Goal: Complete application form

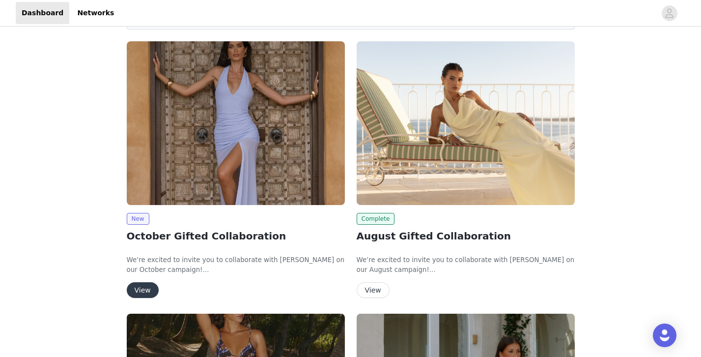
scroll to position [85, 0]
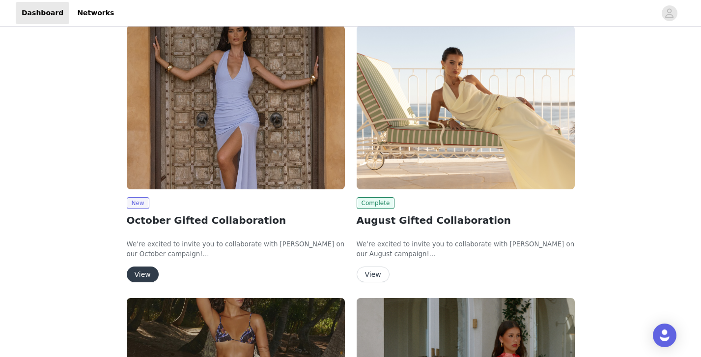
click at [142, 269] on button "View" at bounding box center [143, 274] width 32 height 16
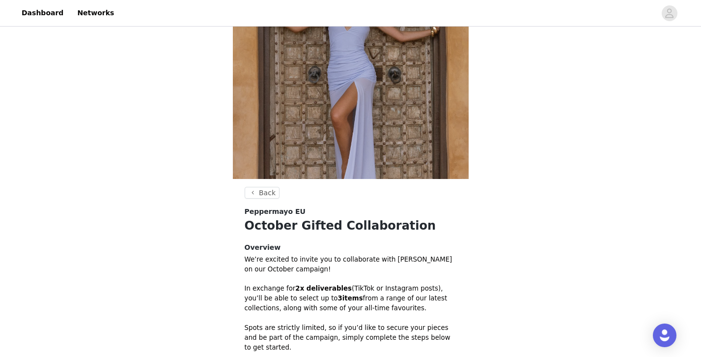
scroll to position [272, 0]
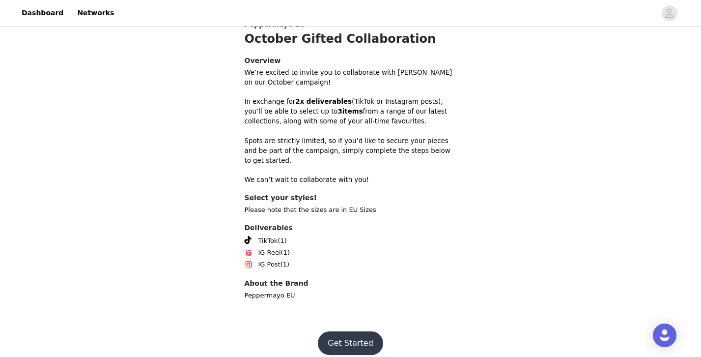
click at [341, 332] on button "Get Started" at bounding box center [350, 343] width 65 height 24
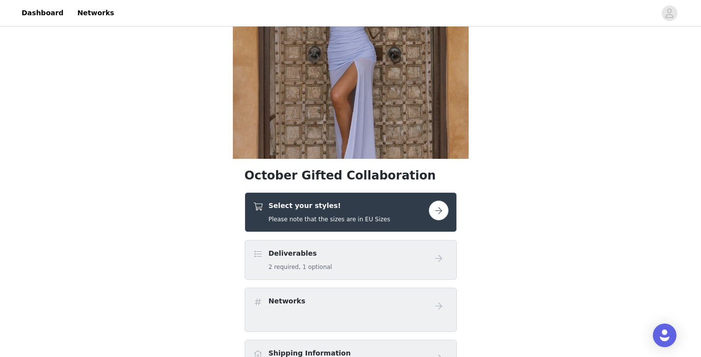
scroll to position [153, 0]
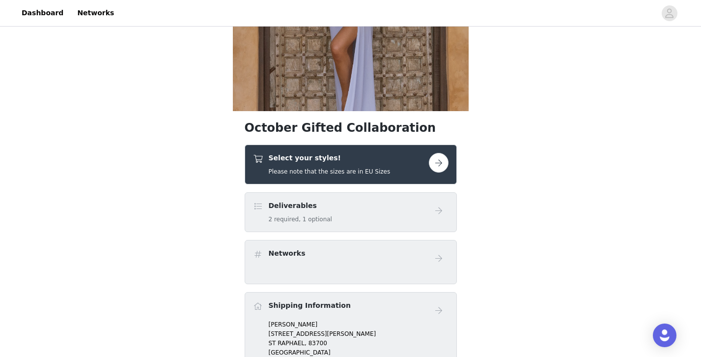
click at [438, 169] on button "button" at bounding box center [439, 163] width 20 height 20
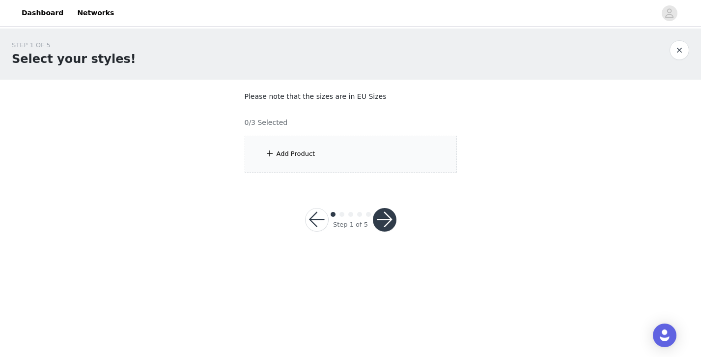
click at [414, 152] on div "Add Product" at bounding box center [351, 154] width 212 height 37
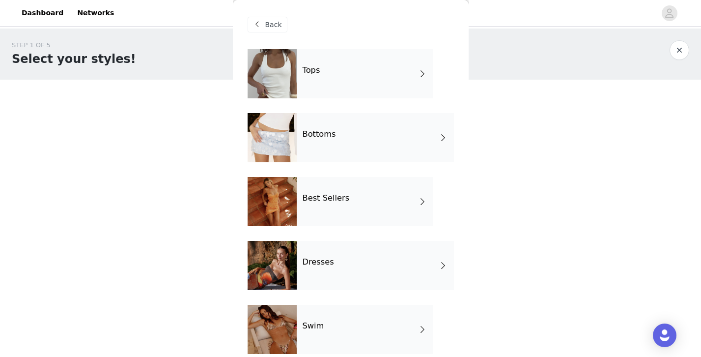
click at [331, 67] on div "Tops" at bounding box center [365, 73] width 137 height 49
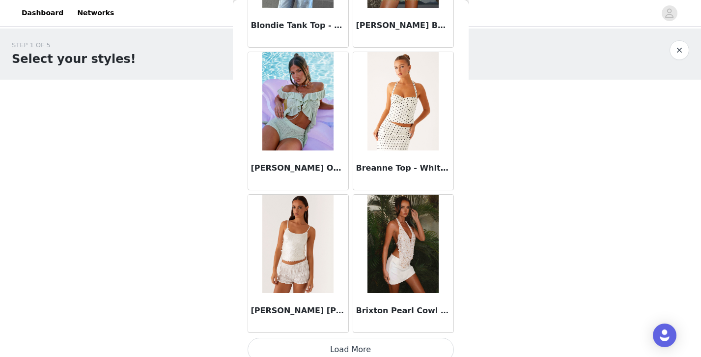
scroll to position [1147, 0]
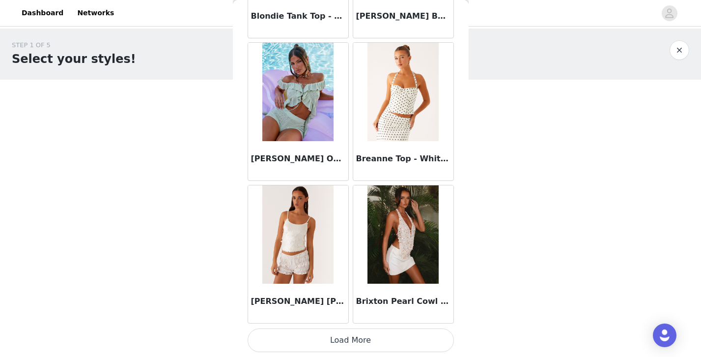
click at [351, 331] on button "Load More" at bounding box center [351, 340] width 206 height 24
click at [359, 335] on button "Load More" at bounding box center [351, 340] width 206 height 24
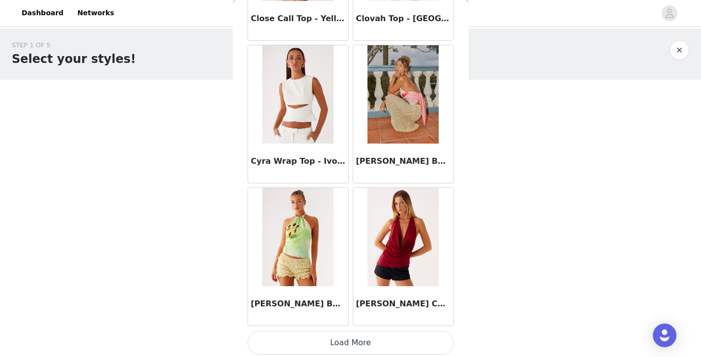
scroll to position [2572, 0]
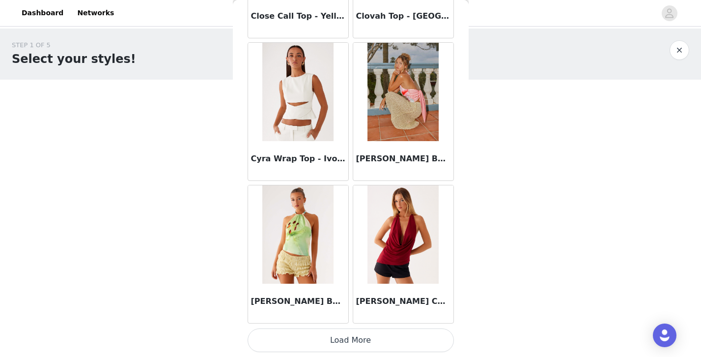
click at [359, 339] on button "Load More" at bounding box center [351, 340] width 206 height 24
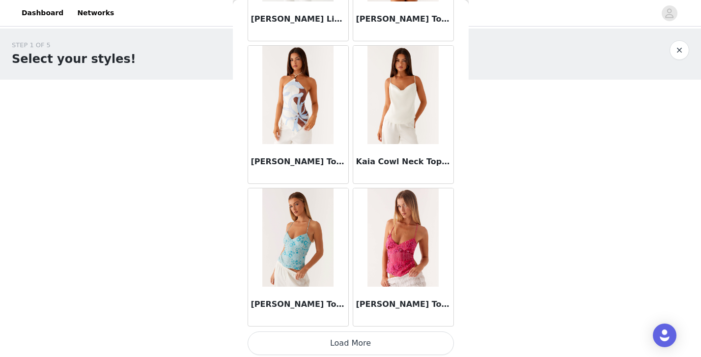
scroll to position [3996, 0]
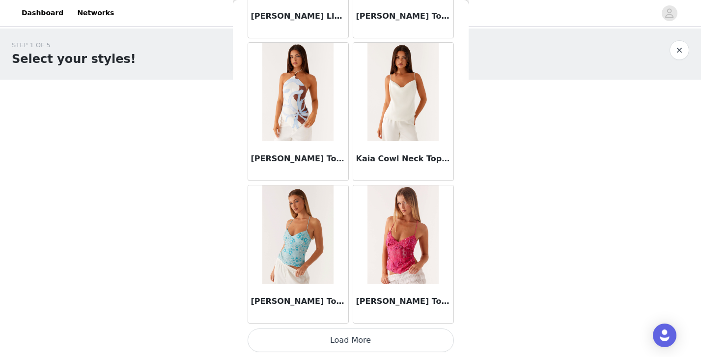
click at [366, 337] on button "Load More" at bounding box center [351, 340] width 206 height 24
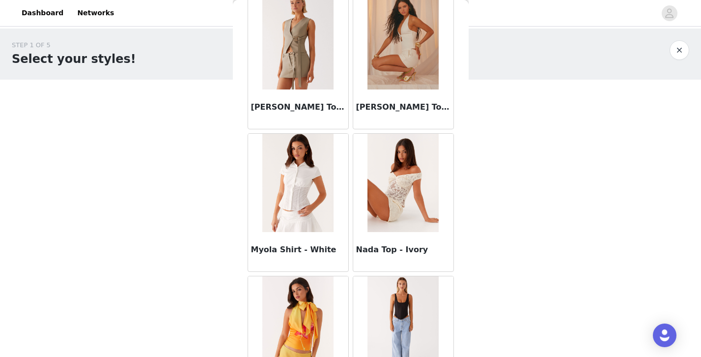
scroll to position [5421, 0]
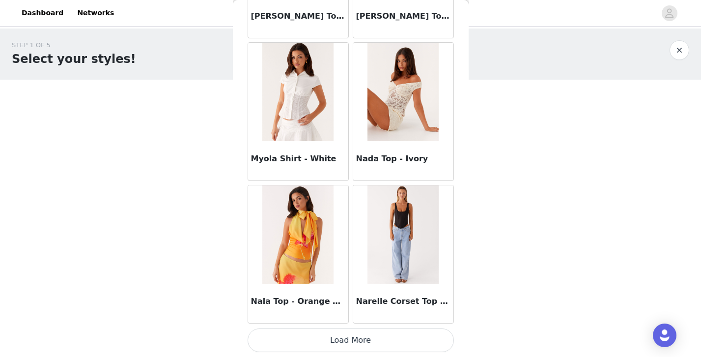
click at [373, 340] on button "Load More" at bounding box center [351, 340] width 206 height 24
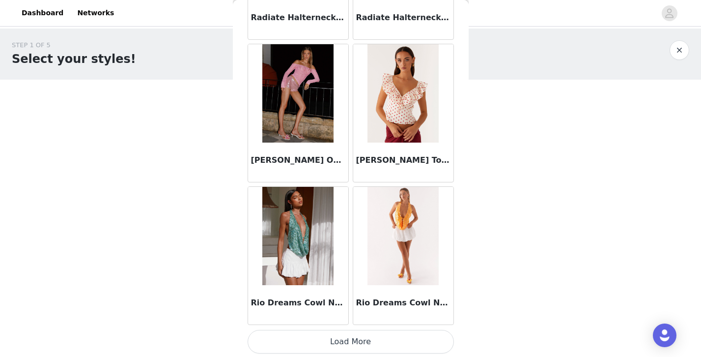
scroll to position [6846, 0]
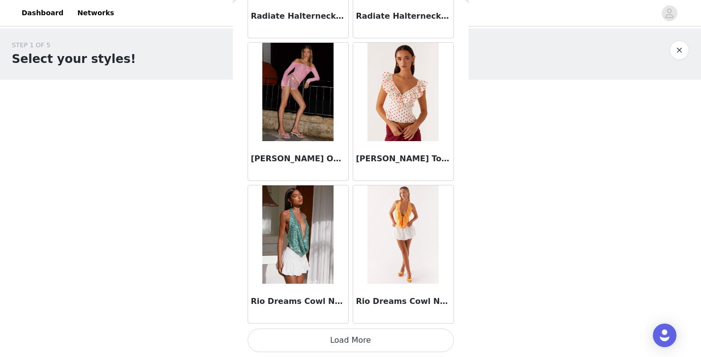
click at [373, 340] on button "Load More" at bounding box center [351, 340] width 206 height 24
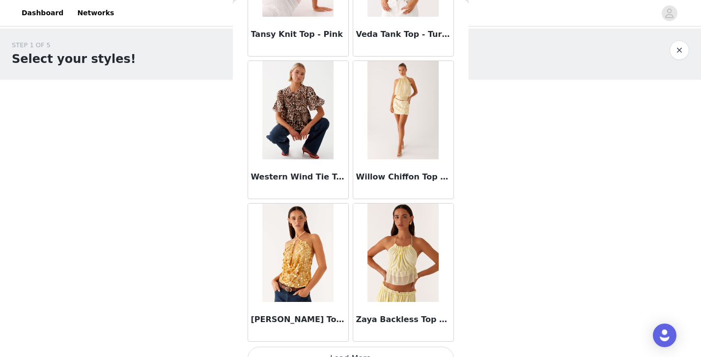
scroll to position [8271, 0]
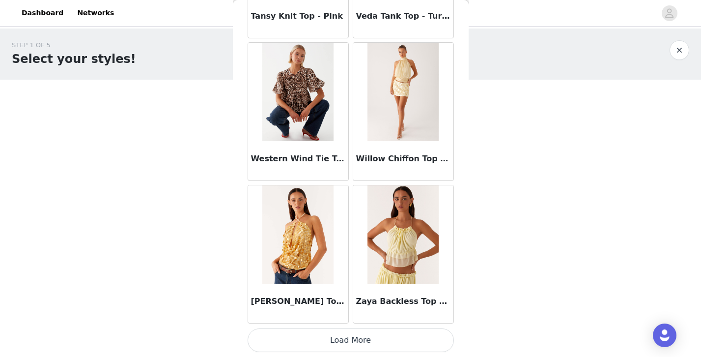
click at [373, 340] on button "Load More" at bounding box center [351, 340] width 206 height 24
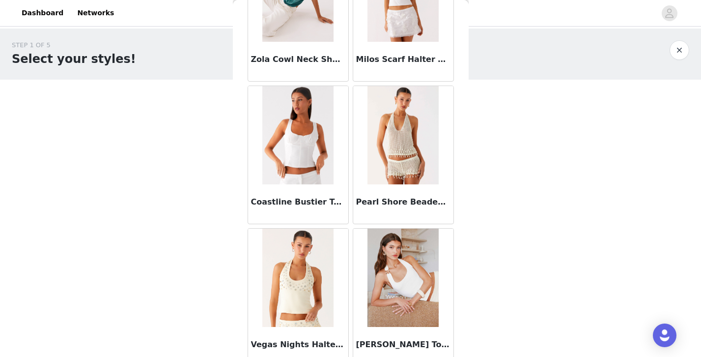
scroll to position [8667, 0]
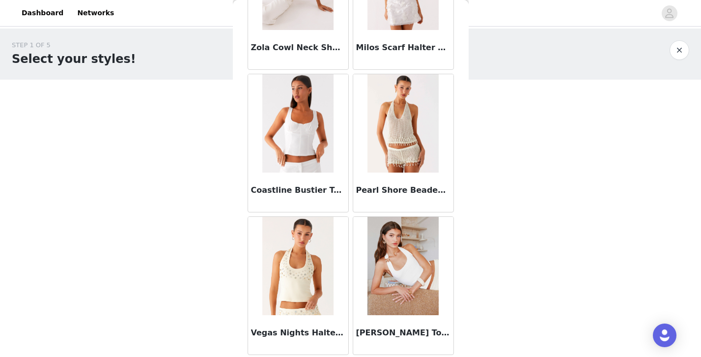
click at [682, 48] on button "button" at bounding box center [680, 50] width 20 height 20
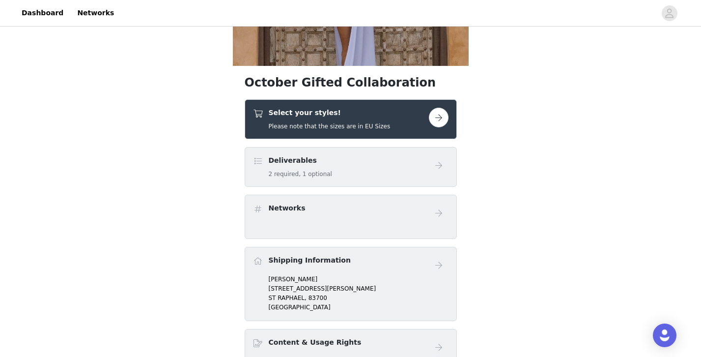
scroll to position [200, 0]
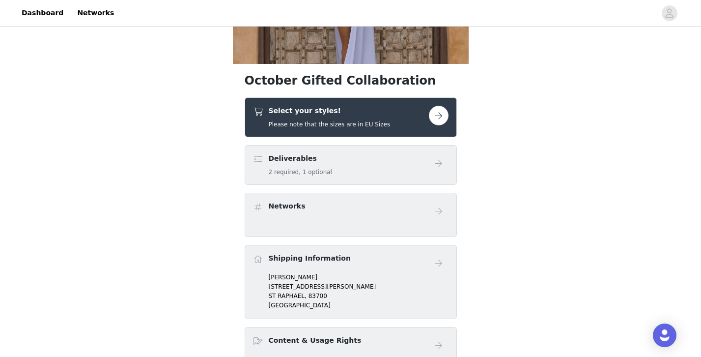
click at [442, 115] on button "button" at bounding box center [439, 116] width 20 height 20
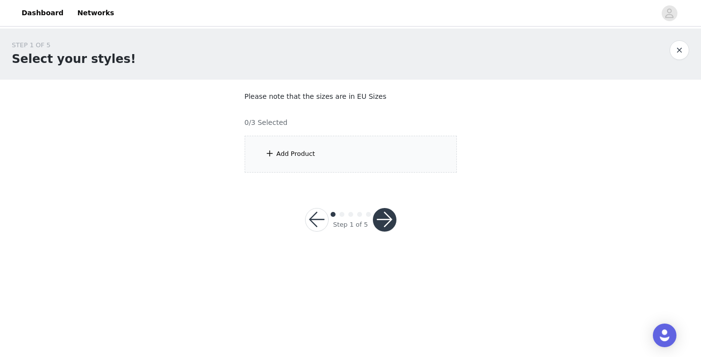
click at [371, 159] on div "Add Product" at bounding box center [351, 154] width 212 height 37
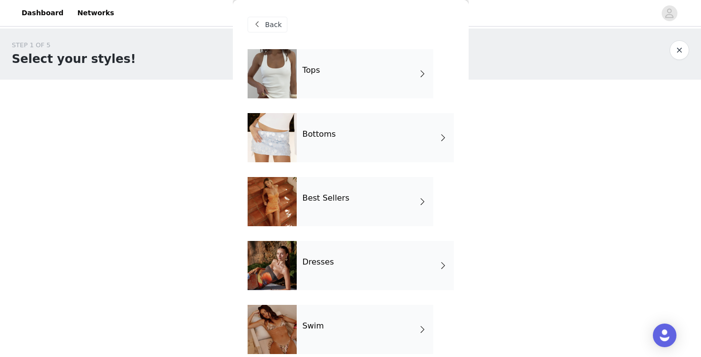
click at [371, 129] on div "Bottoms" at bounding box center [375, 137] width 157 height 49
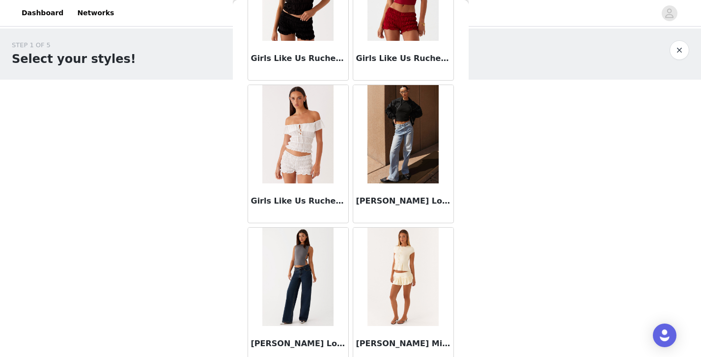
scroll to position [1147, 0]
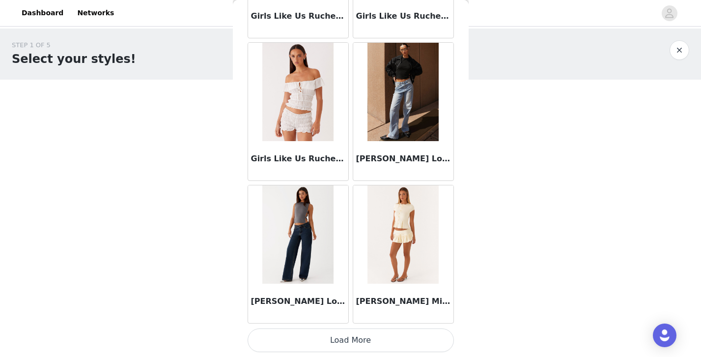
click at [376, 348] on button "Load More" at bounding box center [351, 340] width 206 height 24
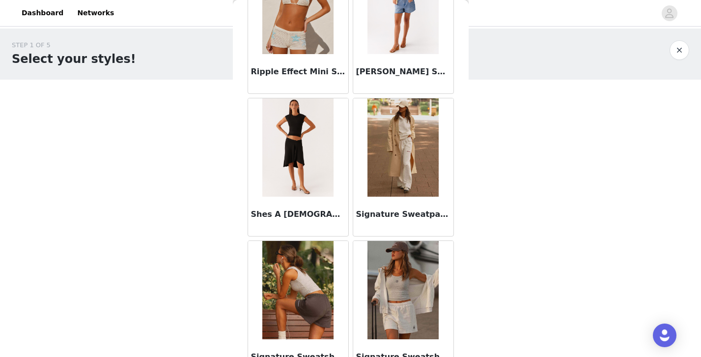
scroll to position [2572, 0]
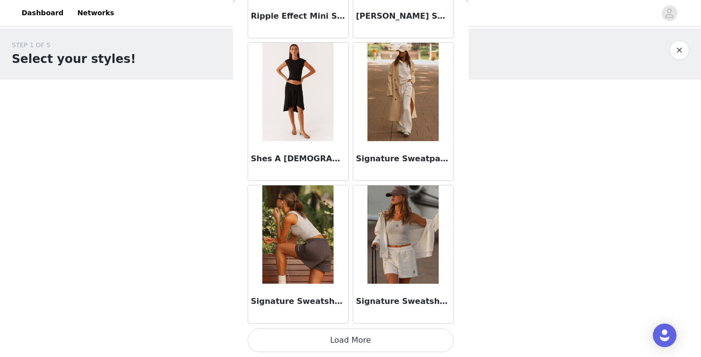
click at [427, 336] on button "Load More" at bounding box center [351, 340] width 206 height 24
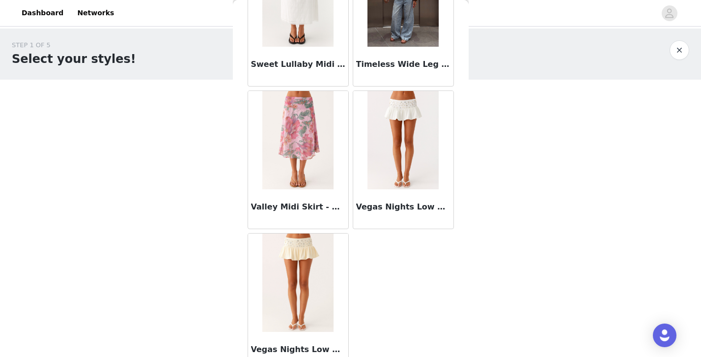
scroll to position [3110, 0]
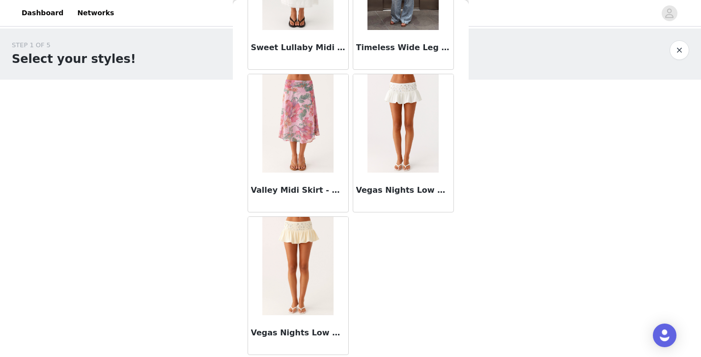
click at [682, 55] on button "button" at bounding box center [680, 50] width 20 height 20
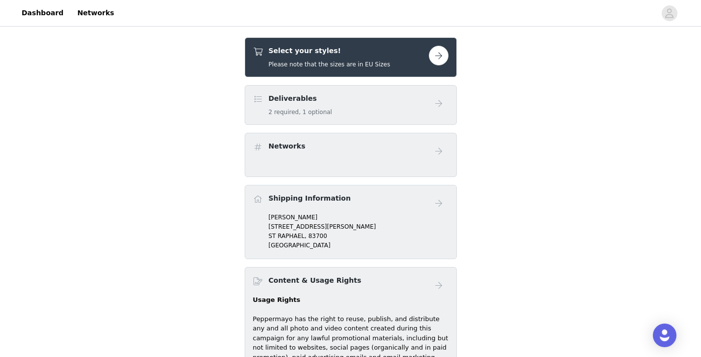
scroll to position [252, 0]
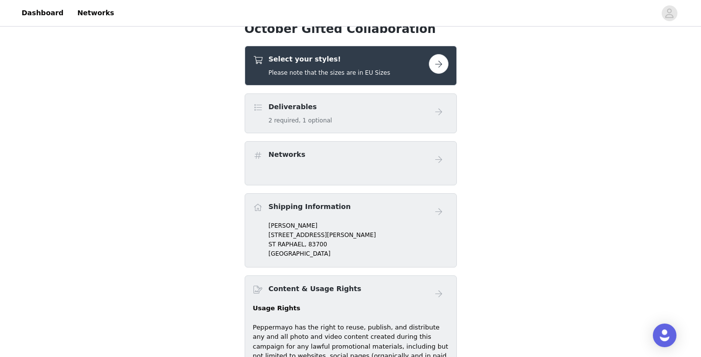
click at [435, 69] on button "button" at bounding box center [439, 64] width 20 height 20
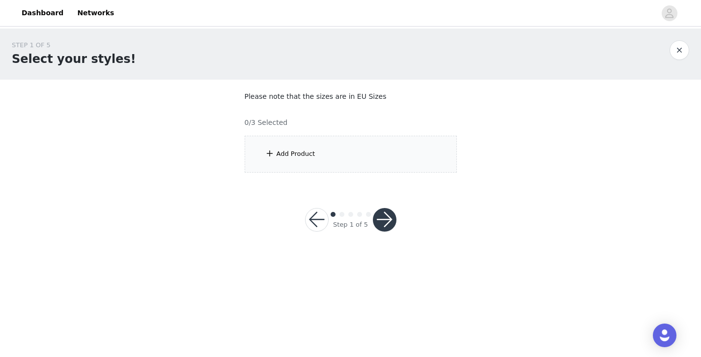
click at [362, 151] on div "Add Product" at bounding box center [351, 154] width 212 height 37
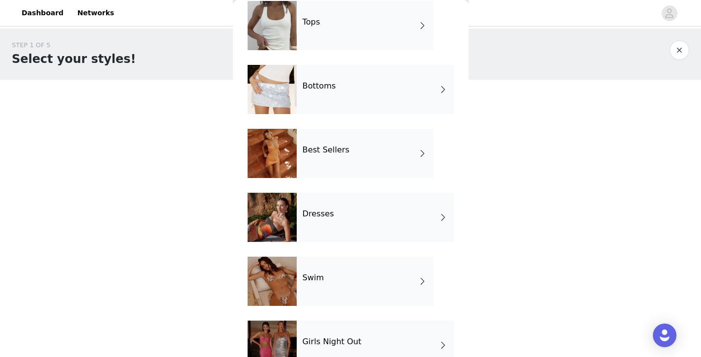
scroll to position [58, 0]
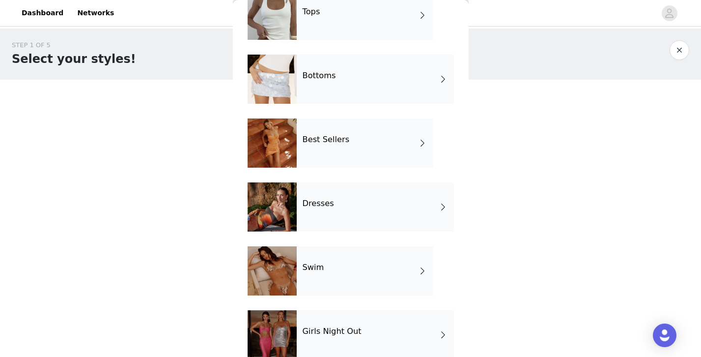
click at [369, 210] on div "Dresses" at bounding box center [375, 206] width 157 height 49
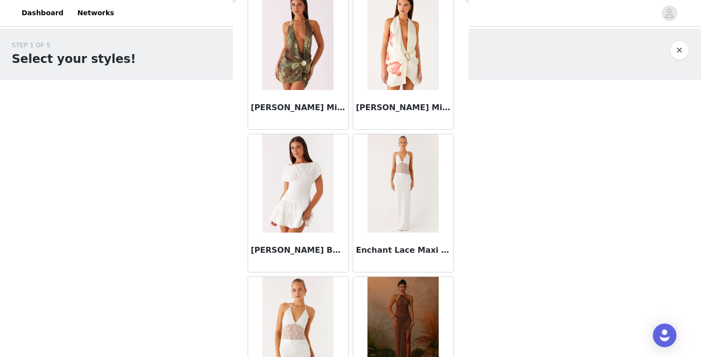
scroll to position [1147, 0]
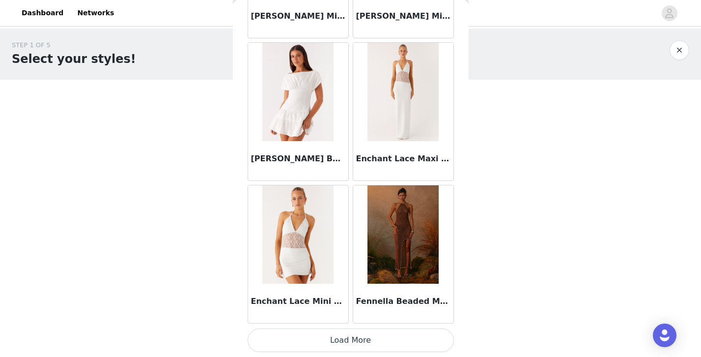
click at [340, 344] on button "Load More" at bounding box center [351, 340] width 206 height 24
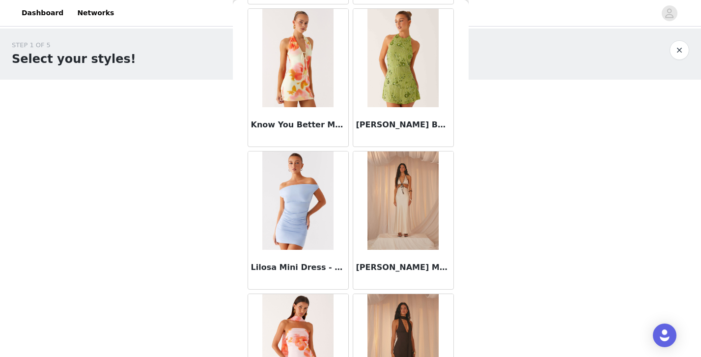
scroll to position [1938, 0]
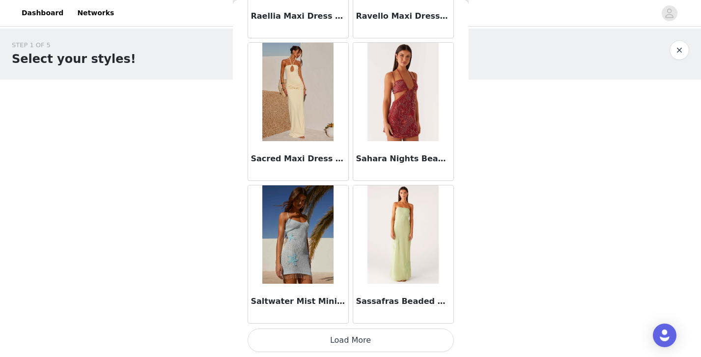
click at [352, 335] on button "Load More" at bounding box center [351, 340] width 206 height 24
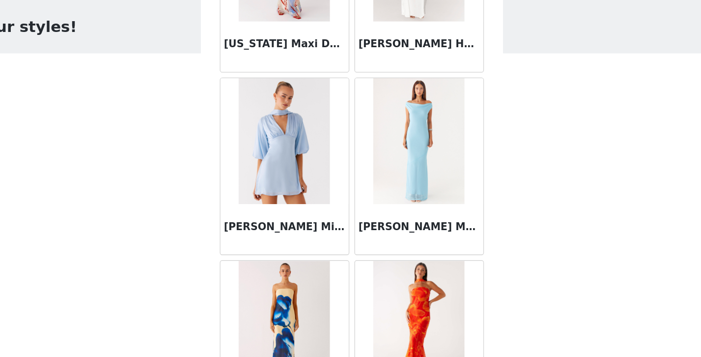
scroll to position [3996, 0]
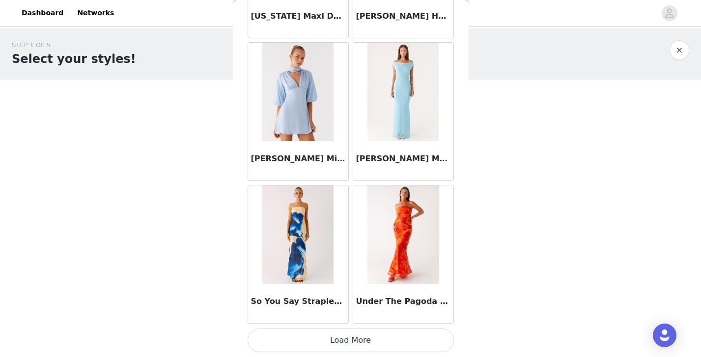
click at [363, 338] on button "Load More" at bounding box center [351, 340] width 206 height 24
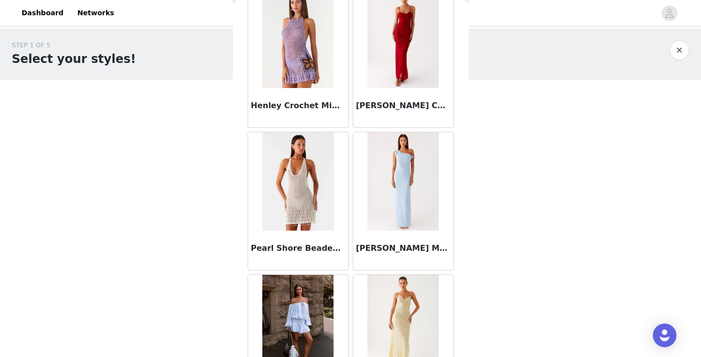
scroll to position [4535, 0]
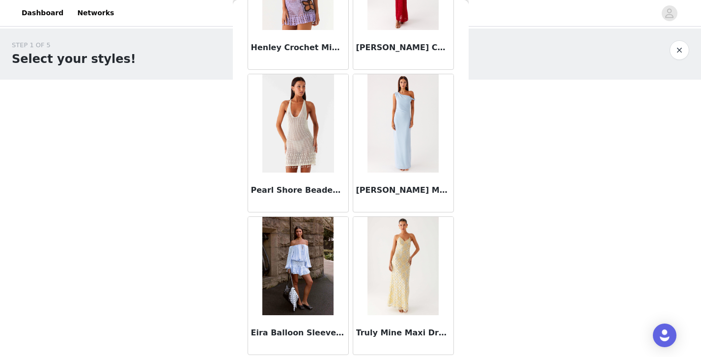
click at [680, 45] on button "button" at bounding box center [680, 50] width 20 height 20
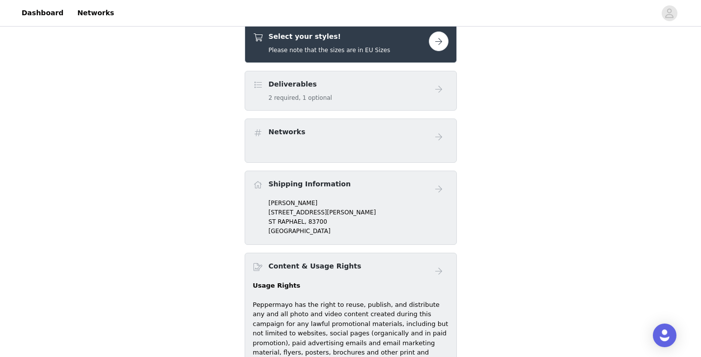
scroll to position [259, 0]
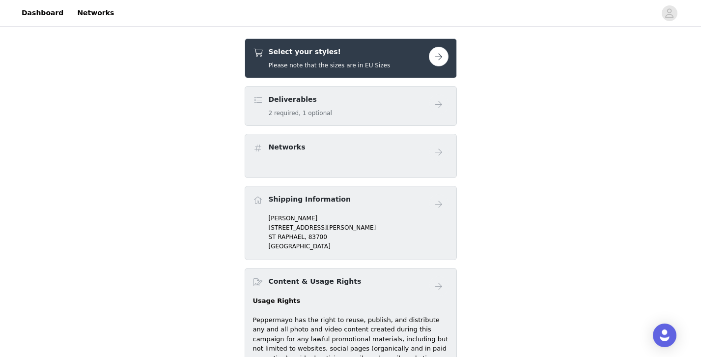
click at [439, 58] on button "button" at bounding box center [439, 57] width 20 height 20
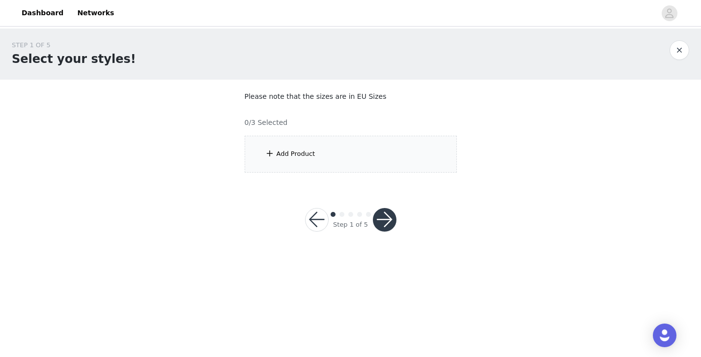
click at [363, 163] on div "Add Product" at bounding box center [351, 154] width 212 height 37
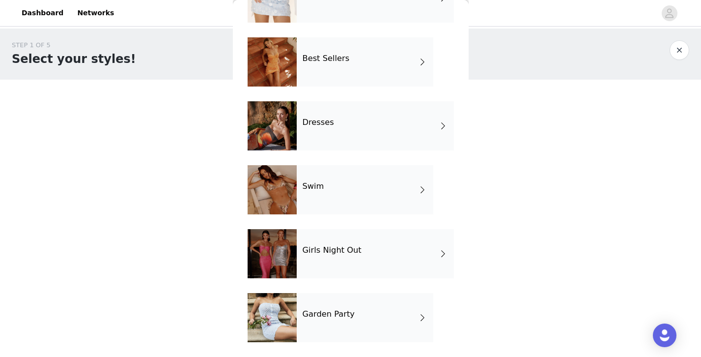
scroll to position [135, 0]
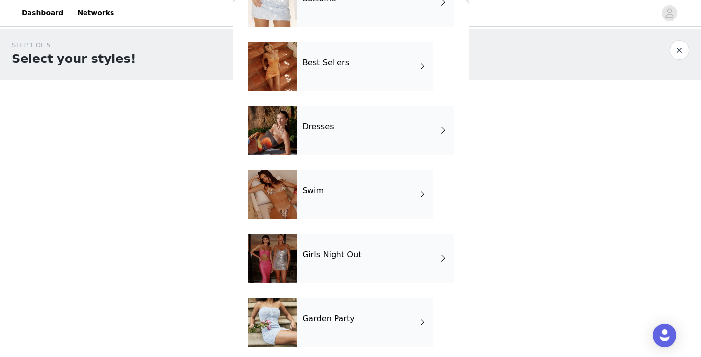
click at [352, 71] on div "Best Sellers" at bounding box center [365, 66] width 137 height 49
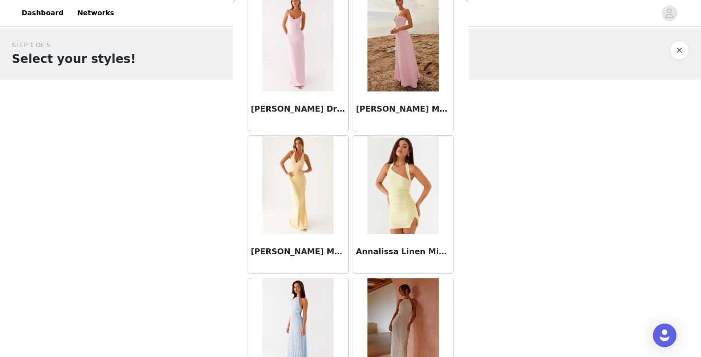
scroll to position [1147, 0]
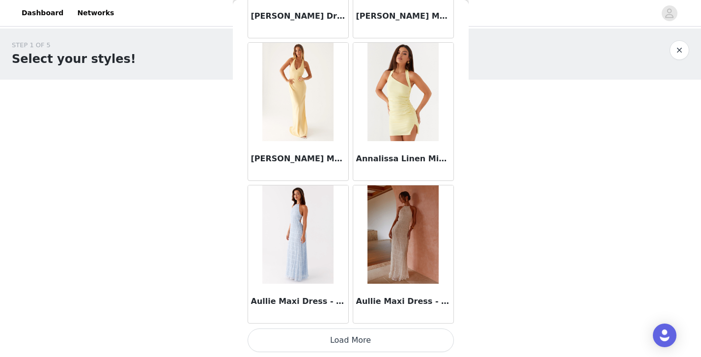
click at [368, 339] on button "Load More" at bounding box center [351, 340] width 206 height 24
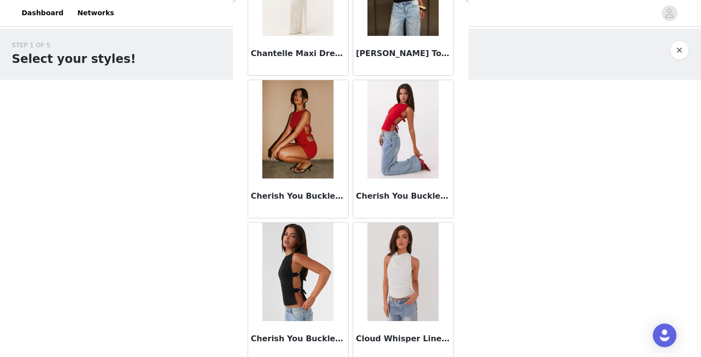
scroll to position [2572, 0]
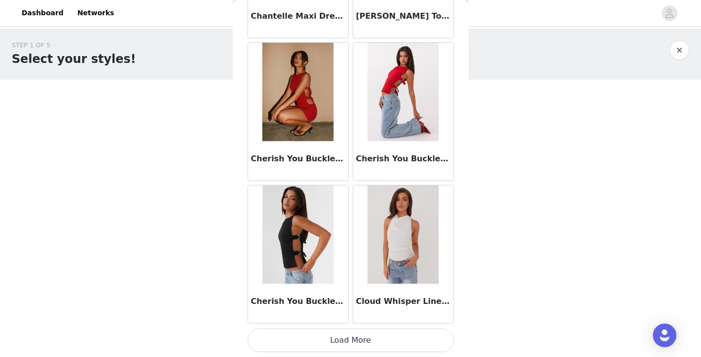
click at [386, 338] on button "Load More" at bounding box center [351, 340] width 206 height 24
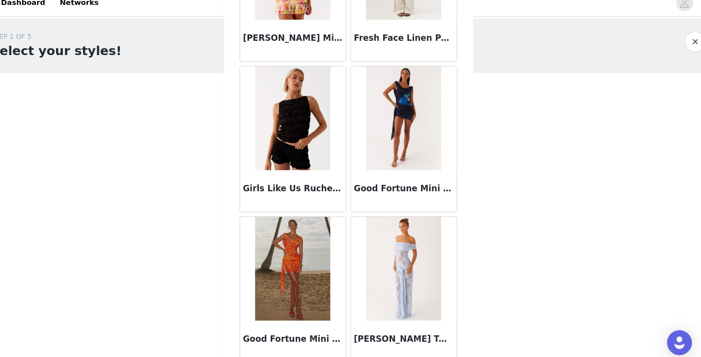
scroll to position [3996, 0]
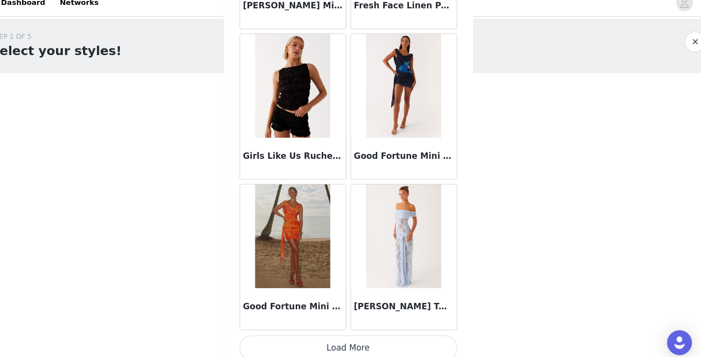
click at [384, 332] on button "Load More" at bounding box center [351, 340] width 206 height 24
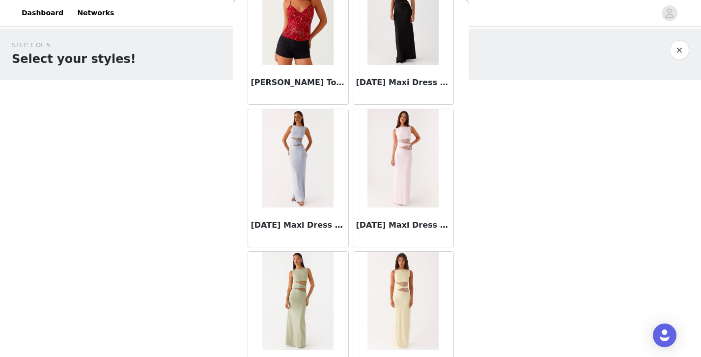
scroll to position [5421, 0]
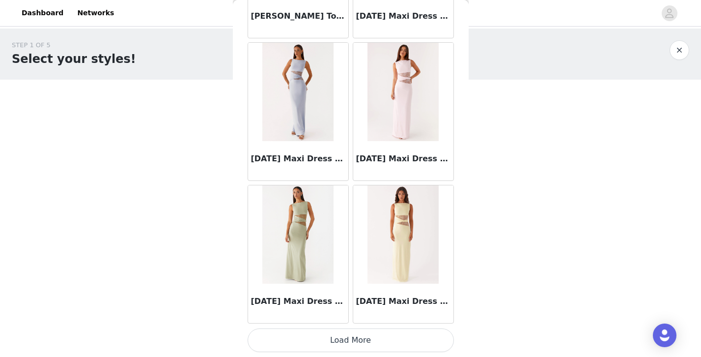
click at [330, 342] on button "Load More" at bounding box center [351, 340] width 206 height 24
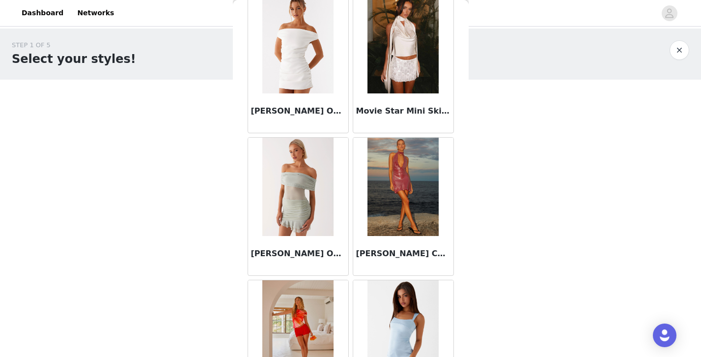
scroll to position [6846, 0]
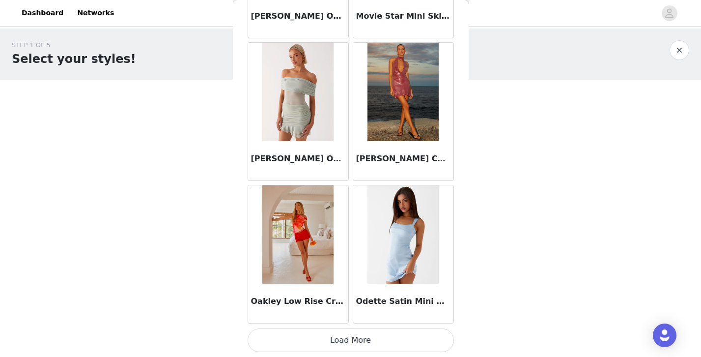
click at [361, 339] on button "Load More" at bounding box center [351, 340] width 206 height 24
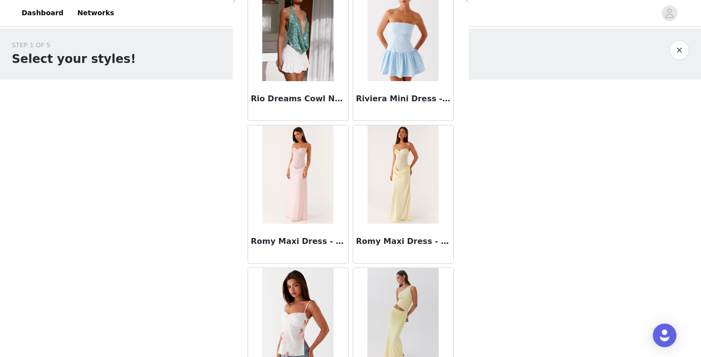
scroll to position [8271, 0]
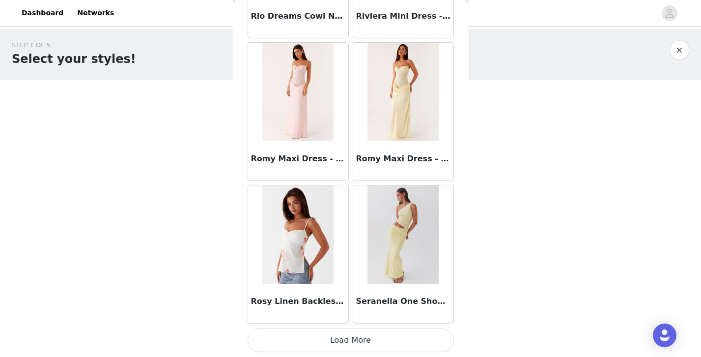
click at [361, 336] on button "Load More" at bounding box center [351, 340] width 206 height 24
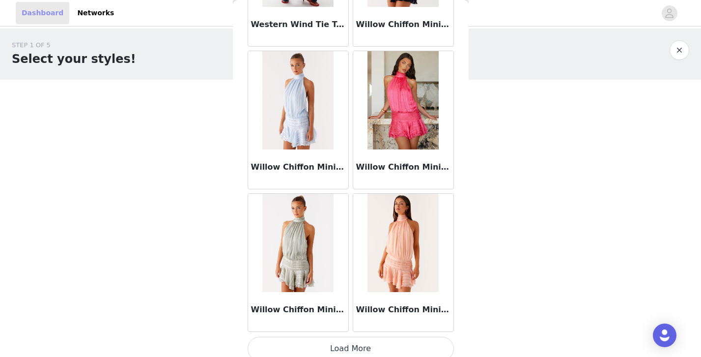
scroll to position [9696, 0]
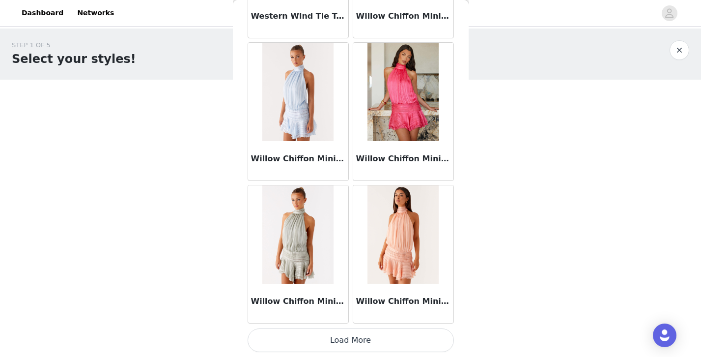
click at [350, 340] on button "Load More" at bounding box center [351, 340] width 206 height 24
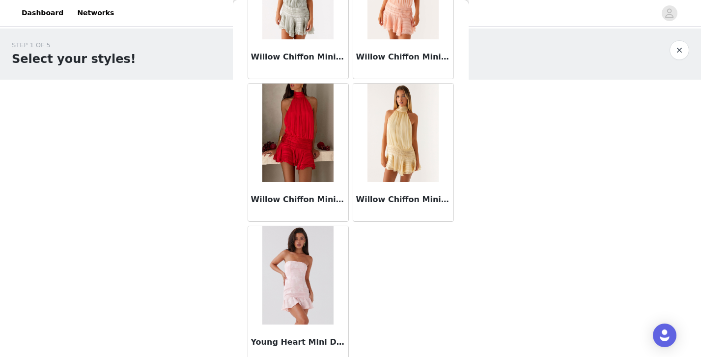
scroll to position [9949, 0]
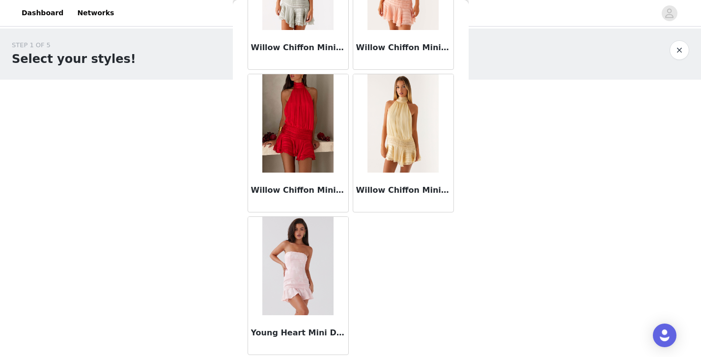
click at [676, 52] on button "button" at bounding box center [680, 50] width 20 height 20
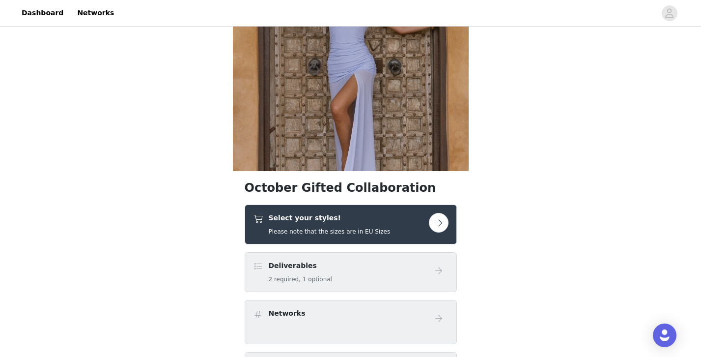
scroll to position [96, 0]
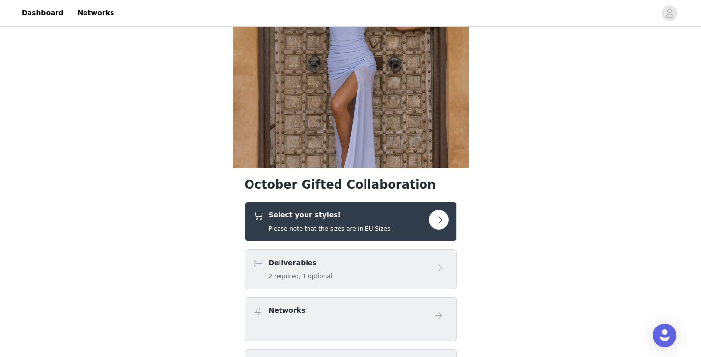
click at [375, 207] on div "Select your styles! Please note that the sizes are in EU Sizes" at bounding box center [351, 221] width 212 height 40
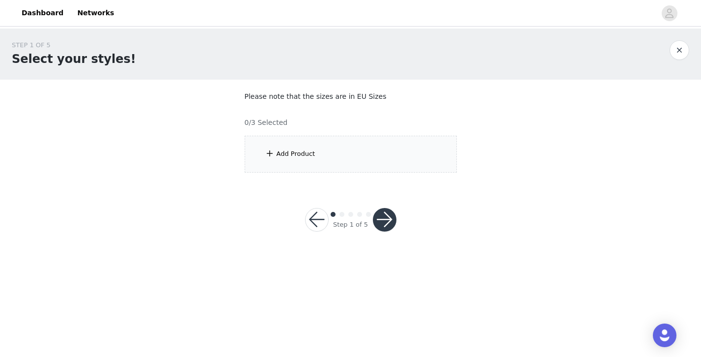
click at [388, 137] on div "Add Product" at bounding box center [351, 154] width 212 height 37
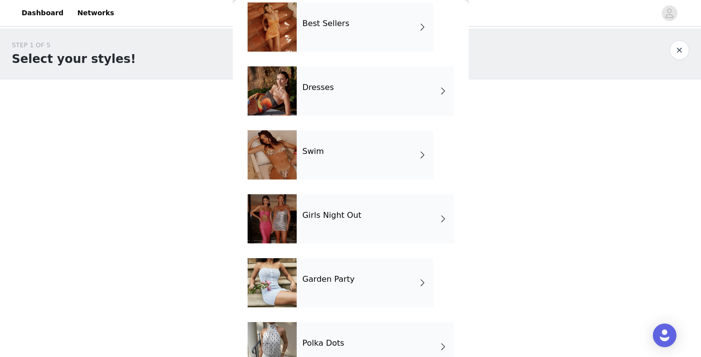
scroll to position [203, 0]
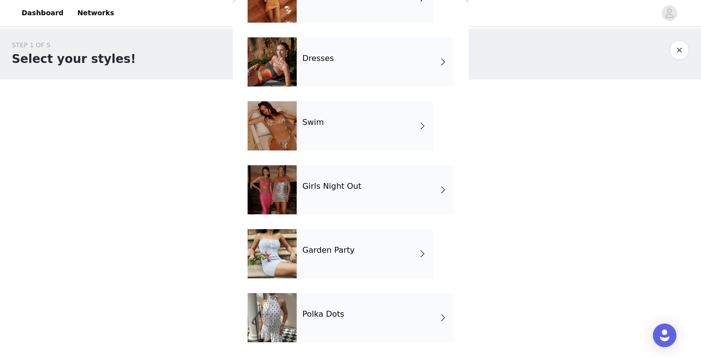
click at [357, 125] on div "Swim" at bounding box center [365, 125] width 137 height 49
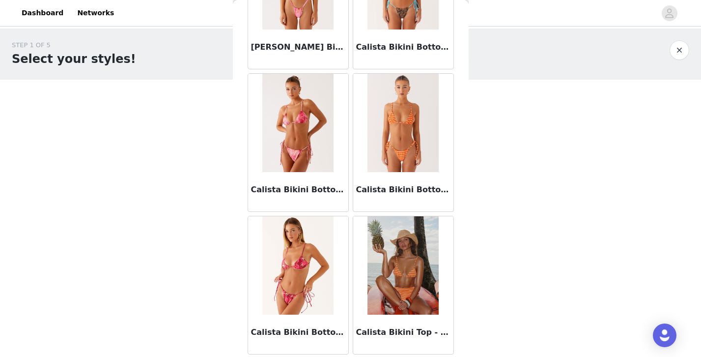
scroll to position [1147, 0]
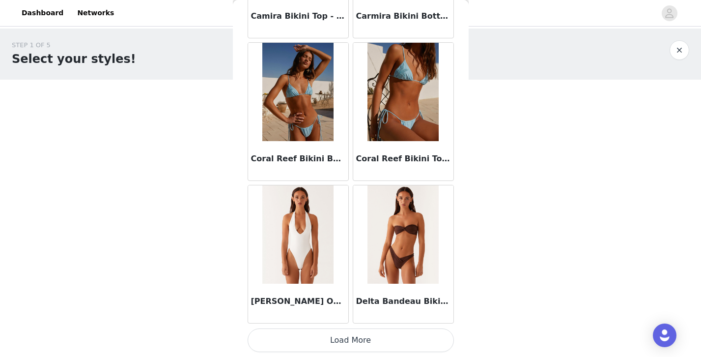
click at [379, 337] on button "Load More" at bounding box center [351, 340] width 206 height 24
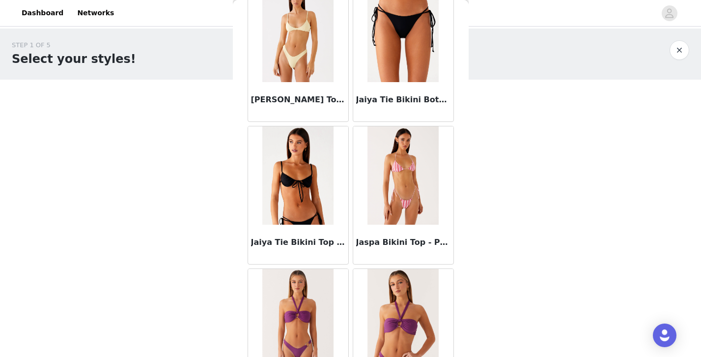
scroll to position [2572, 0]
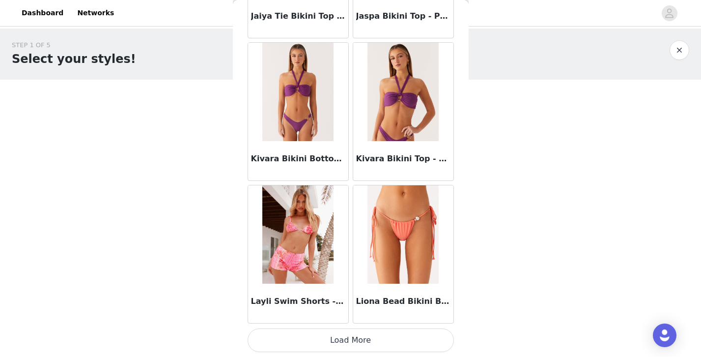
click at [377, 344] on button "Load More" at bounding box center [351, 340] width 206 height 24
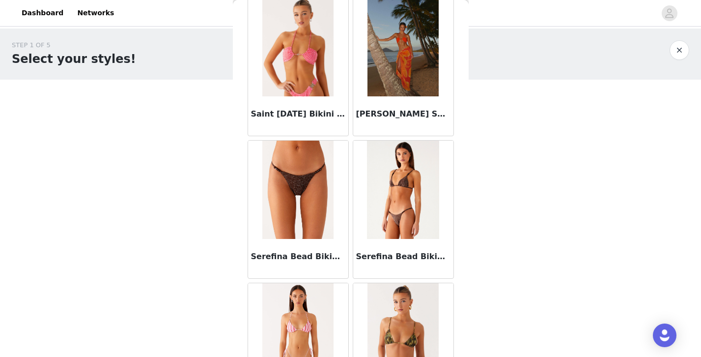
scroll to position [3996, 0]
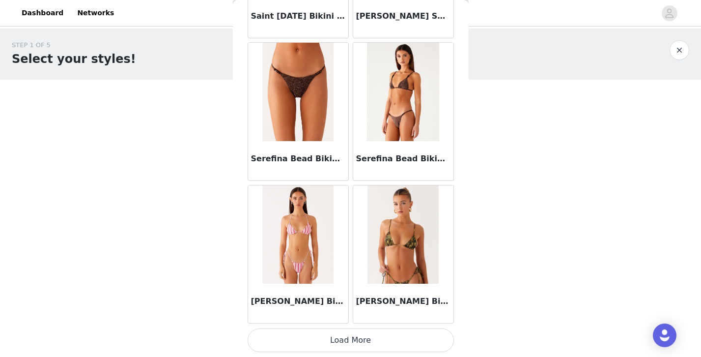
click at [372, 343] on button "Load More" at bounding box center [351, 340] width 206 height 24
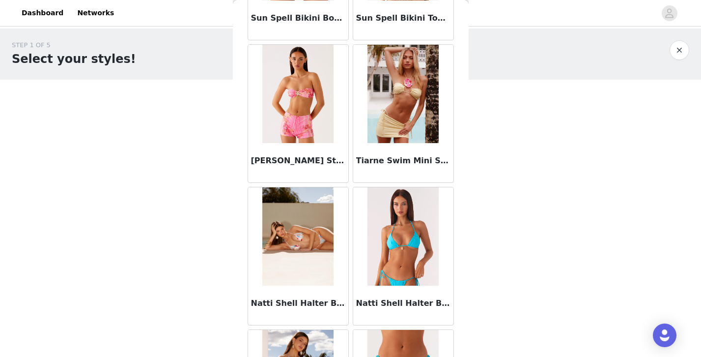
scroll to position [4677, 0]
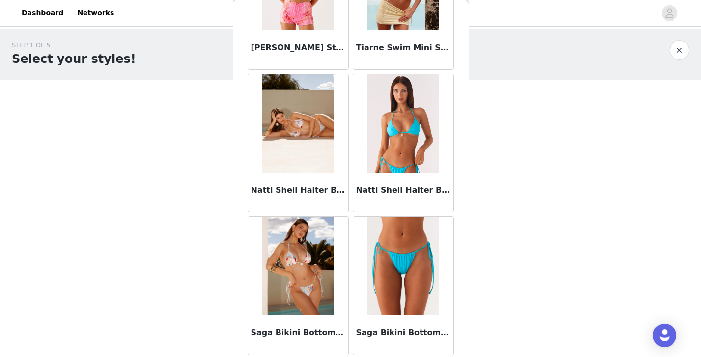
click at [677, 52] on button "button" at bounding box center [680, 50] width 20 height 20
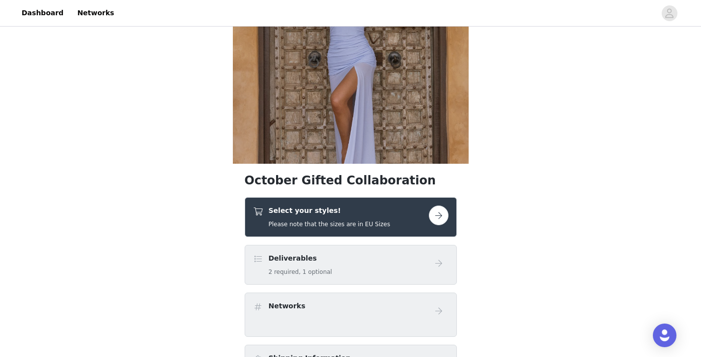
scroll to position [116, 0]
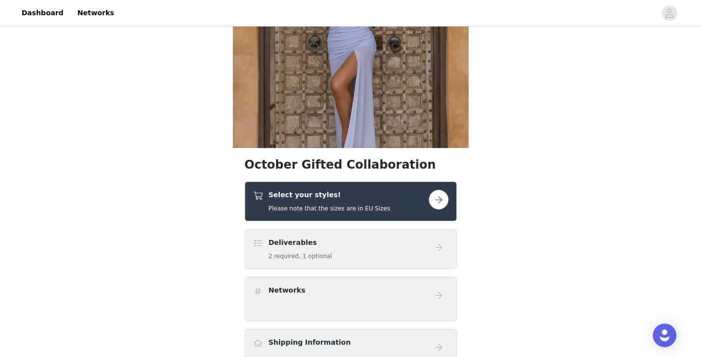
click at [439, 200] on button "button" at bounding box center [439, 200] width 20 height 20
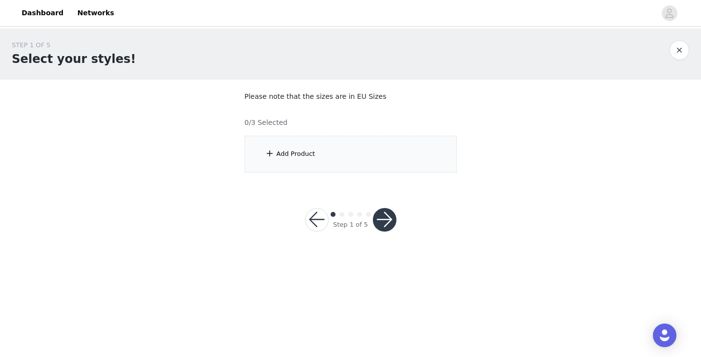
click at [422, 165] on div "Add Product" at bounding box center [351, 154] width 212 height 37
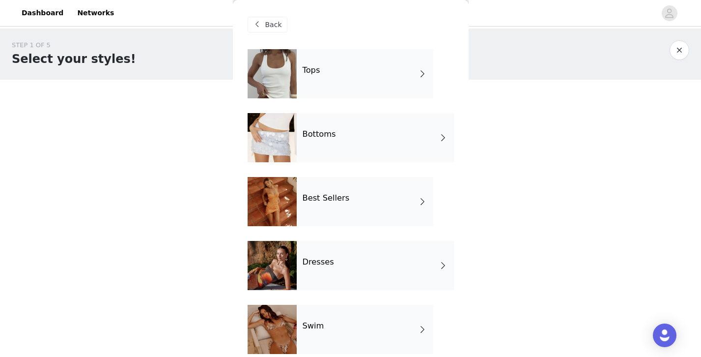
scroll to position [203, 0]
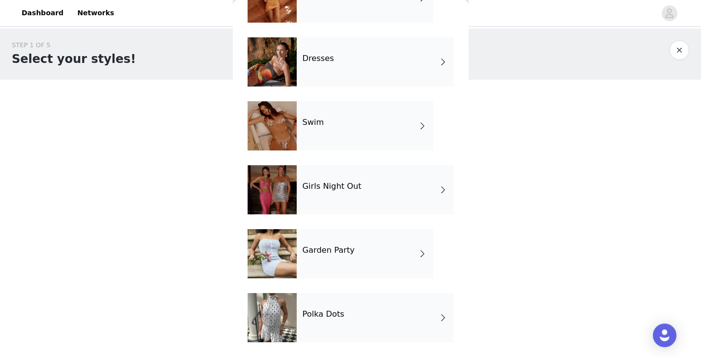
click at [391, 255] on div "Garden Party" at bounding box center [365, 253] width 137 height 49
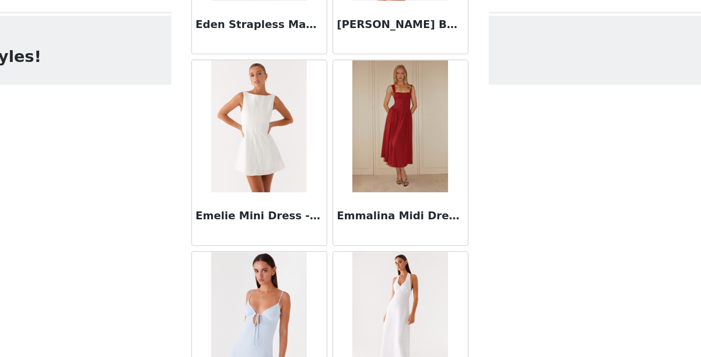
scroll to position [1147, 0]
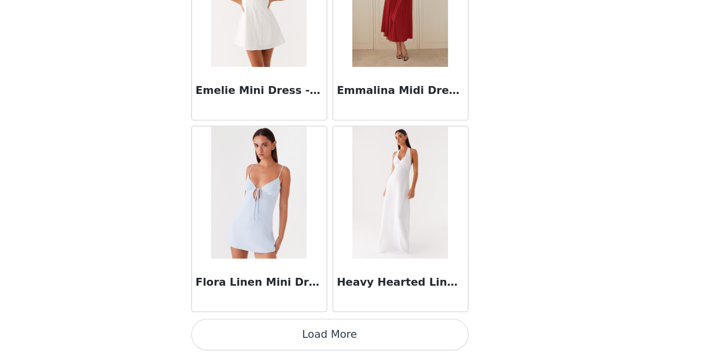
click at [363, 341] on button "Load More" at bounding box center [351, 340] width 206 height 24
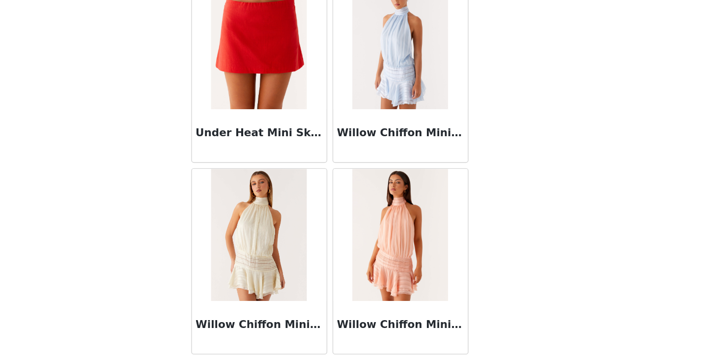
scroll to position [0, 0]
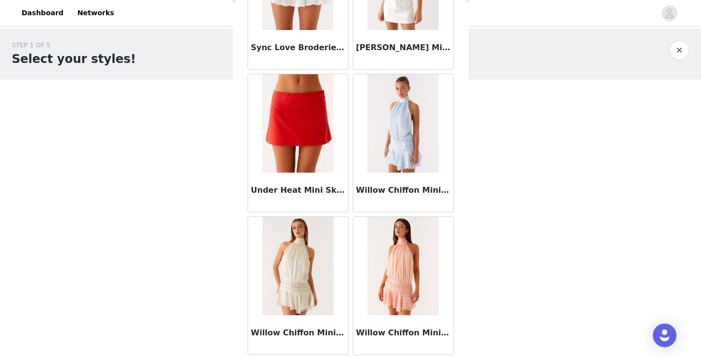
click at [685, 54] on button "button" at bounding box center [680, 50] width 20 height 20
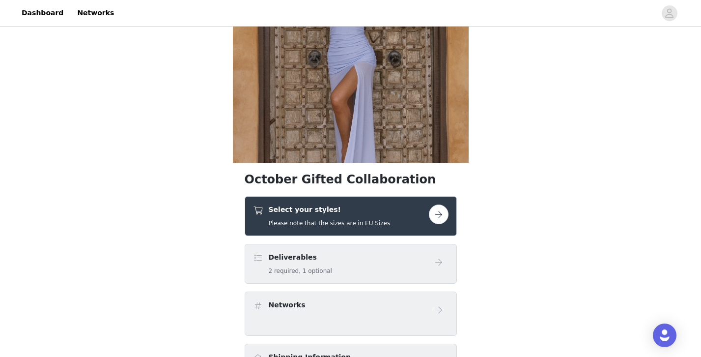
scroll to position [107, 0]
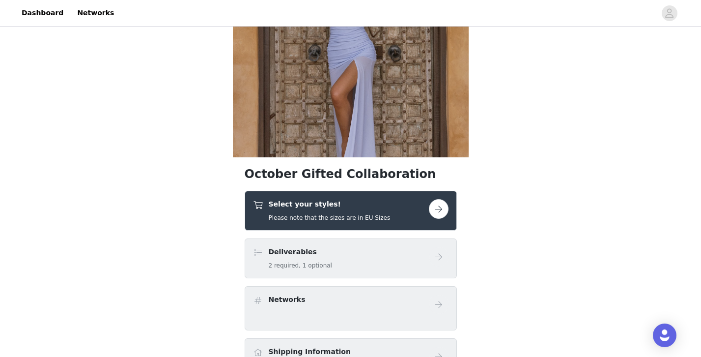
click at [367, 207] on h4 "Select your styles!" at bounding box center [330, 204] width 122 height 10
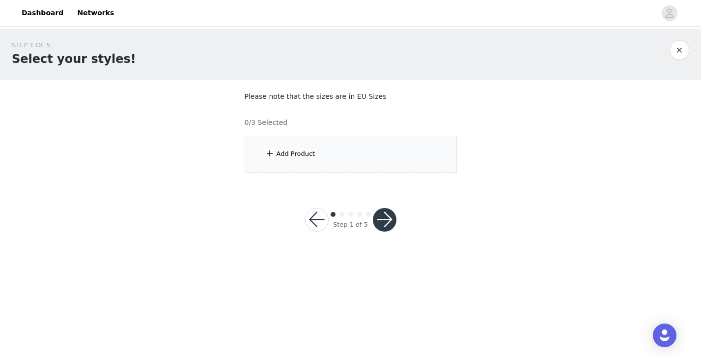
click at [389, 154] on div "Add Product" at bounding box center [351, 154] width 212 height 37
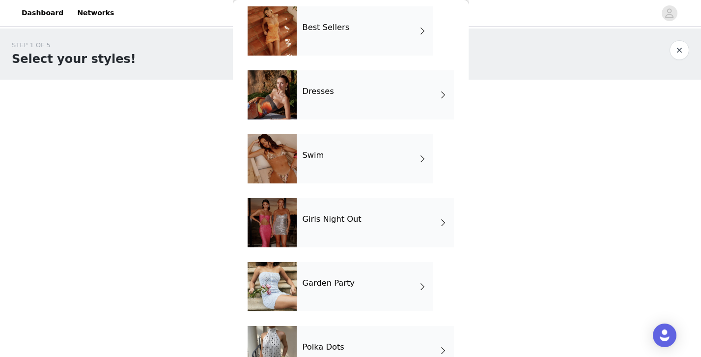
scroll to position [203, 0]
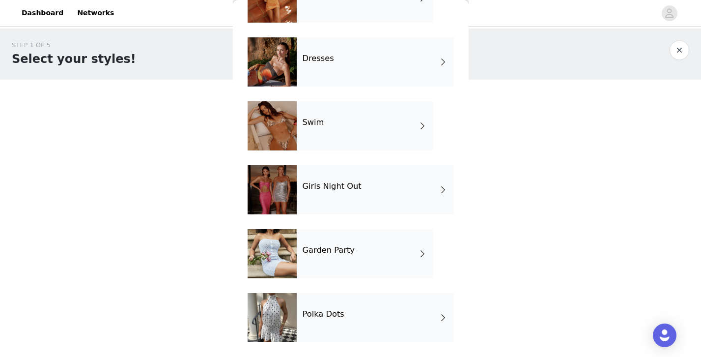
click at [352, 301] on div "Polka Dots" at bounding box center [375, 317] width 157 height 49
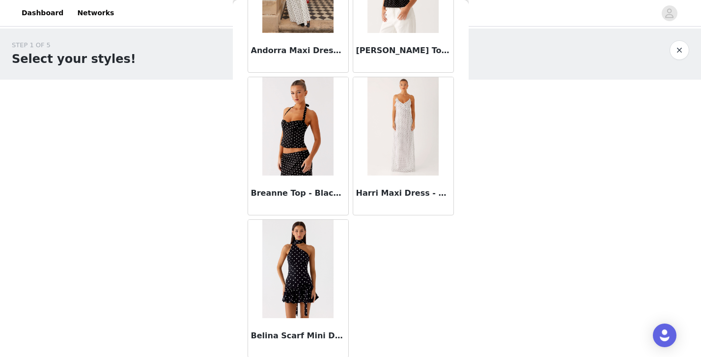
scroll to position [830, 0]
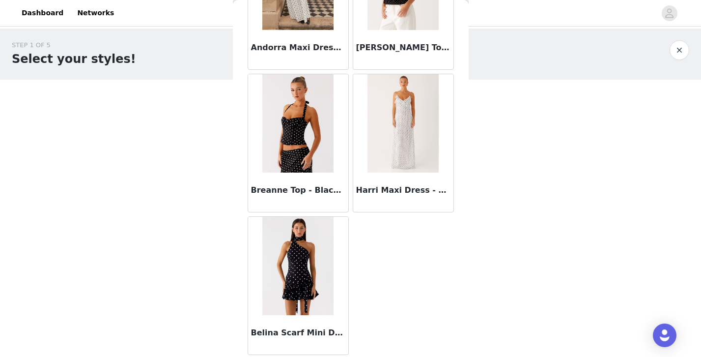
click at [681, 50] on button "button" at bounding box center [680, 50] width 20 height 20
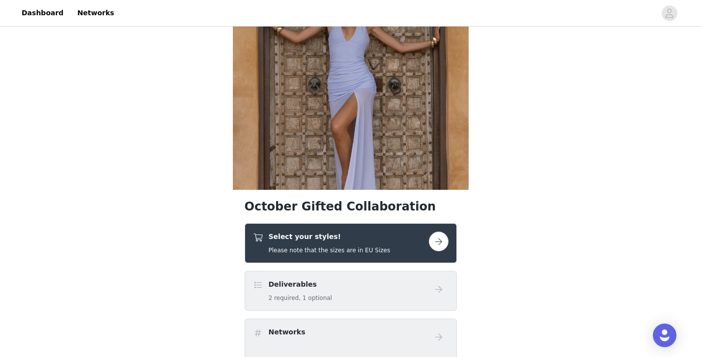
scroll to position [92, 0]
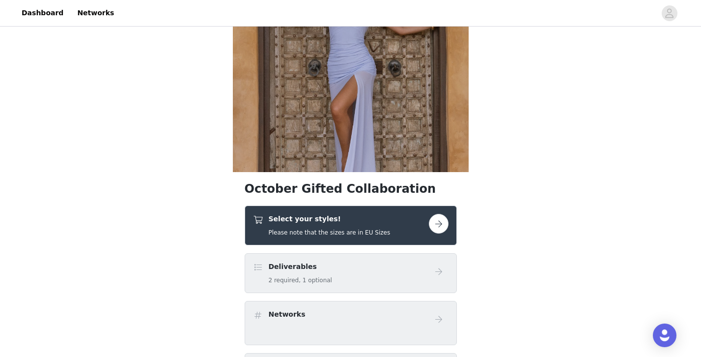
click at [416, 233] on div "Select your styles! Please note that the sizes are in EU Sizes" at bounding box center [341, 225] width 176 height 23
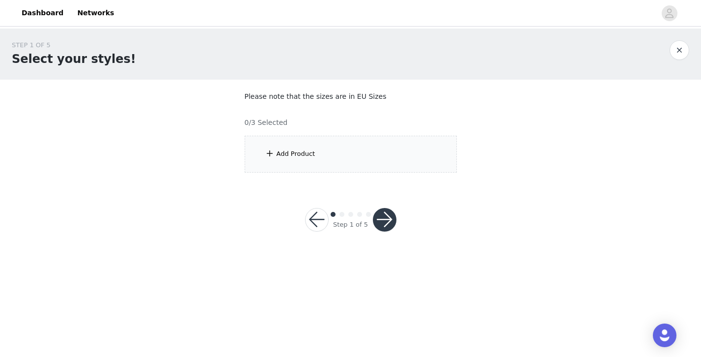
click at [383, 156] on div "Add Product" at bounding box center [351, 154] width 212 height 37
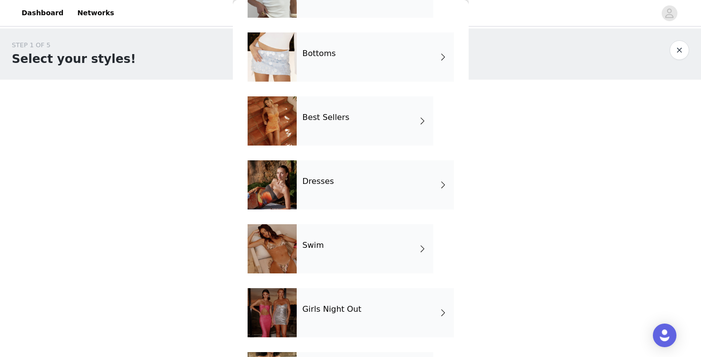
scroll to position [203, 0]
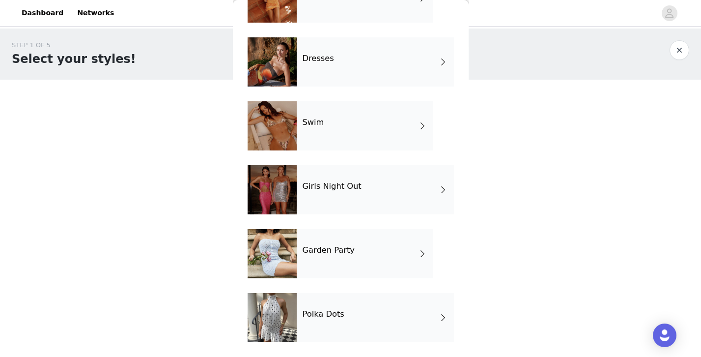
click at [361, 180] on div "Girls Night Out" at bounding box center [375, 189] width 157 height 49
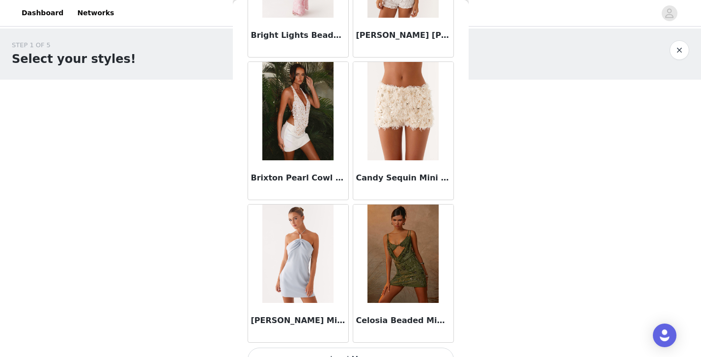
scroll to position [1147, 0]
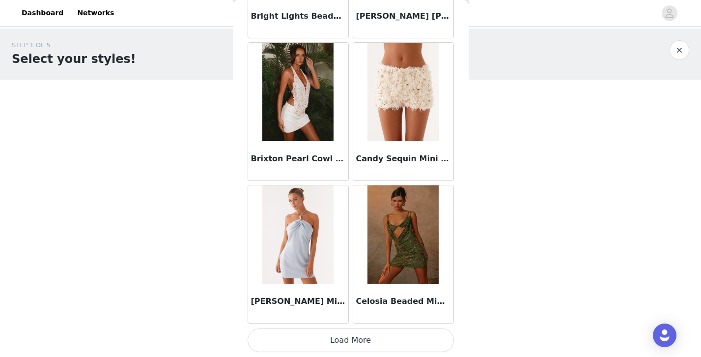
click at [362, 344] on button "Load More" at bounding box center [351, 340] width 206 height 24
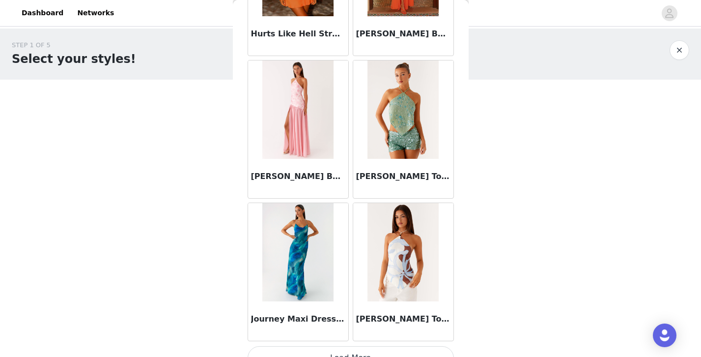
scroll to position [2572, 0]
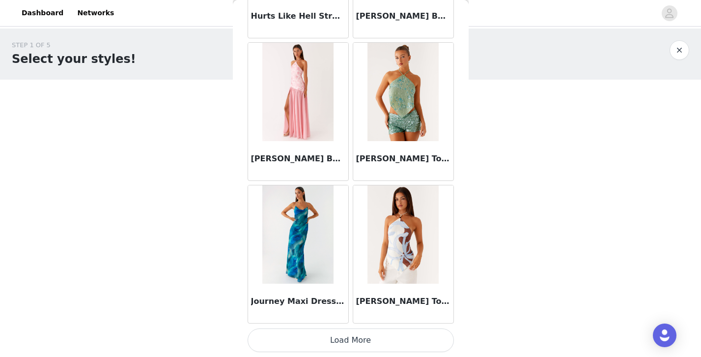
click at [354, 337] on button "Load More" at bounding box center [351, 340] width 206 height 24
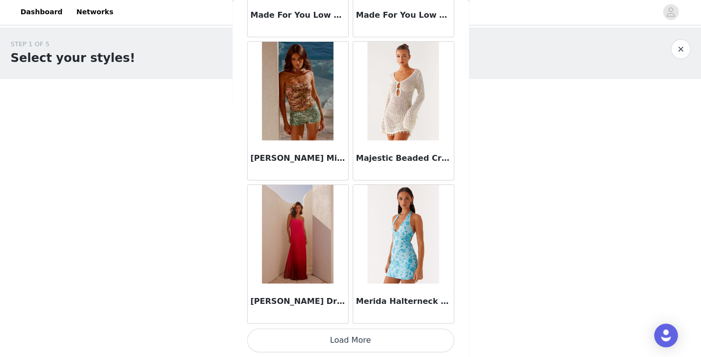
scroll to position [0, 0]
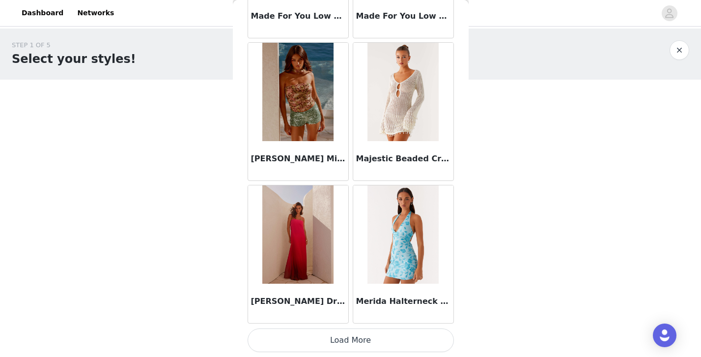
click at [354, 340] on button "Load More" at bounding box center [351, 340] width 206 height 24
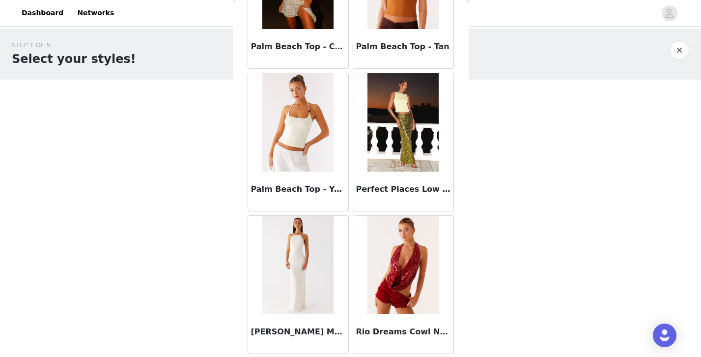
scroll to position [5421, 0]
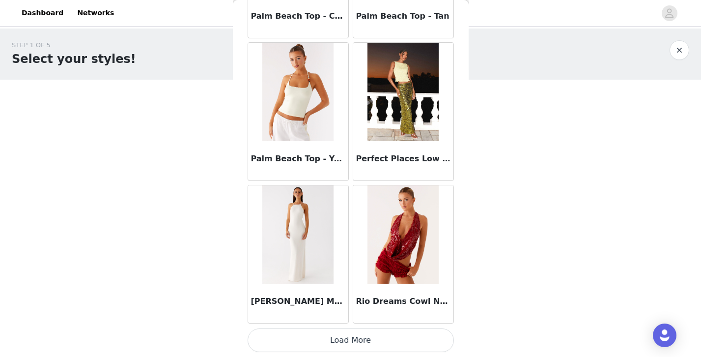
click at [344, 339] on button "Load More" at bounding box center [351, 340] width 206 height 24
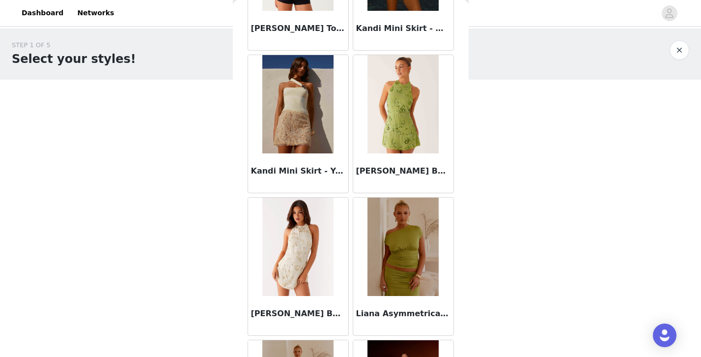
scroll to position [3230, 0]
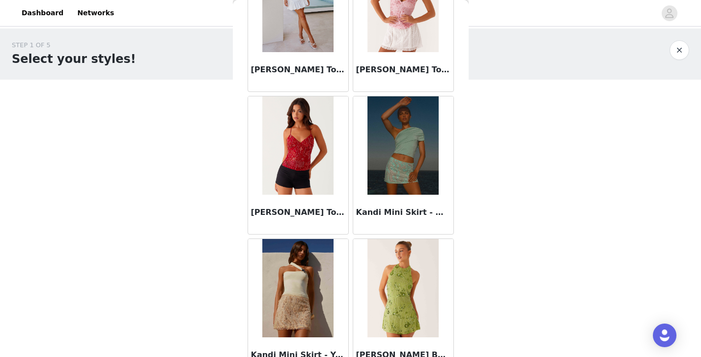
click at [686, 49] on button "button" at bounding box center [680, 50] width 20 height 20
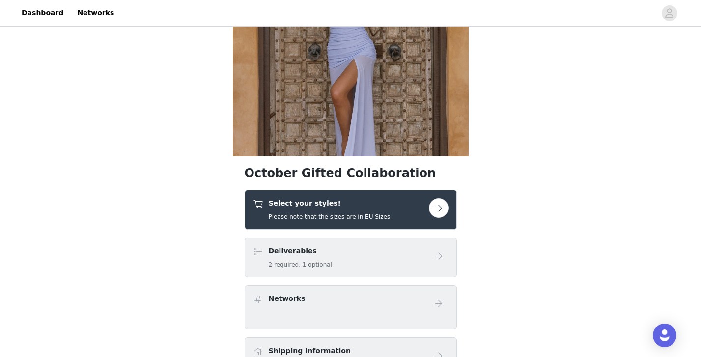
scroll to position [113, 0]
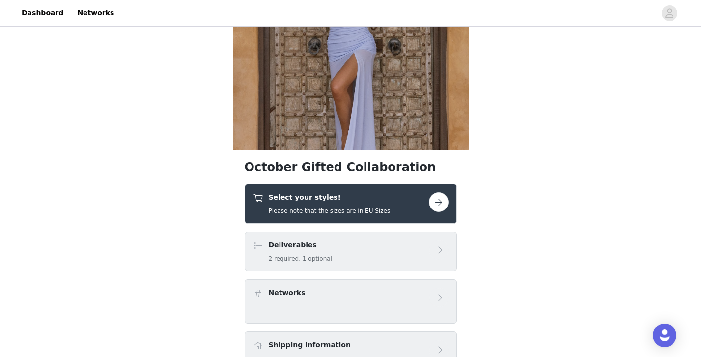
click at [367, 198] on h4 "Select your styles!" at bounding box center [330, 197] width 122 height 10
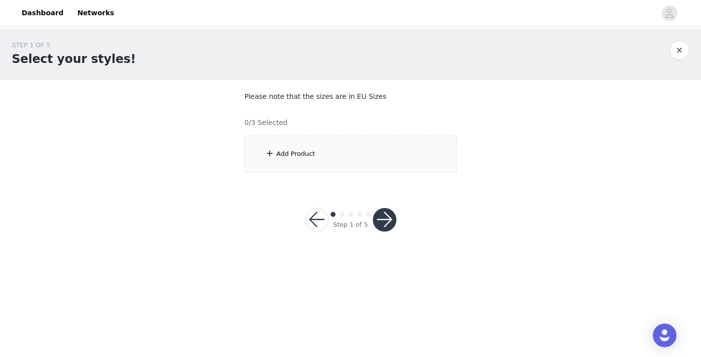
click at [343, 162] on div "Add Product" at bounding box center [351, 154] width 212 height 37
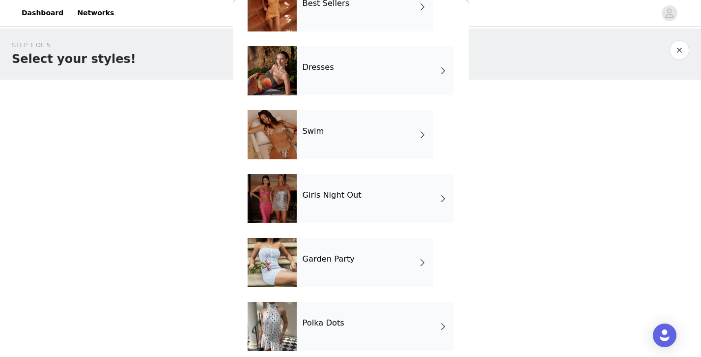
scroll to position [198, 0]
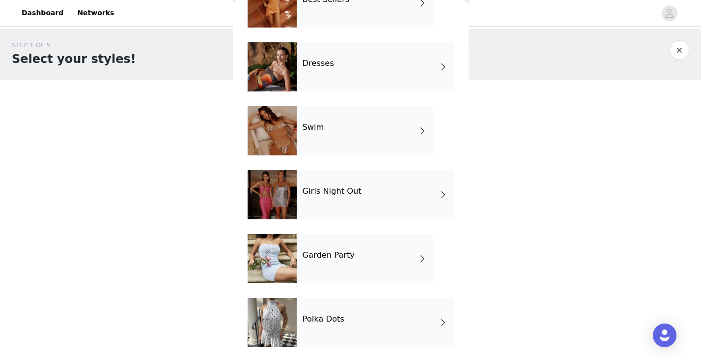
click at [358, 76] on div "Dresses" at bounding box center [375, 66] width 157 height 49
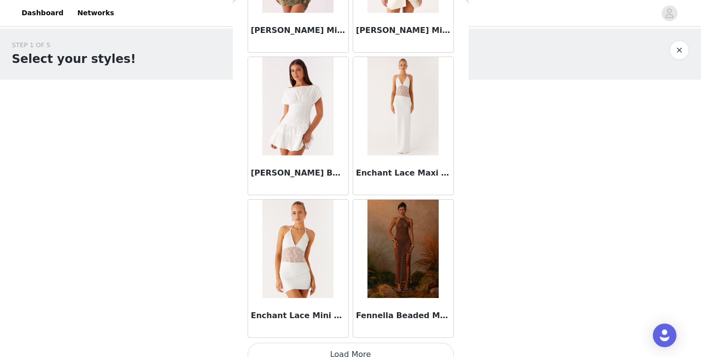
scroll to position [1147, 0]
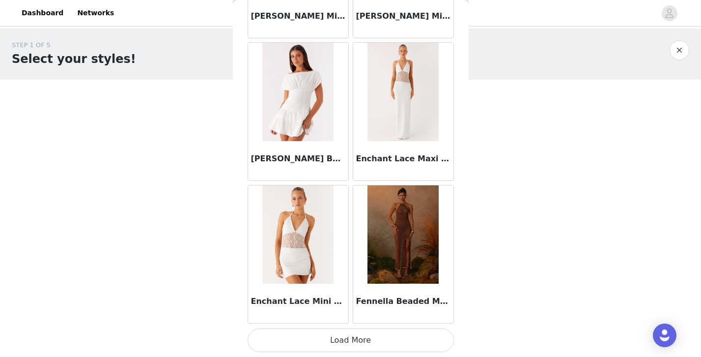
click at [329, 343] on button "Load More" at bounding box center [351, 340] width 206 height 24
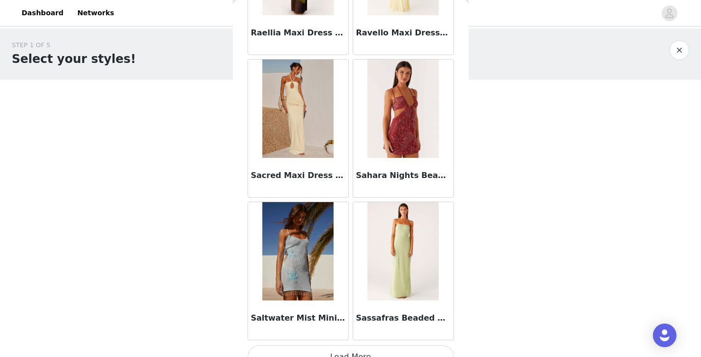
scroll to position [2572, 0]
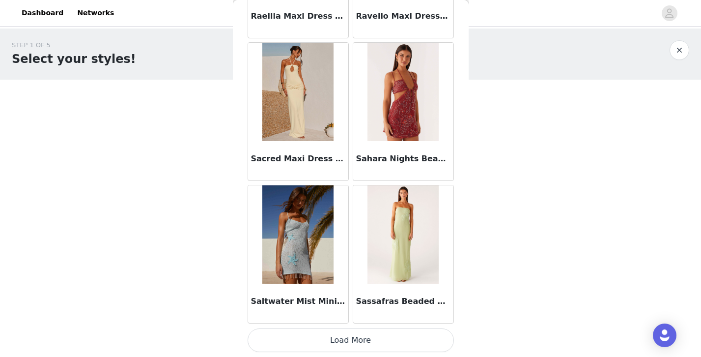
click at [366, 341] on button "Load More" at bounding box center [351, 340] width 206 height 24
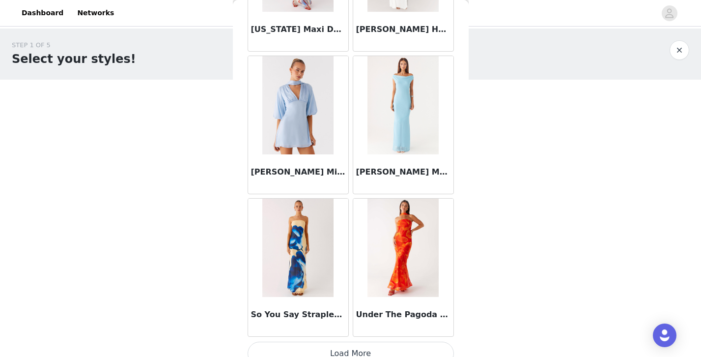
scroll to position [3996, 0]
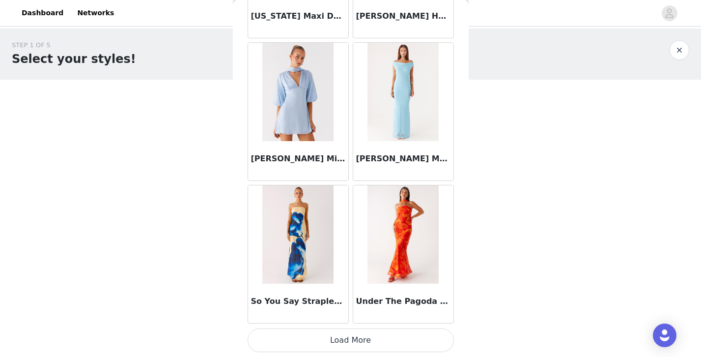
click at [326, 341] on button "Load More" at bounding box center [351, 340] width 206 height 24
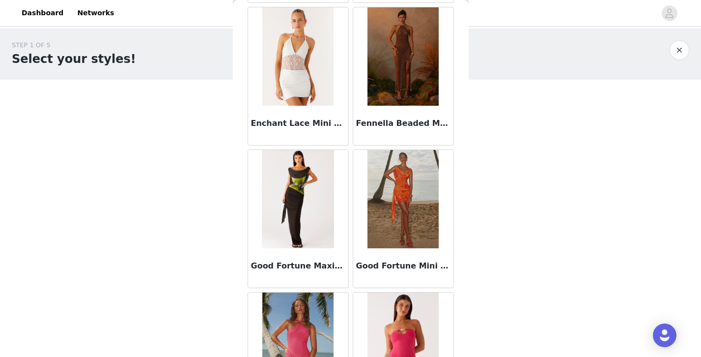
scroll to position [1324, 0]
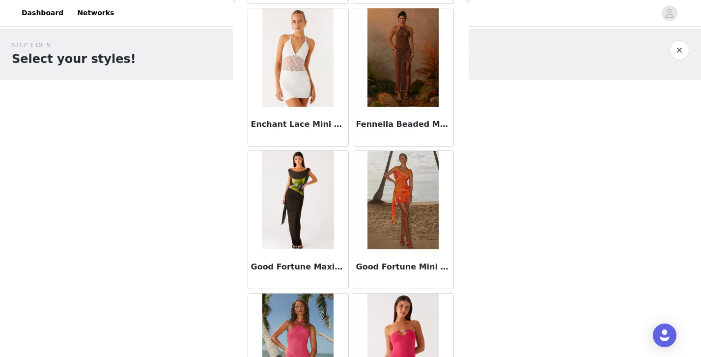
click at [678, 48] on button "button" at bounding box center [680, 50] width 20 height 20
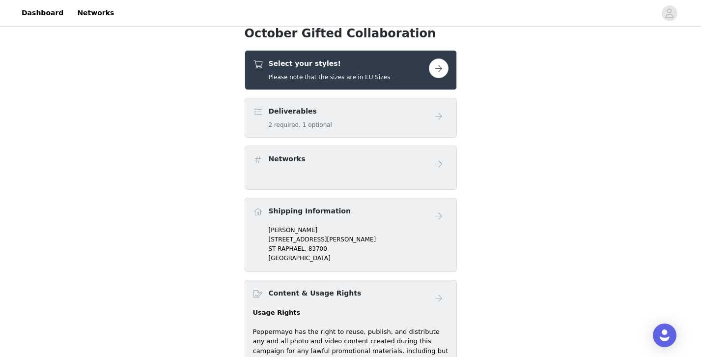
scroll to position [240, 0]
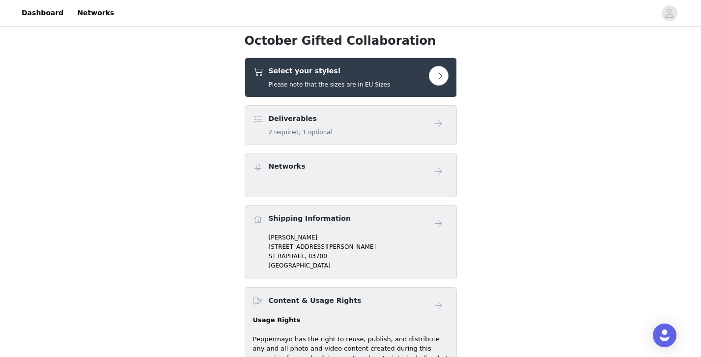
click at [402, 73] on div "Select your styles! Please note that the sizes are in EU Sizes" at bounding box center [341, 77] width 176 height 23
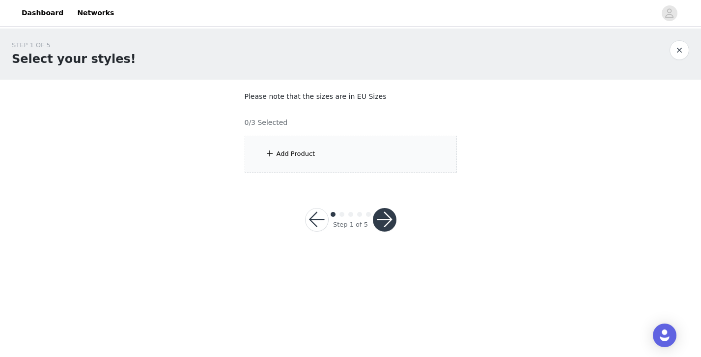
click at [350, 140] on div "Add Product" at bounding box center [351, 154] width 212 height 37
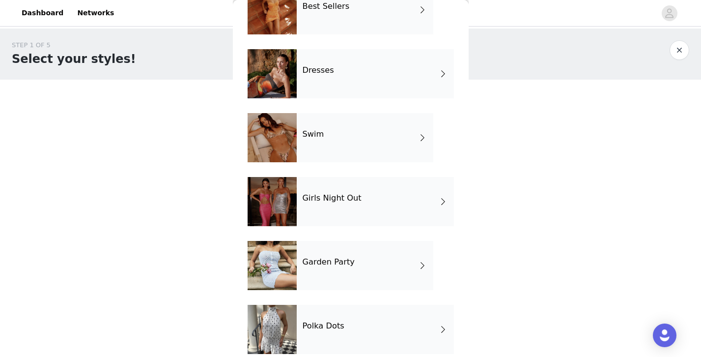
scroll to position [186, 0]
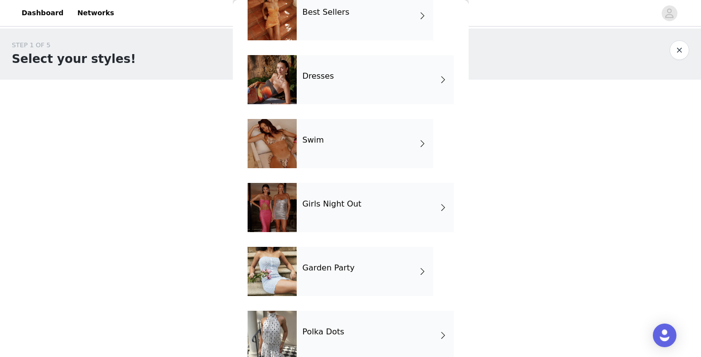
click at [362, 22] on div "Best Sellers" at bounding box center [365, 15] width 137 height 49
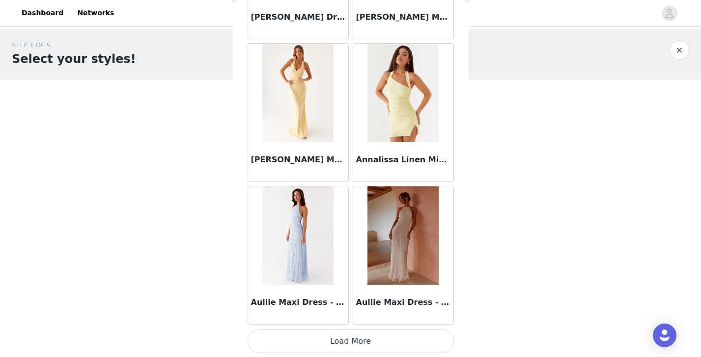
scroll to position [1147, 0]
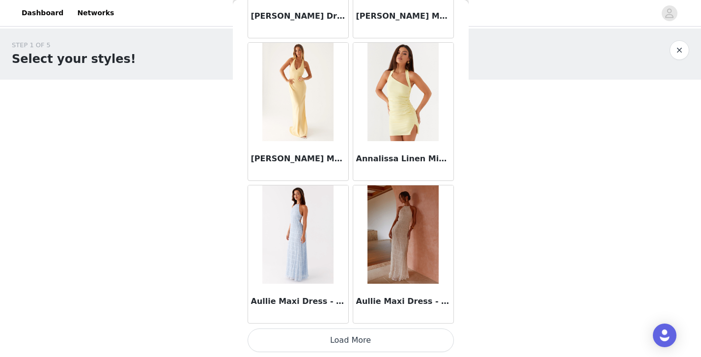
click at [379, 335] on button "Load More" at bounding box center [351, 340] width 206 height 24
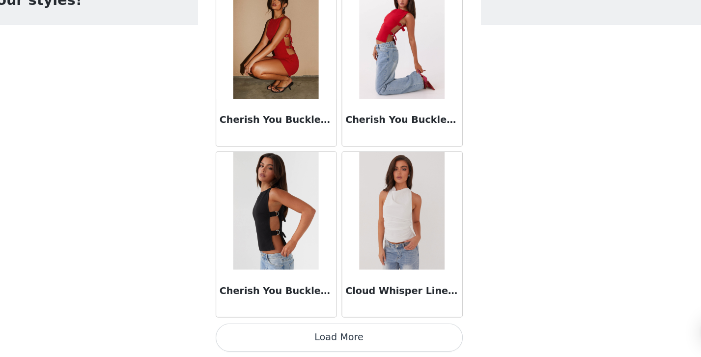
scroll to position [0, 0]
click at [384, 342] on button "Load More" at bounding box center [351, 340] width 206 height 24
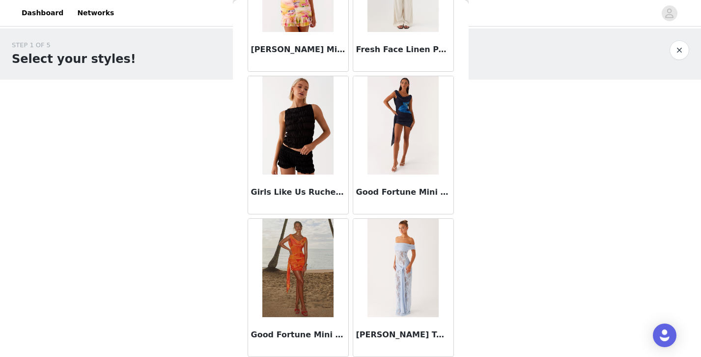
scroll to position [3996, 0]
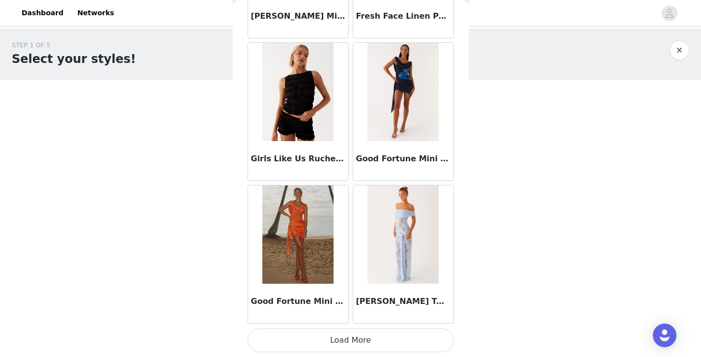
click at [375, 336] on button "Load More" at bounding box center [351, 340] width 206 height 24
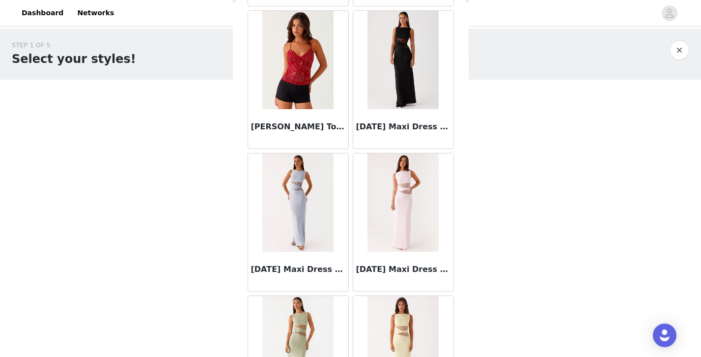
scroll to position [5421, 0]
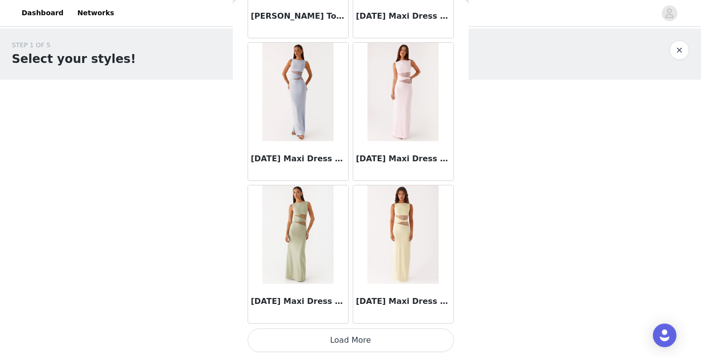
click at [342, 342] on button "Load More" at bounding box center [351, 340] width 206 height 24
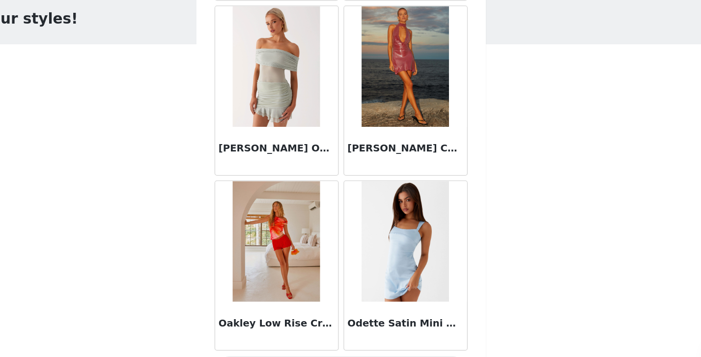
scroll to position [6846, 0]
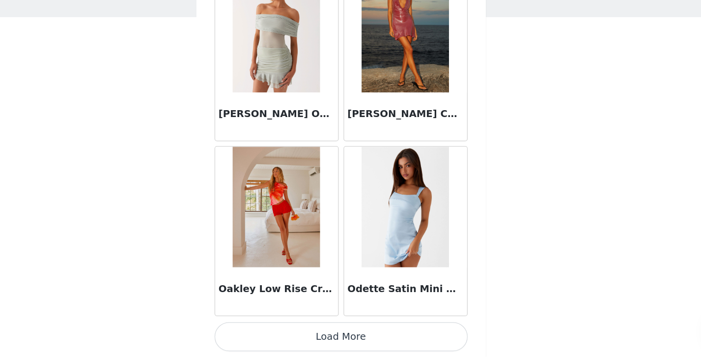
click at [386, 347] on button "Load More" at bounding box center [351, 340] width 206 height 24
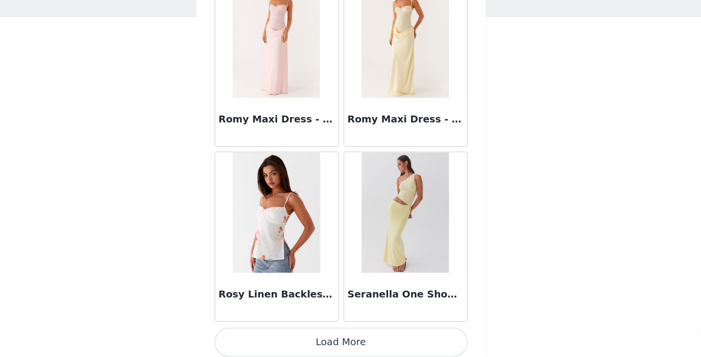
scroll to position [8271, 0]
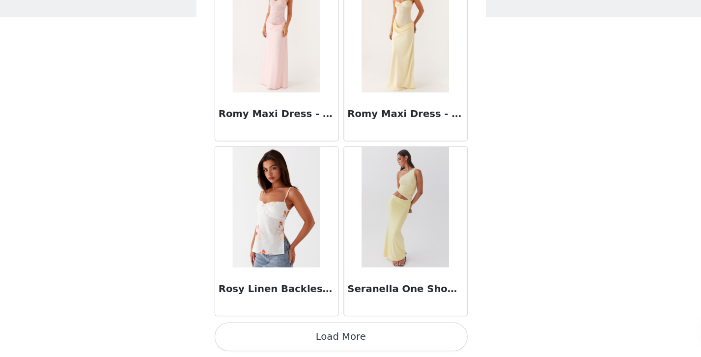
click at [376, 339] on button "Load More" at bounding box center [351, 340] width 206 height 24
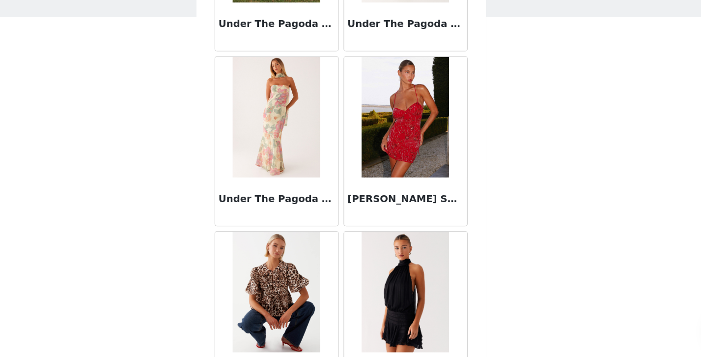
scroll to position [9349, 0]
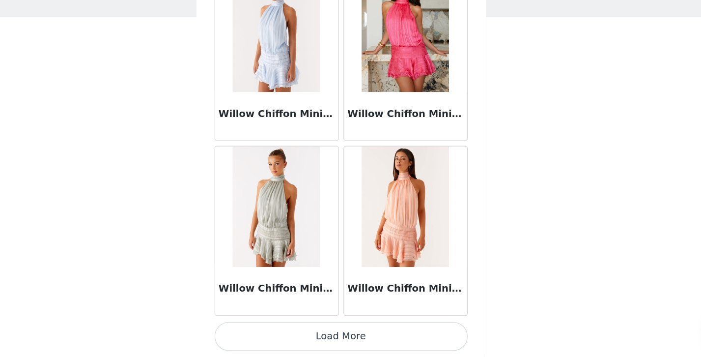
click at [369, 340] on button "Load More" at bounding box center [351, 340] width 206 height 24
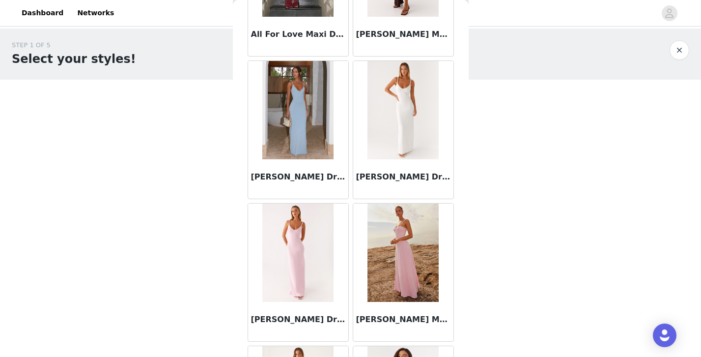
scroll to position [722, 0]
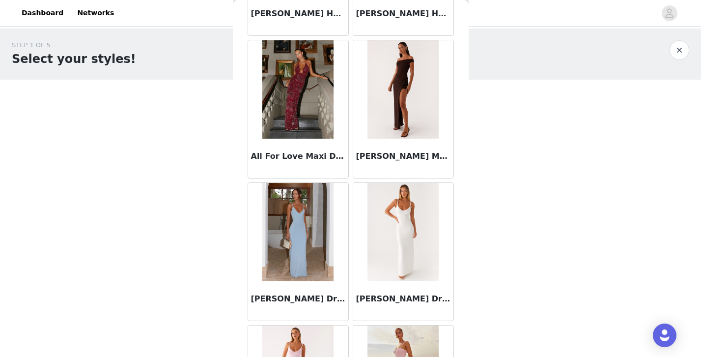
click at [679, 53] on button "button" at bounding box center [680, 50] width 20 height 20
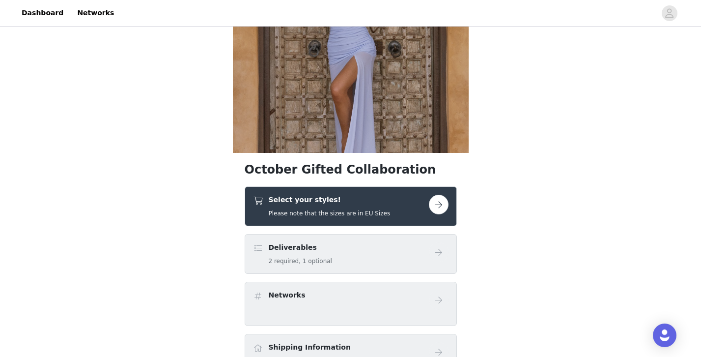
scroll to position [123, 0]
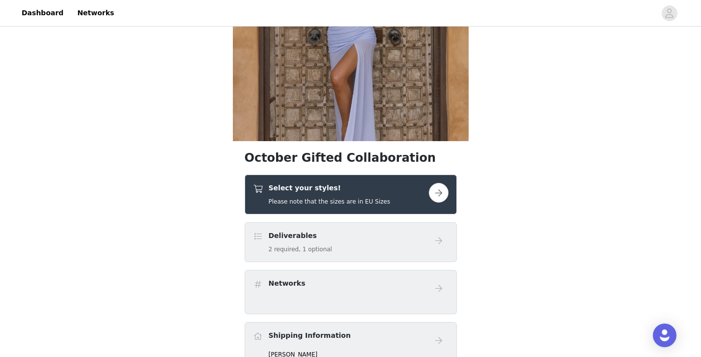
click at [444, 191] on button "button" at bounding box center [439, 193] width 20 height 20
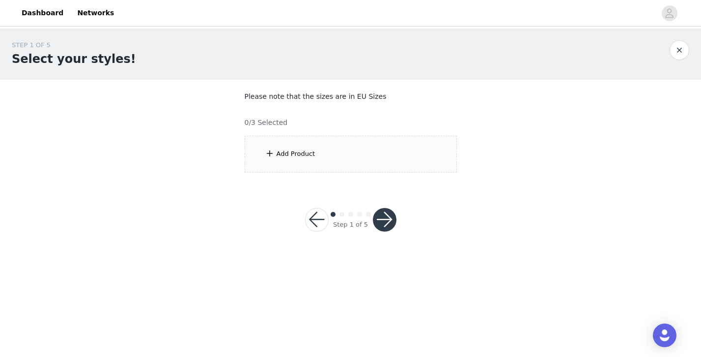
click at [373, 149] on div "Add Product" at bounding box center [351, 154] width 212 height 37
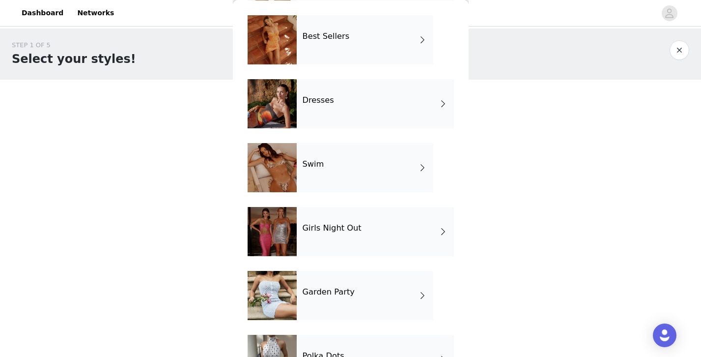
scroll to position [183, 0]
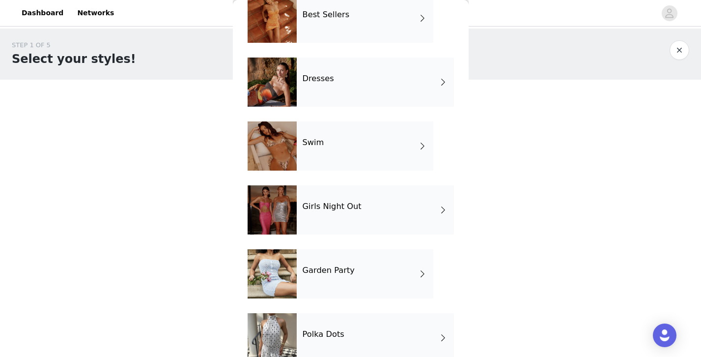
click at [349, 204] on h4 "Girls Night Out" at bounding box center [332, 206] width 59 height 9
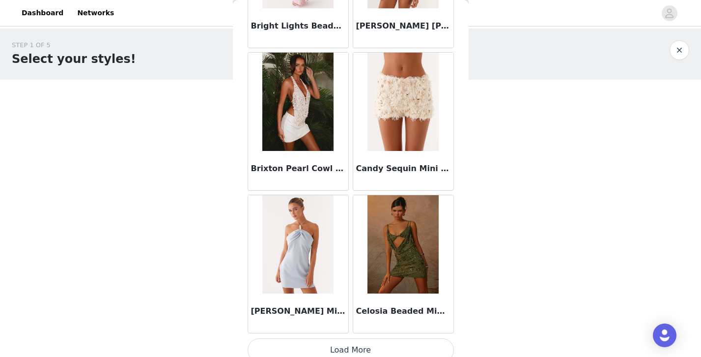
scroll to position [1147, 0]
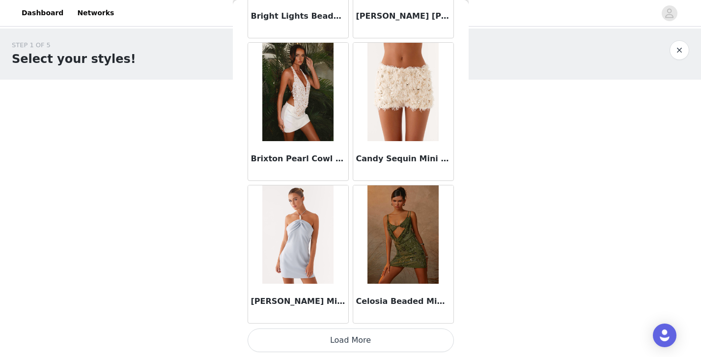
click at [328, 339] on button "Load More" at bounding box center [351, 340] width 206 height 24
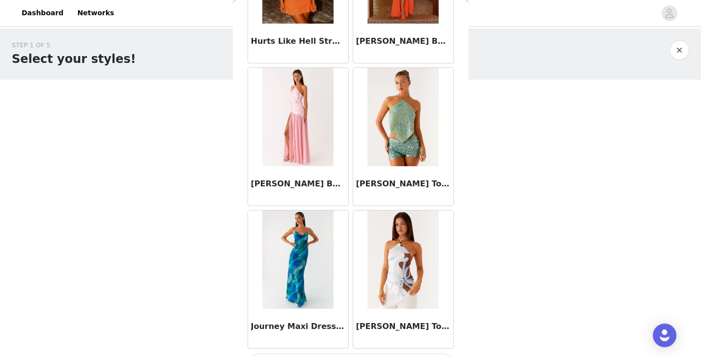
scroll to position [2572, 0]
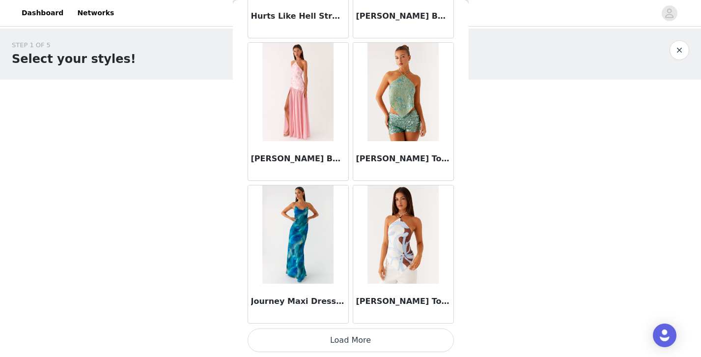
click at [387, 344] on button "Load More" at bounding box center [351, 340] width 206 height 24
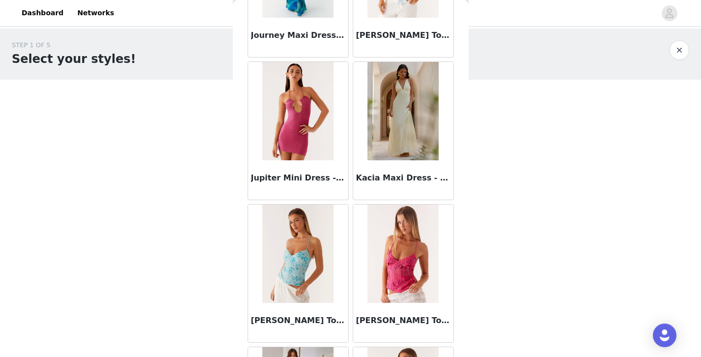
scroll to position [2851, 0]
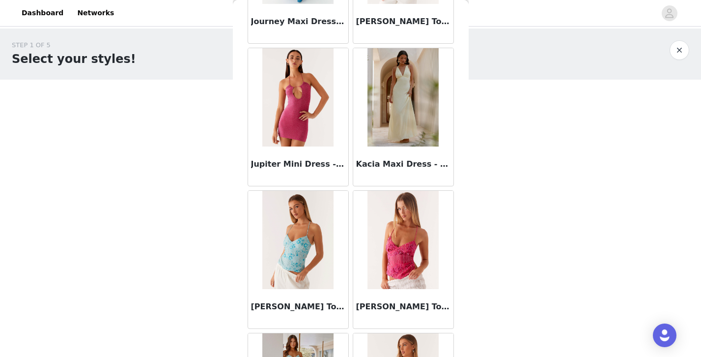
click at [682, 50] on button "button" at bounding box center [680, 50] width 20 height 20
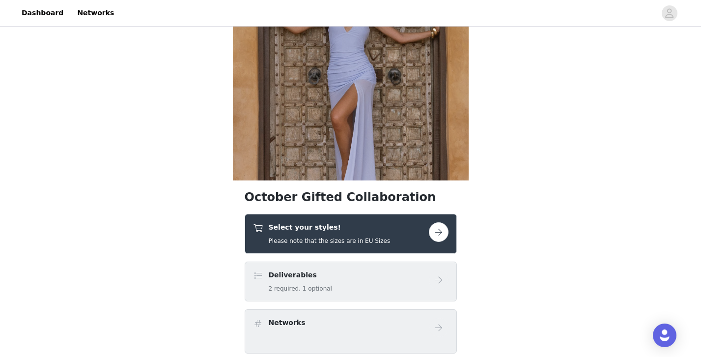
scroll to position [98, 0]
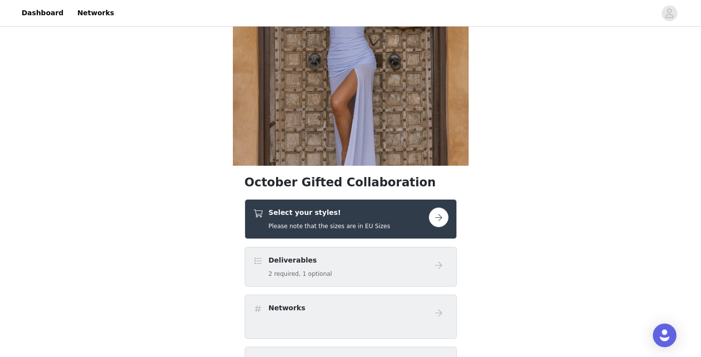
click at [446, 217] on button "button" at bounding box center [439, 217] width 20 height 20
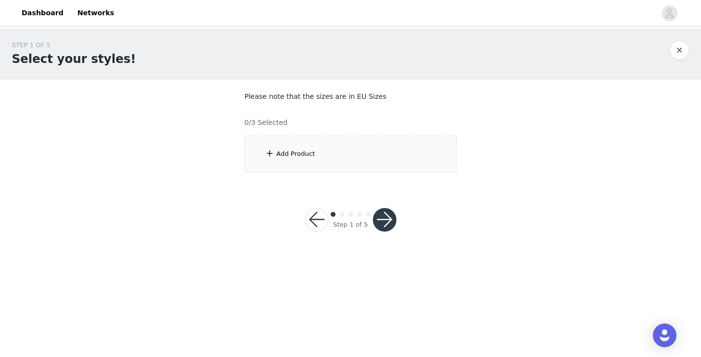
click at [404, 146] on div "Add Product" at bounding box center [351, 154] width 212 height 37
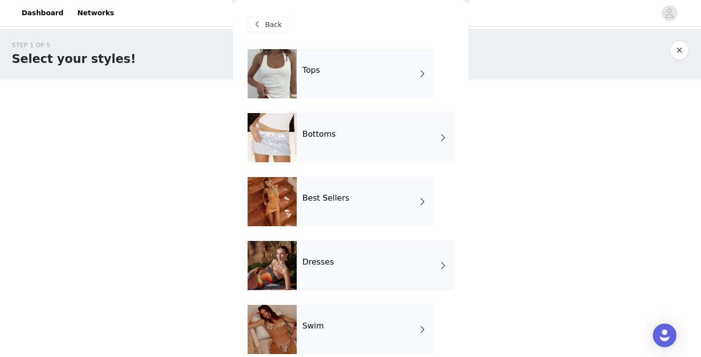
click at [390, 132] on div "Bottoms" at bounding box center [375, 137] width 157 height 49
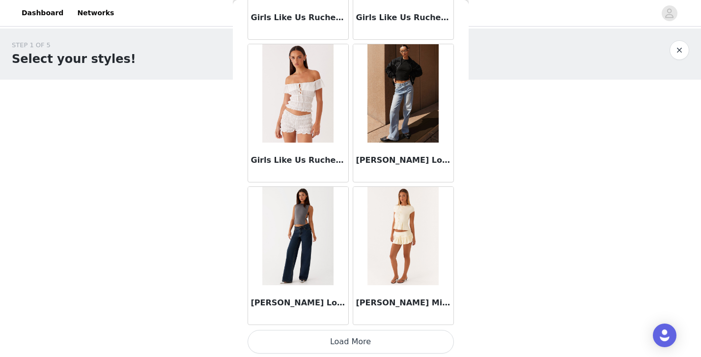
scroll to position [1147, 0]
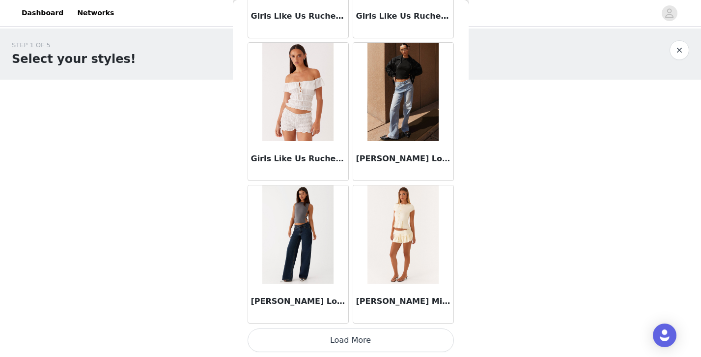
click at [353, 336] on button "Load More" at bounding box center [351, 340] width 206 height 24
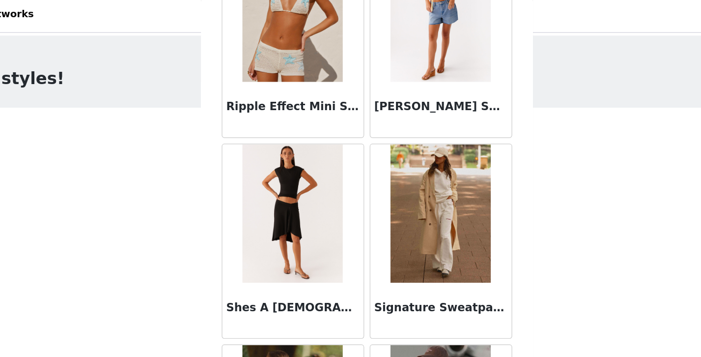
scroll to position [2572, 0]
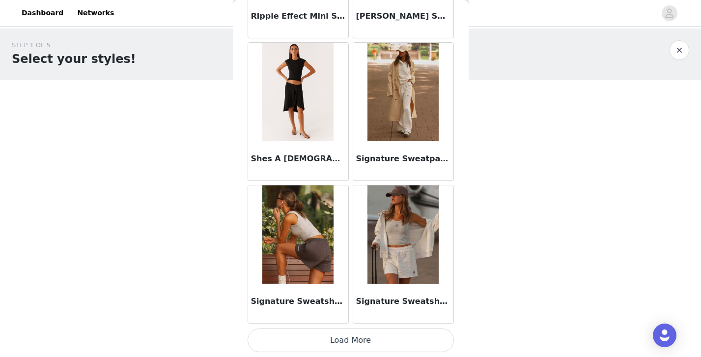
click at [413, 338] on button "Load More" at bounding box center [351, 340] width 206 height 24
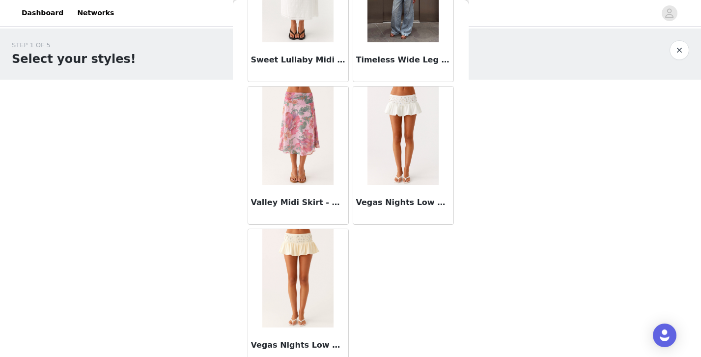
scroll to position [3110, 0]
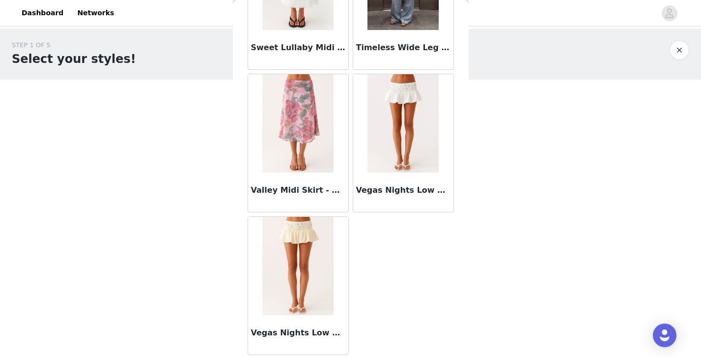
click at [679, 48] on button "button" at bounding box center [680, 50] width 20 height 20
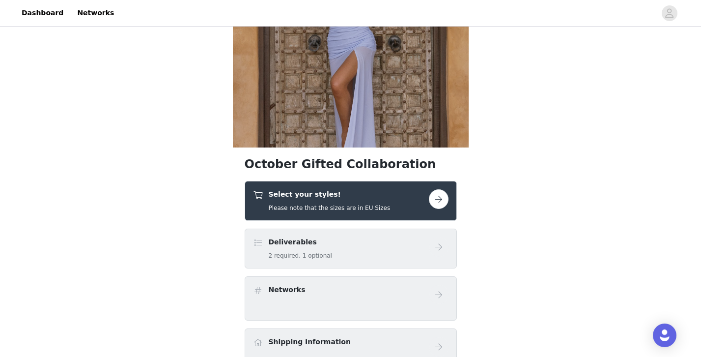
scroll to position [126, 0]
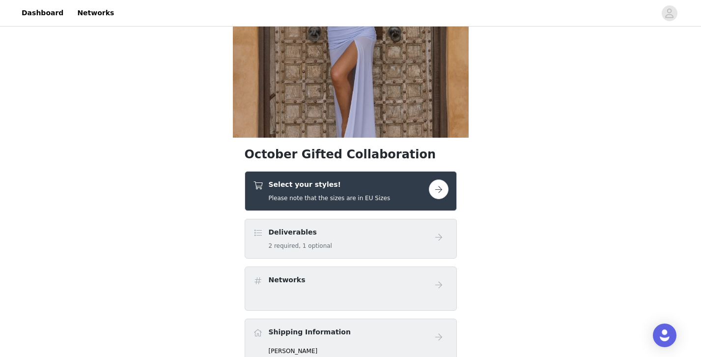
click at [417, 188] on div "Select your styles! Please note that the sizes are in EU Sizes" at bounding box center [341, 190] width 176 height 23
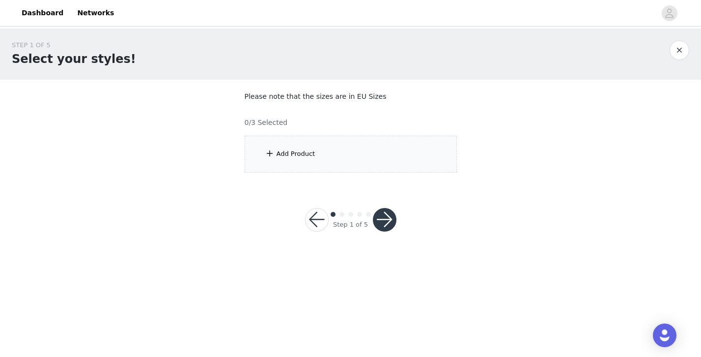
click at [374, 149] on div "Add Product" at bounding box center [351, 154] width 212 height 37
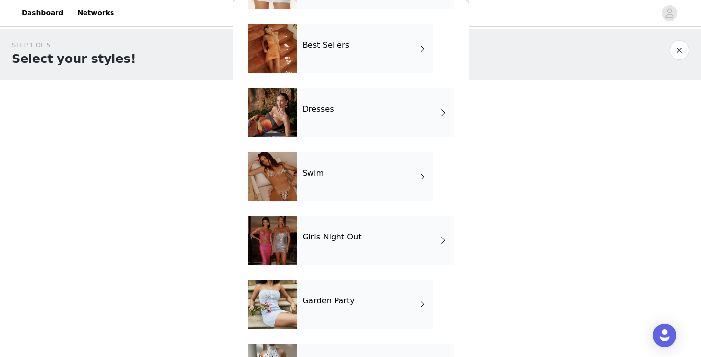
scroll to position [203, 0]
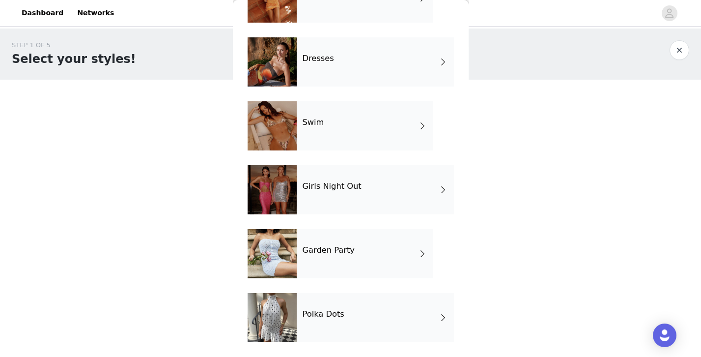
click at [358, 192] on div "Girls Night Out" at bounding box center [375, 189] width 157 height 49
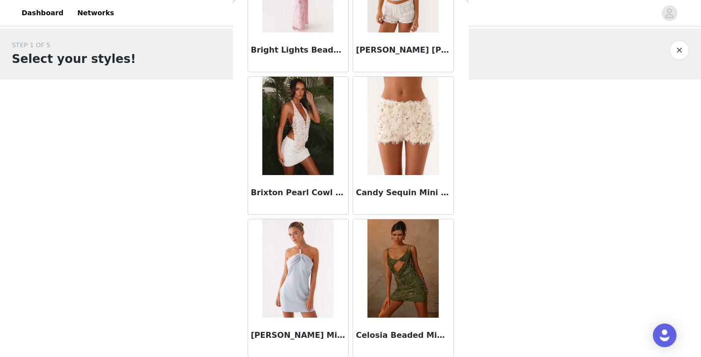
scroll to position [1147, 0]
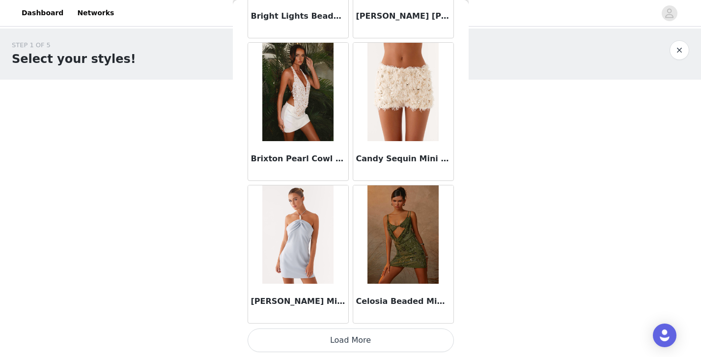
click at [399, 340] on button "Load More" at bounding box center [351, 340] width 206 height 24
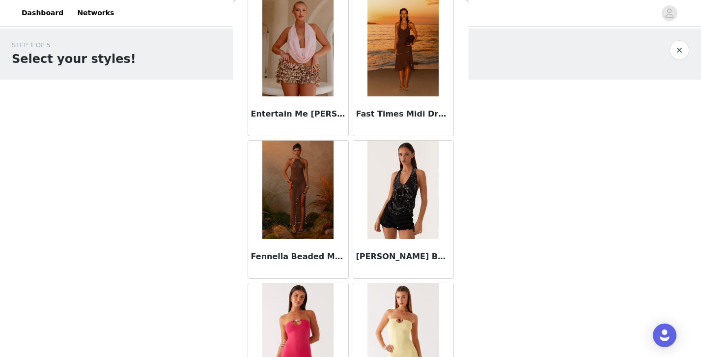
scroll to position [2059, 0]
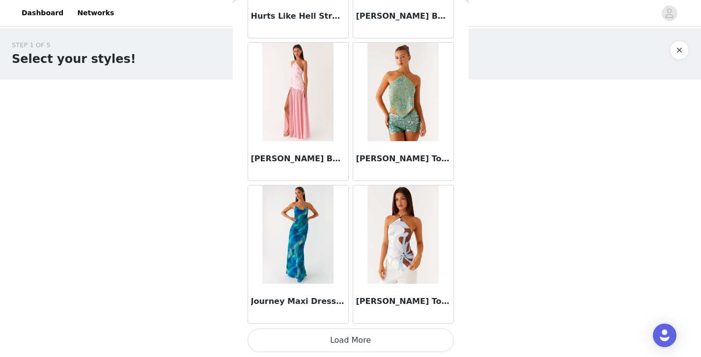
click at [348, 336] on button "Load More" at bounding box center [351, 340] width 206 height 24
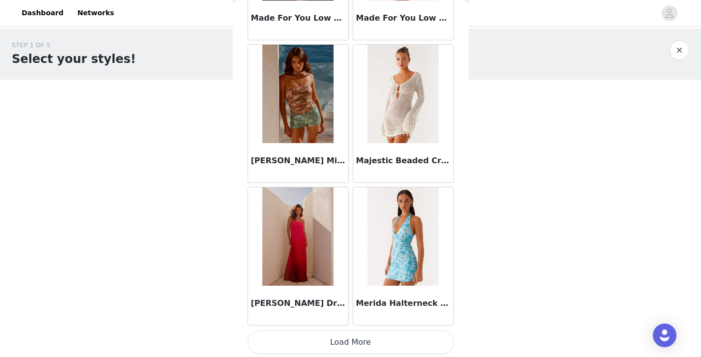
scroll to position [3996, 0]
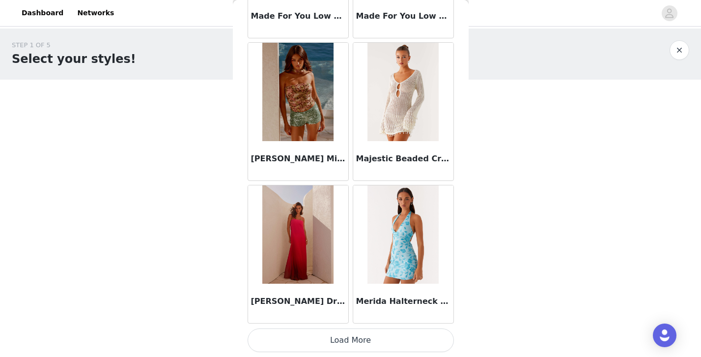
click at [350, 342] on button "Load More" at bounding box center [351, 340] width 206 height 24
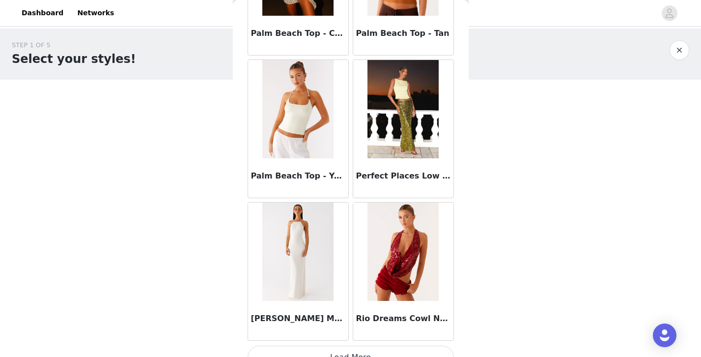
scroll to position [5421, 0]
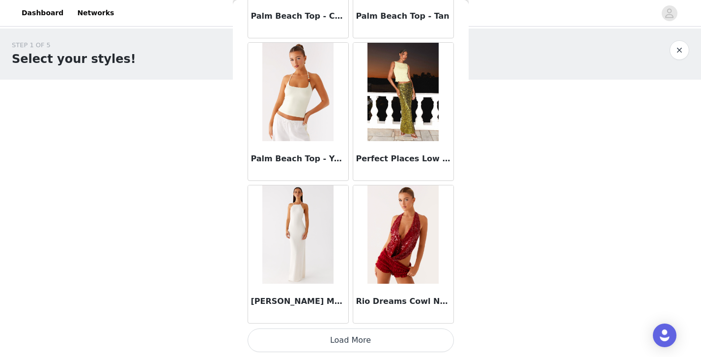
click at [353, 342] on button "Load More" at bounding box center [351, 340] width 206 height 24
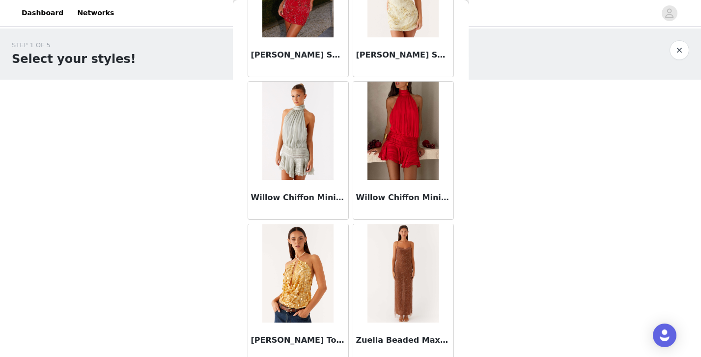
scroll to position [6815, 0]
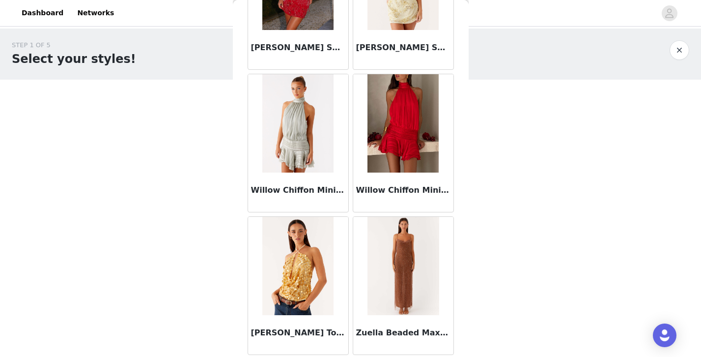
click at [677, 49] on button "button" at bounding box center [680, 50] width 20 height 20
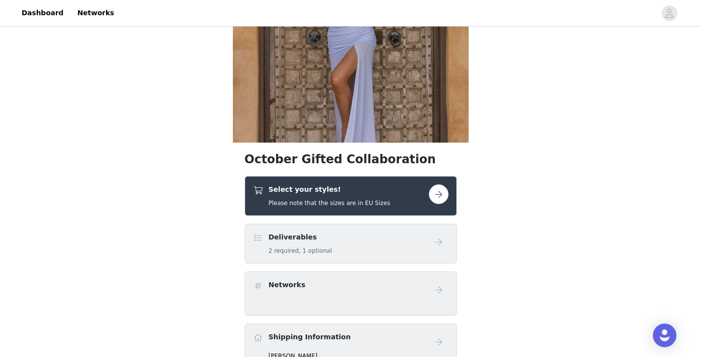
scroll to position [127, 0]
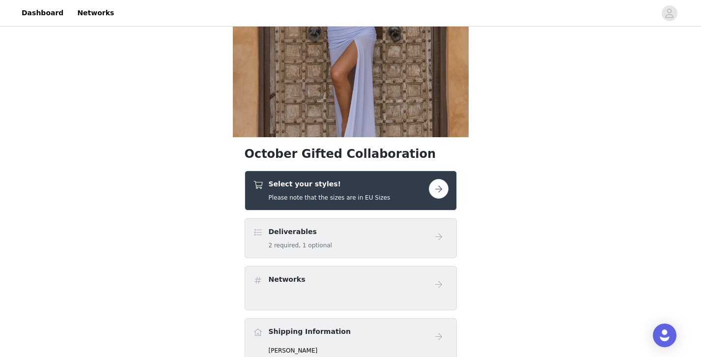
click at [442, 185] on button "button" at bounding box center [439, 189] width 20 height 20
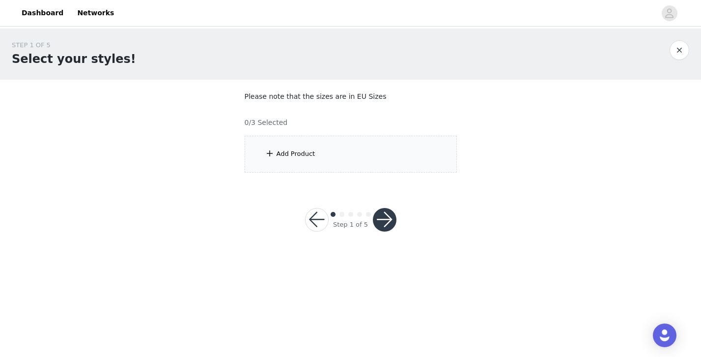
click at [374, 158] on div "Add Product" at bounding box center [351, 154] width 212 height 37
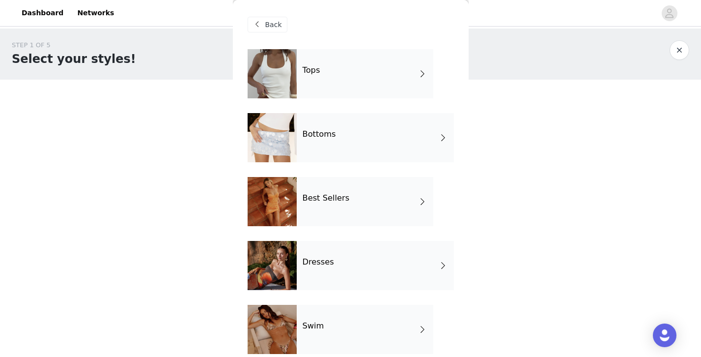
click at [345, 77] on div "Tops" at bounding box center [365, 73] width 137 height 49
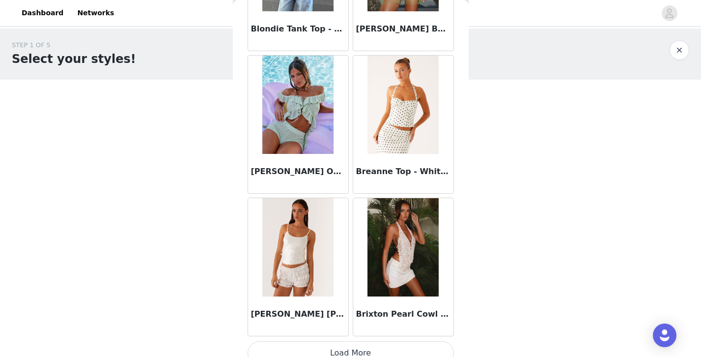
scroll to position [1147, 0]
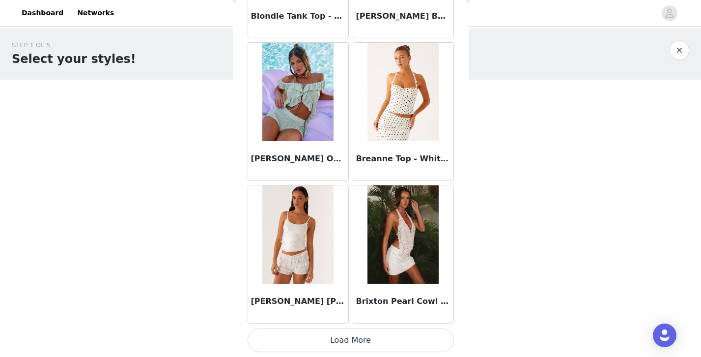
click at [359, 342] on button "Load More" at bounding box center [351, 340] width 206 height 24
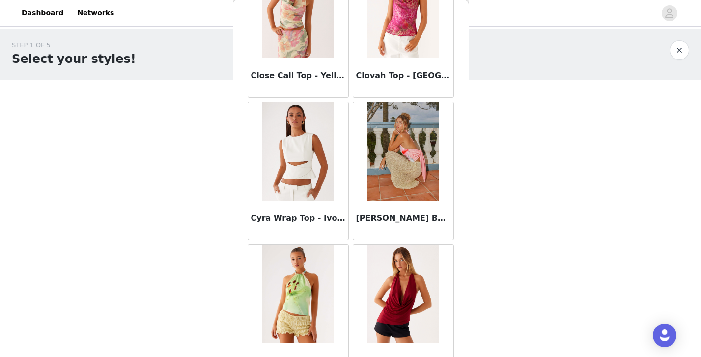
scroll to position [2572, 0]
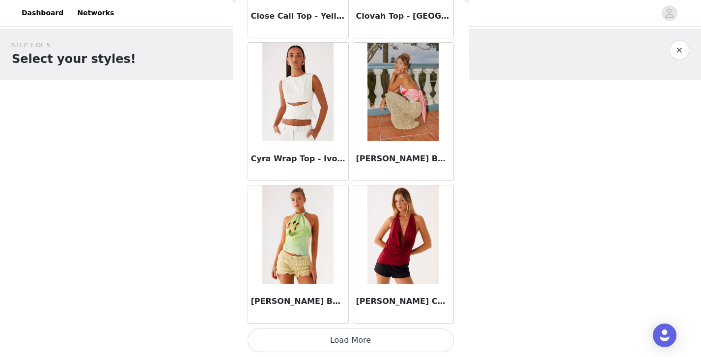
click at [333, 340] on button "Load More" at bounding box center [351, 340] width 206 height 24
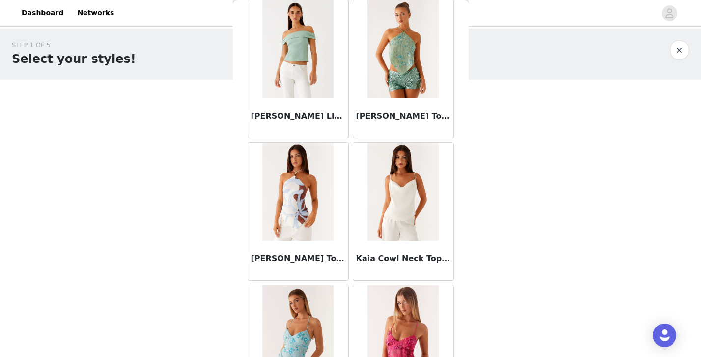
scroll to position [3996, 0]
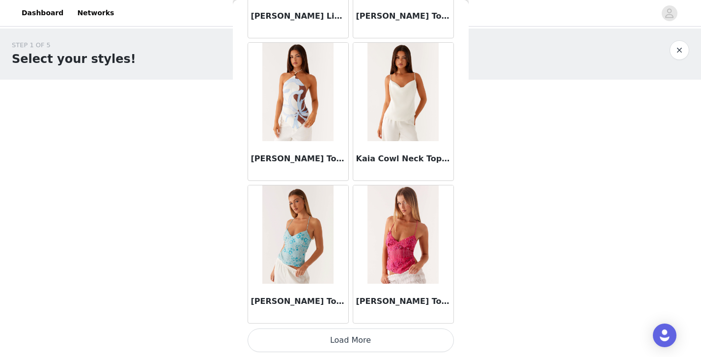
click at [330, 339] on button "Load More" at bounding box center [351, 340] width 206 height 24
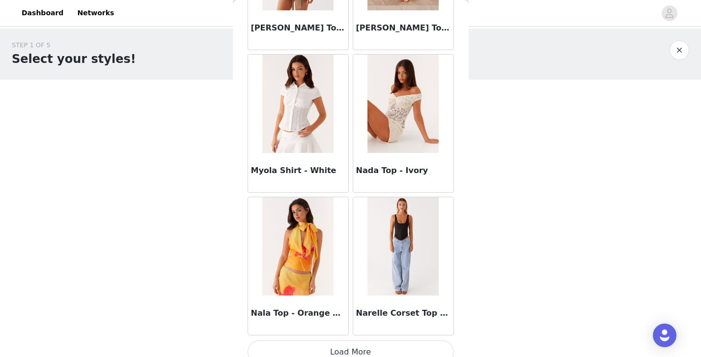
scroll to position [5421, 0]
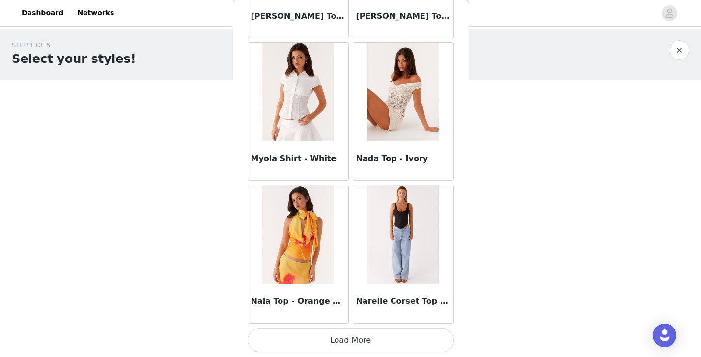
click at [345, 334] on button "Load More" at bounding box center [351, 340] width 206 height 24
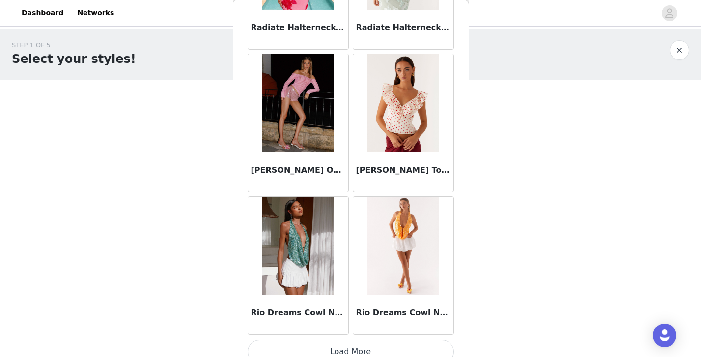
scroll to position [6846, 0]
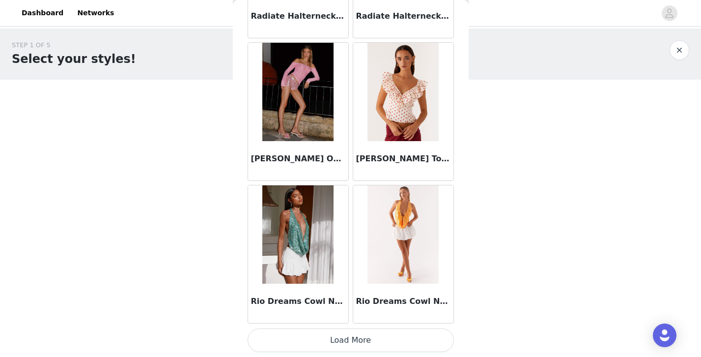
click at [333, 340] on button "Load More" at bounding box center [351, 340] width 206 height 24
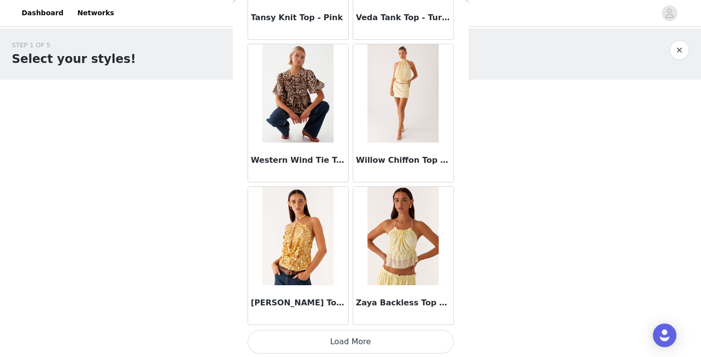
scroll to position [8271, 0]
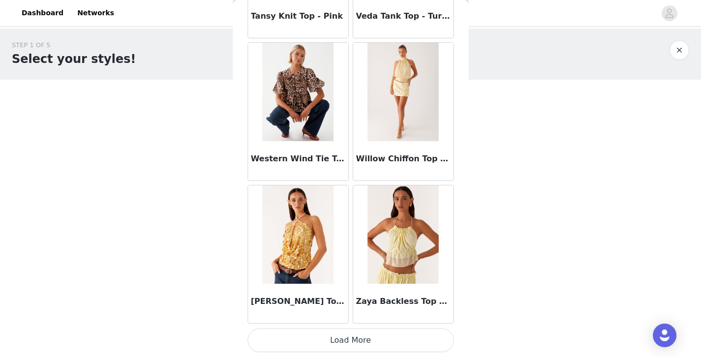
click at [397, 341] on button "Load More" at bounding box center [351, 340] width 206 height 24
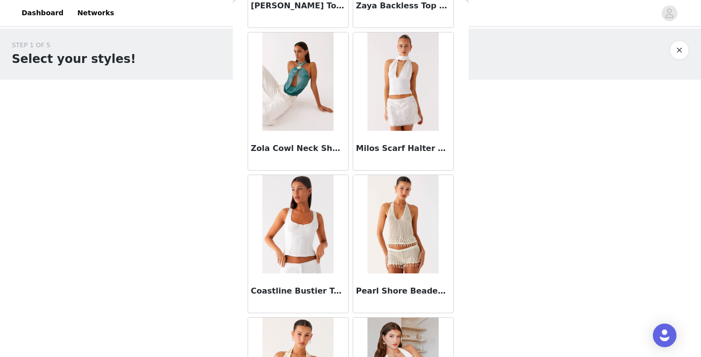
scroll to position [8667, 0]
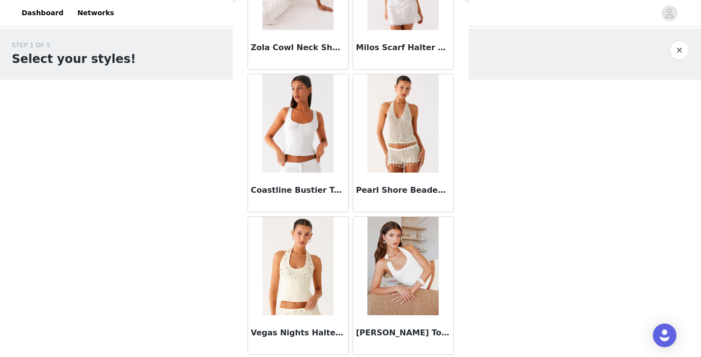
click at [675, 50] on button "button" at bounding box center [680, 50] width 20 height 20
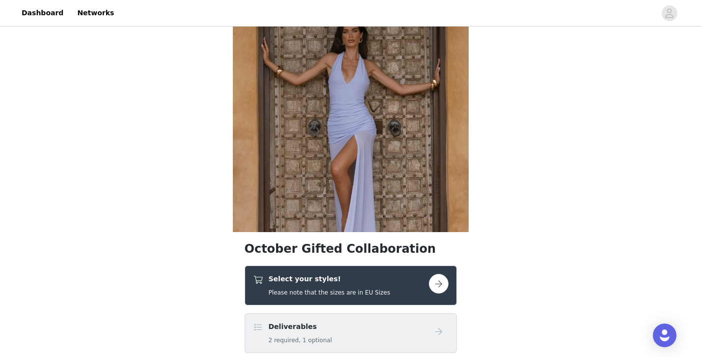
scroll to position [35, 0]
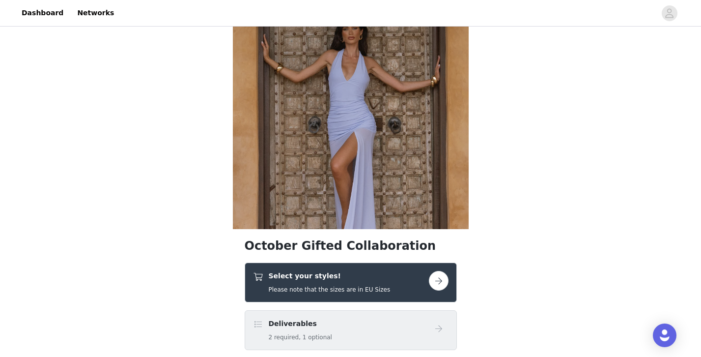
click at [407, 283] on div "Select your styles! Please note that the sizes are in EU Sizes" at bounding box center [341, 282] width 176 height 23
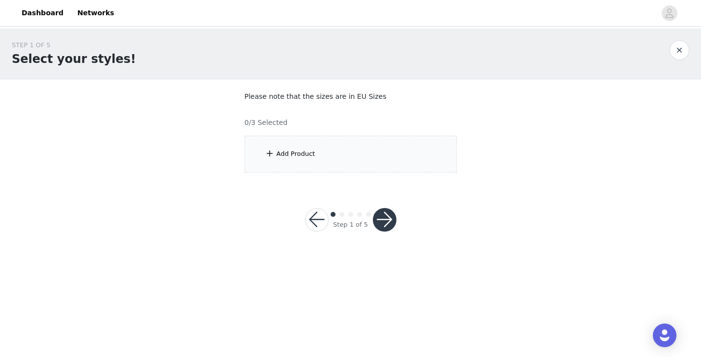
click at [387, 159] on div "Add Product" at bounding box center [351, 154] width 212 height 37
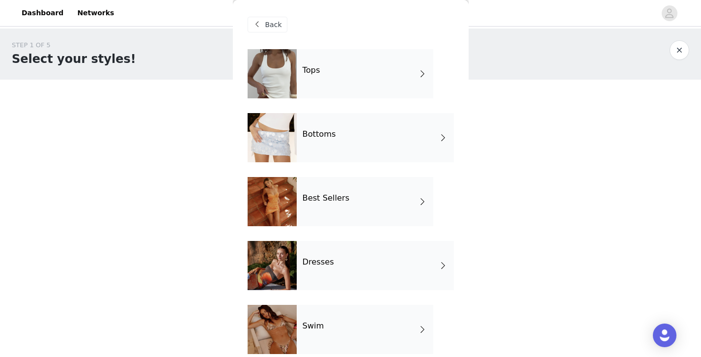
click at [353, 141] on div "Bottoms" at bounding box center [375, 137] width 157 height 49
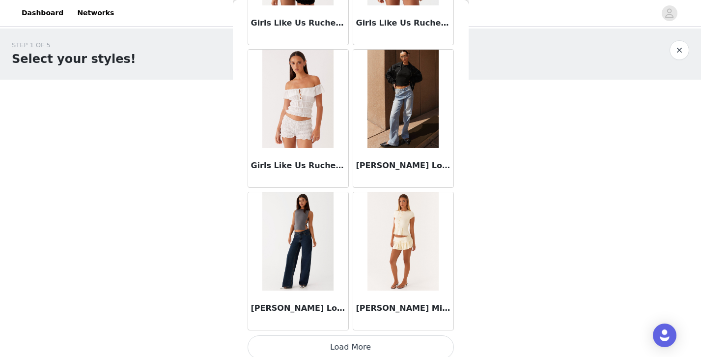
scroll to position [1147, 0]
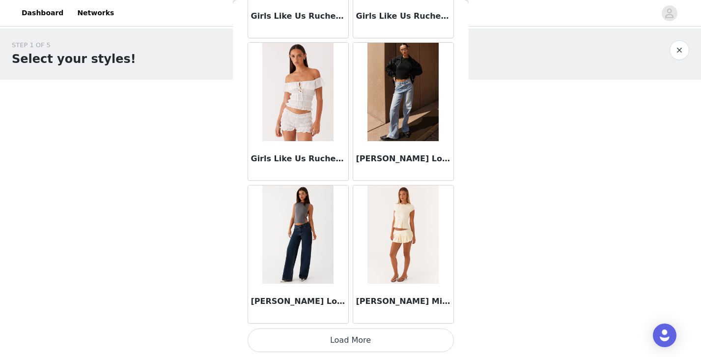
click at [357, 333] on button "Load More" at bounding box center [351, 340] width 206 height 24
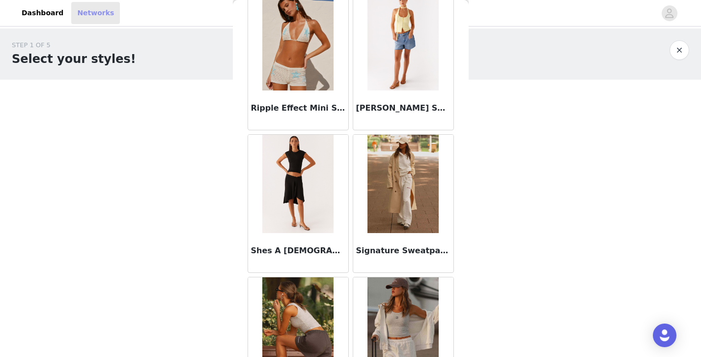
scroll to position [2572, 0]
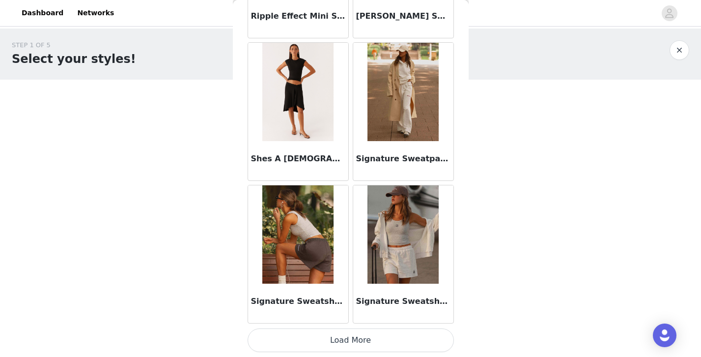
click at [327, 342] on button "Load More" at bounding box center [351, 340] width 206 height 24
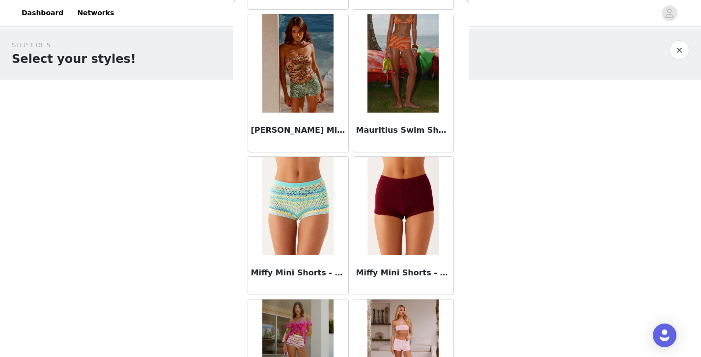
scroll to position [1682, 0]
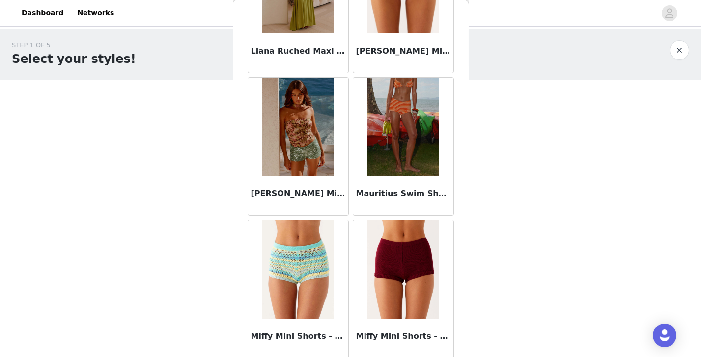
click at [682, 57] on button "button" at bounding box center [680, 50] width 20 height 20
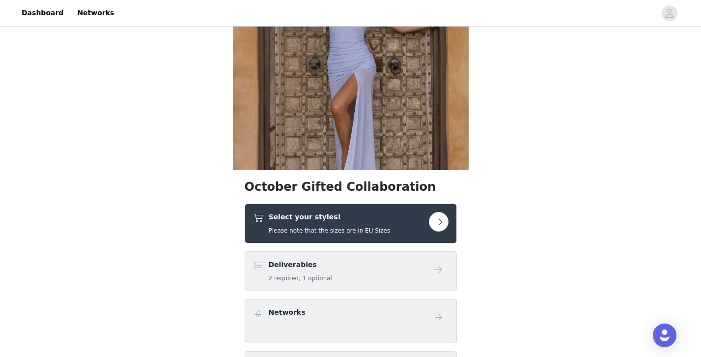
scroll to position [142, 0]
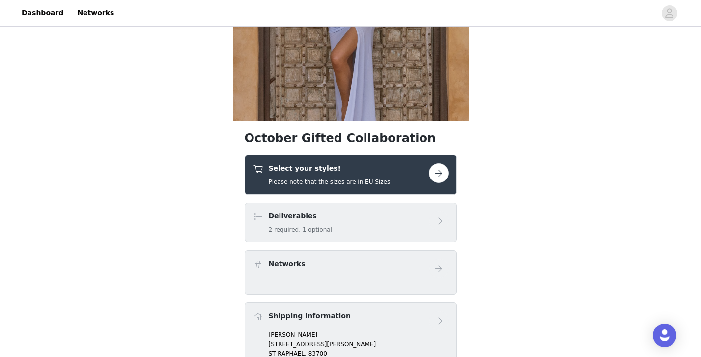
click at [436, 170] on button "button" at bounding box center [439, 173] width 20 height 20
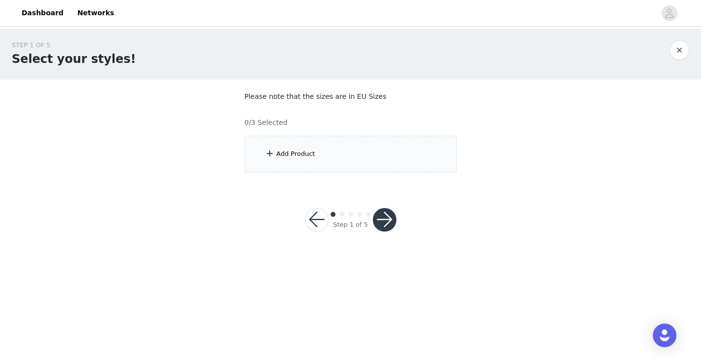
click at [370, 156] on div "Add Product" at bounding box center [351, 154] width 212 height 37
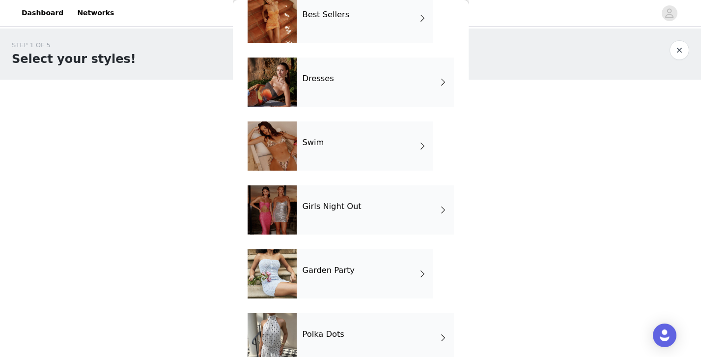
scroll to position [203, 0]
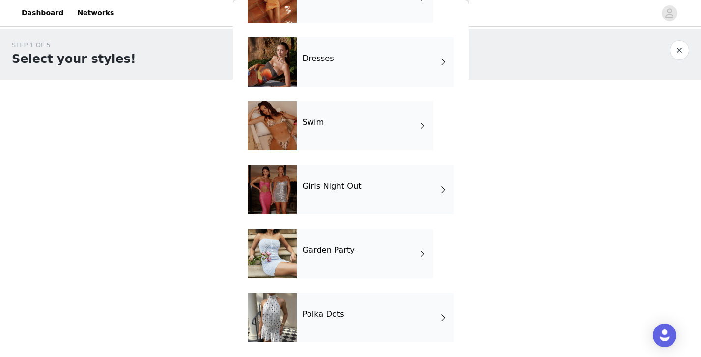
click at [356, 255] on div "Garden Party" at bounding box center [365, 253] width 137 height 49
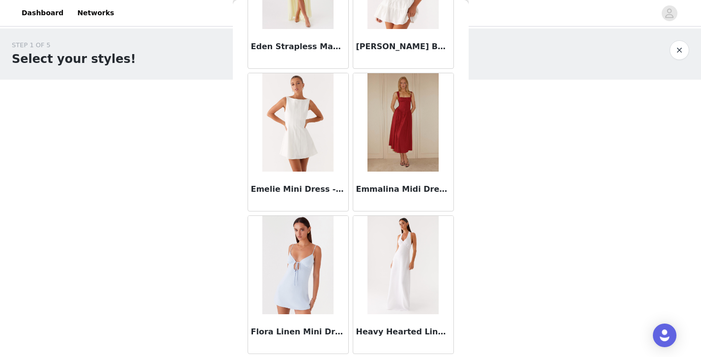
scroll to position [1147, 0]
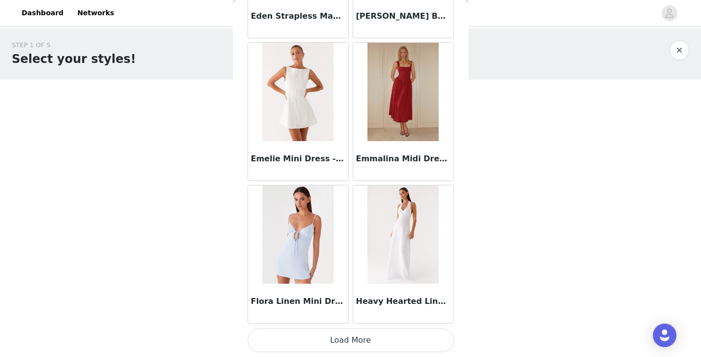
click at [384, 336] on button "Load More" at bounding box center [351, 340] width 206 height 24
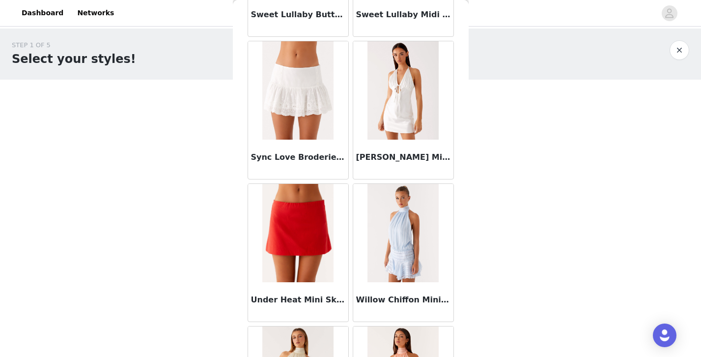
scroll to position [2540, 0]
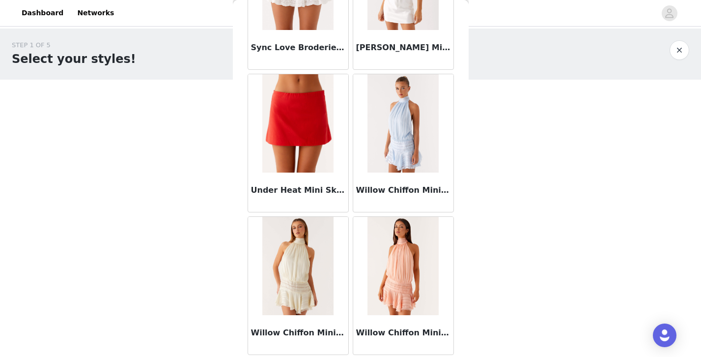
click at [680, 54] on button "button" at bounding box center [680, 50] width 20 height 20
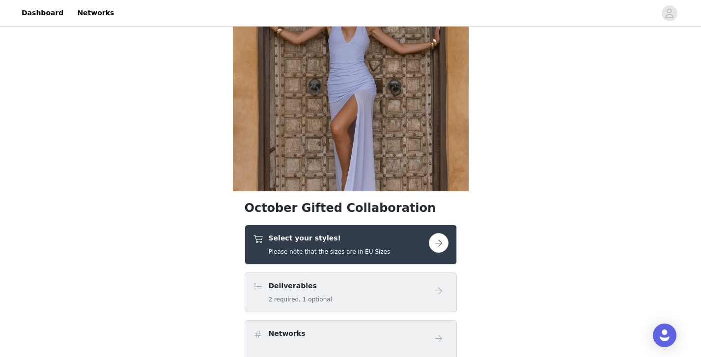
scroll to position [83, 0]
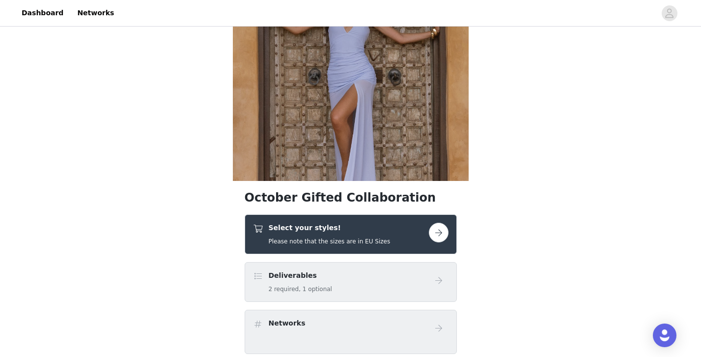
click at [371, 240] on h5 "Please note that the sizes are in EU Sizes" at bounding box center [330, 241] width 122 height 9
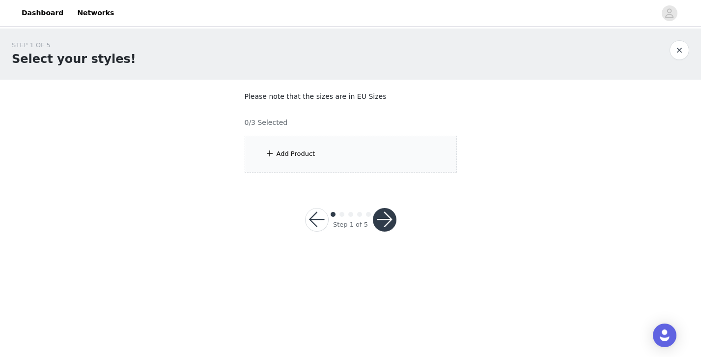
click at [386, 159] on div "Add Product" at bounding box center [351, 154] width 212 height 37
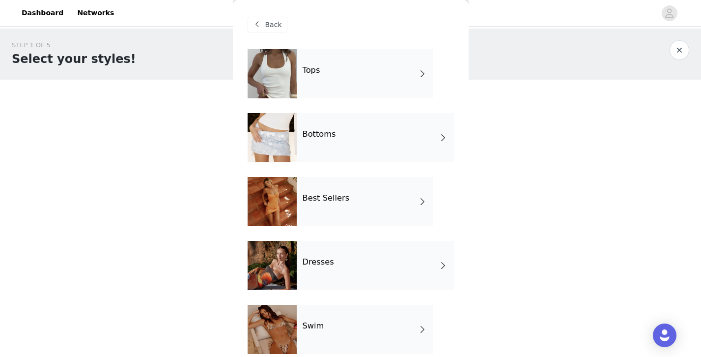
scroll to position [203, 0]
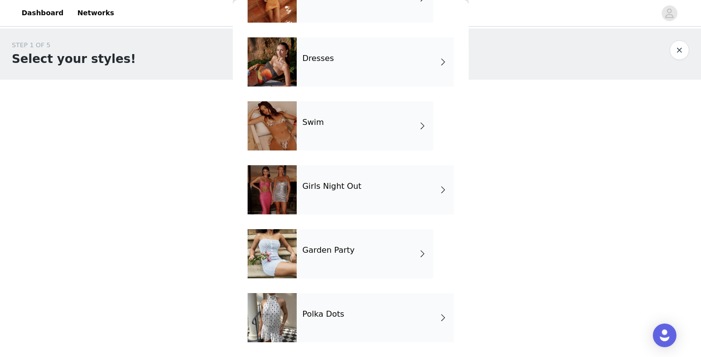
click at [354, 319] on div "Polka Dots" at bounding box center [375, 317] width 157 height 49
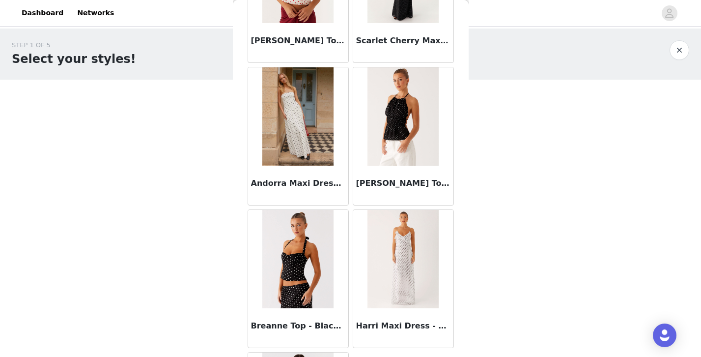
scroll to position [830, 0]
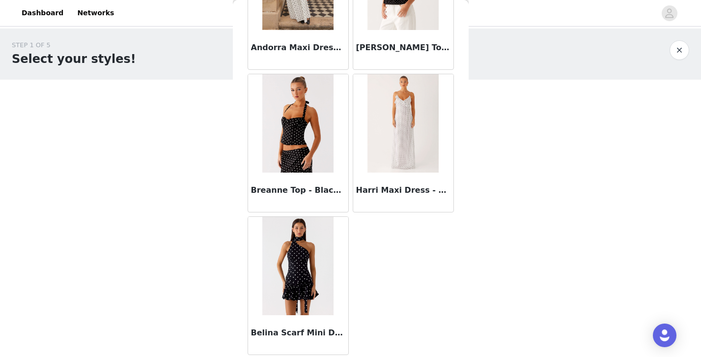
click at [682, 51] on button "button" at bounding box center [680, 50] width 20 height 20
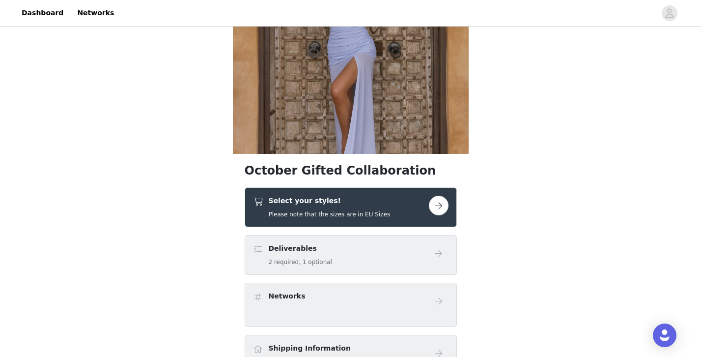
scroll to position [114, 0]
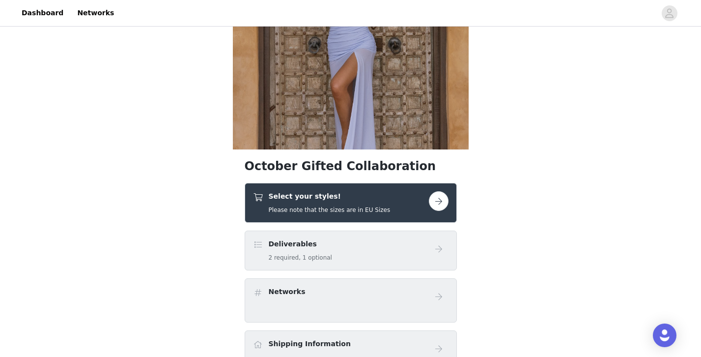
click at [446, 198] on button "button" at bounding box center [439, 201] width 20 height 20
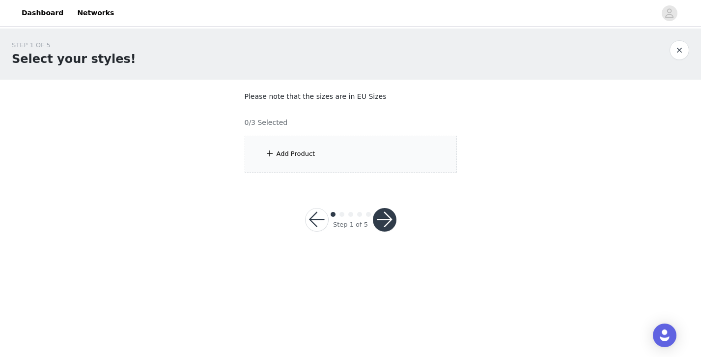
click at [384, 154] on div "Add Product" at bounding box center [351, 154] width 212 height 37
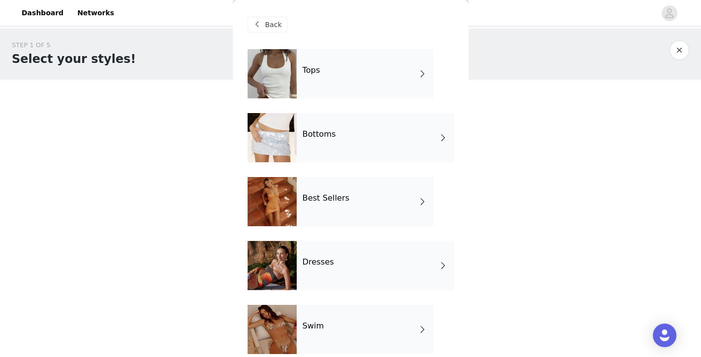
scroll to position [203, 0]
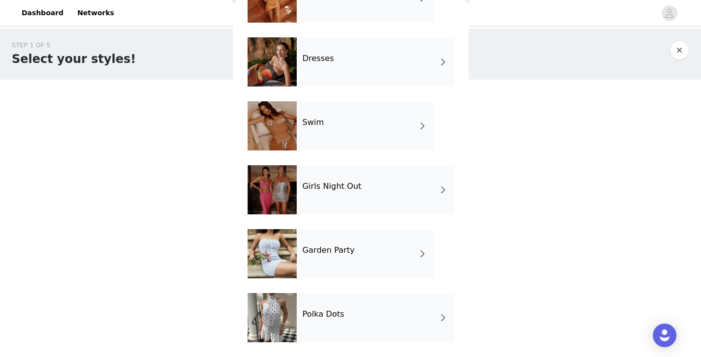
click at [354, 186] on h4 "Girls Night Out" at bounding box center [332, 186] width 59 height 9
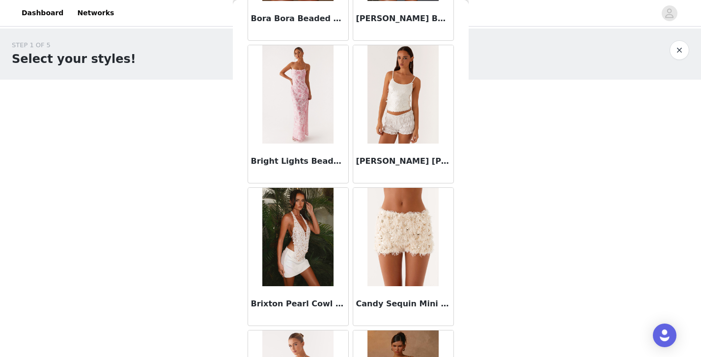
scroll to position [1040, 0]
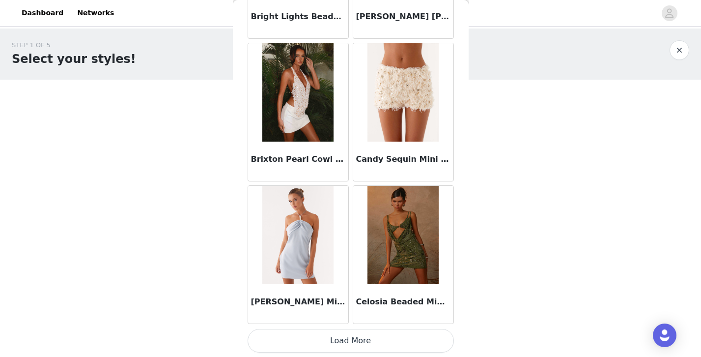
click at [354, 345] on button "Load More" at bounding box center [351, 341] width 206 height 24
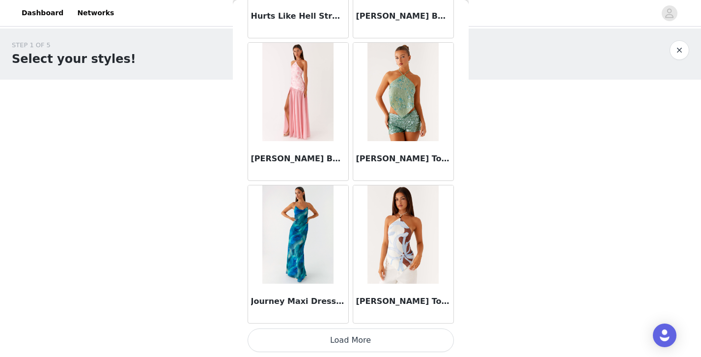
scroll to position [2571, 0]
click at [425, 338] on button "Load More" at bounding box center [351, 340] width 206 height 24
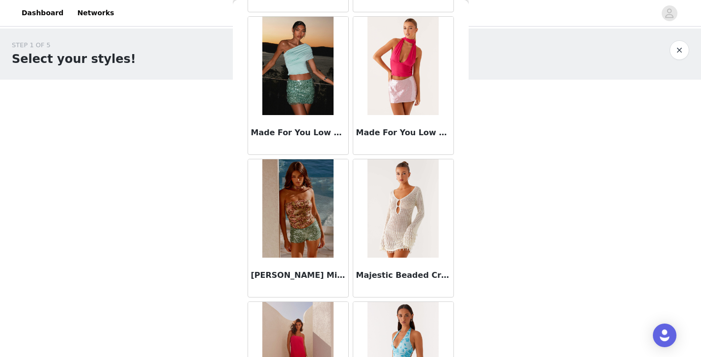
scroll to position [3996, 0]
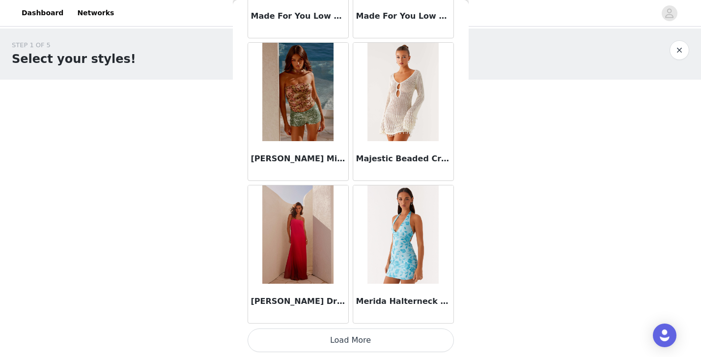
click at [410, 338] on button "Load More" at bounding box center [351, 340] width 206 height 24
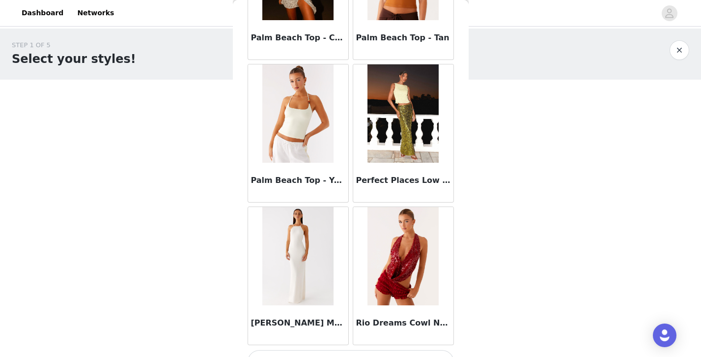
scroll to position [5421, 0]
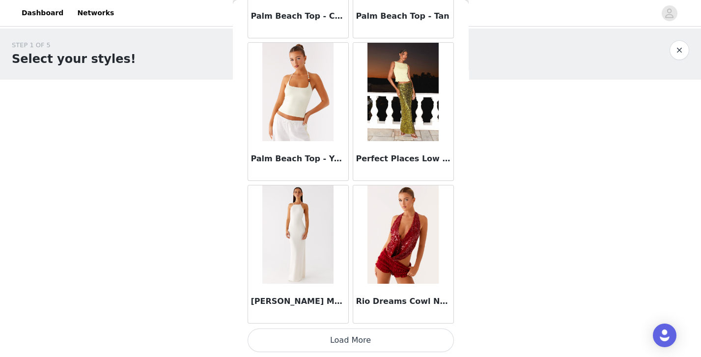
click at [415, 334] on button "Load More" at bounding box center [351, 340] width 206 height 24
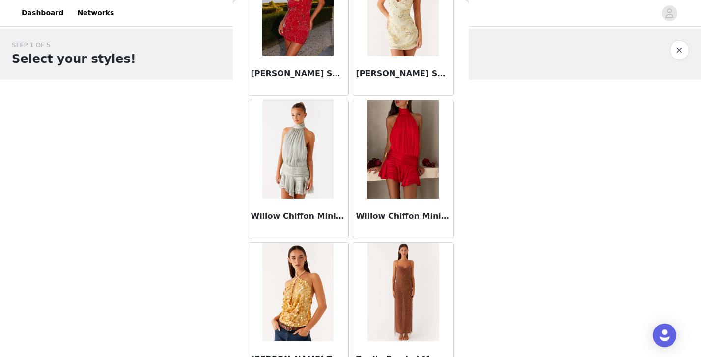
scroll to position [6815, 0]
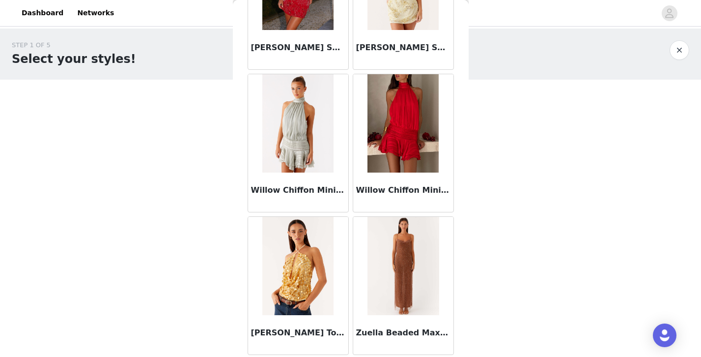
click at [680, 48] on button "button" at bounding box center [680, 50] width 20 height 20
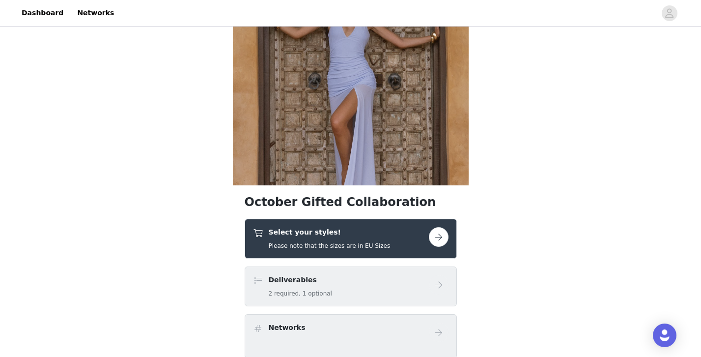
scroll to position [96, 0]
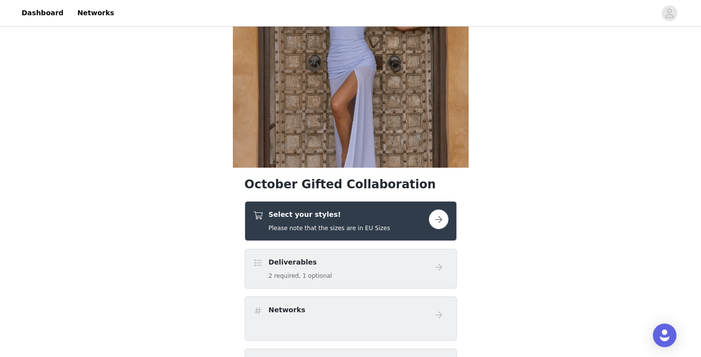
click at [367, 222] on div "Select your styles! Please note that the sizes are in EU Sizes" at bounding box center [330, 220] width 122 height 23
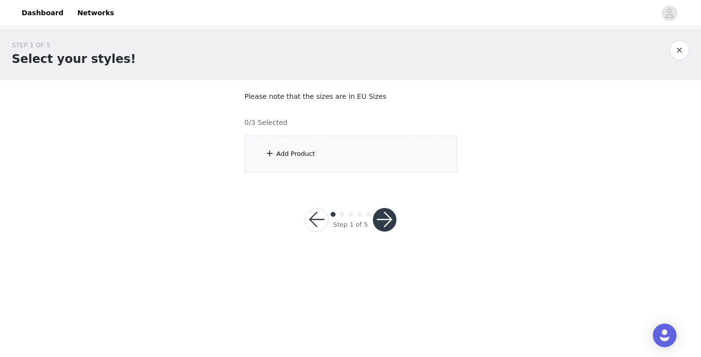
click at [367, 159] on div "Add Product" at bounding box center [351, 154] width 212 height 37
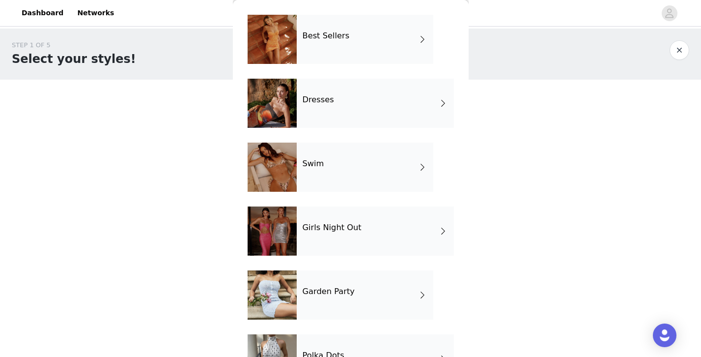
scroll to position [160, 0]
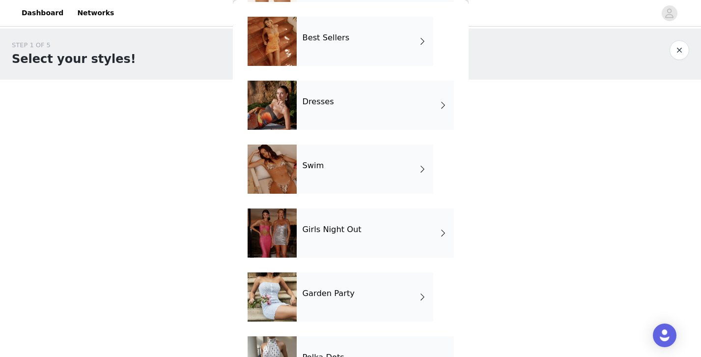
click at [344, 175] on div "Swim" at bounding box center [365, 168] width 137 height 49
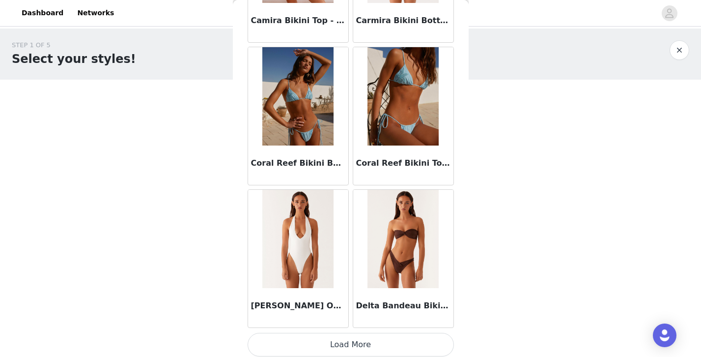
scroll to position [1147, 0]
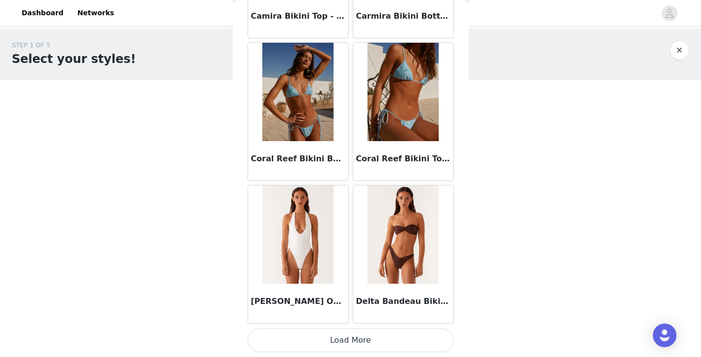
click at [365, 341] on button "Load More" at bounding box center [351, 340] width 206 height 24
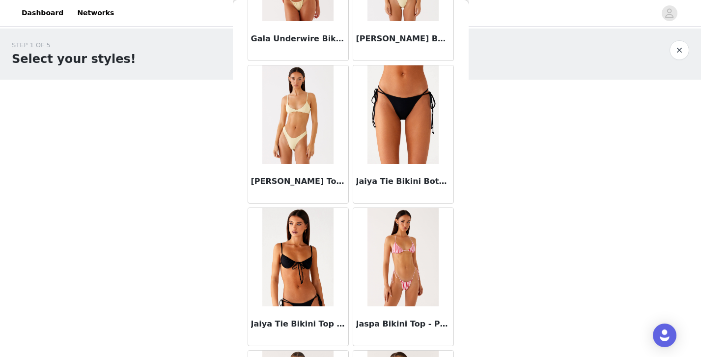
scroll to position [2572, 0]
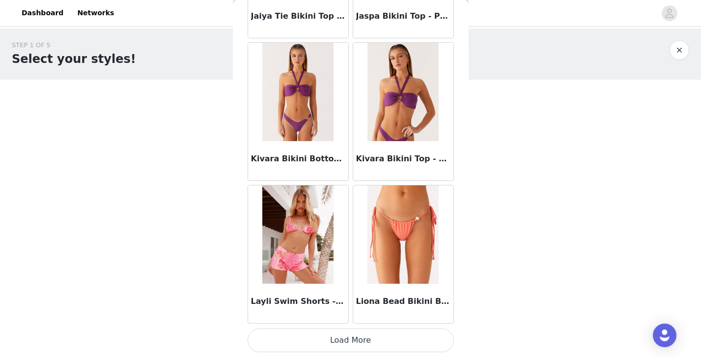
click at [363, 339] on button "Load More" at bounding box center [351, 340] width 206 height 24
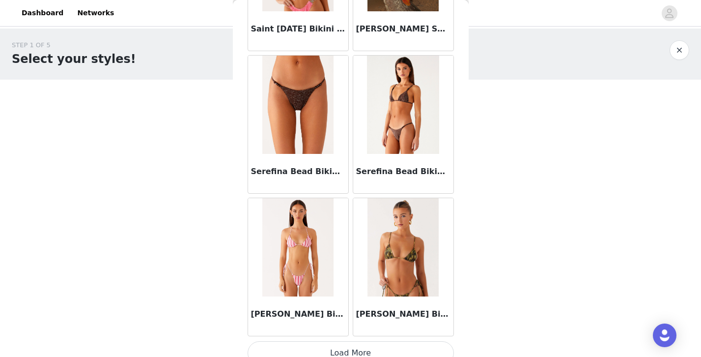
scroll to position [3996, 0]
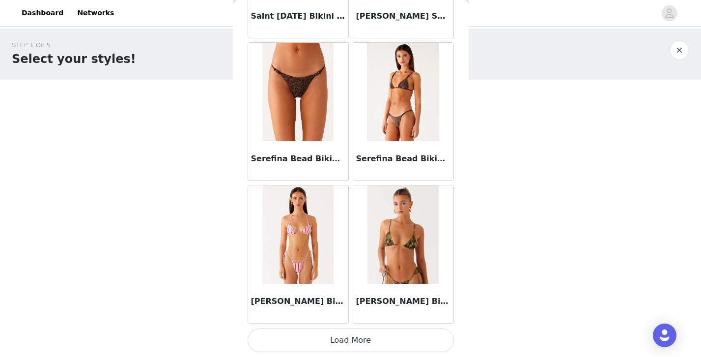
click at [351, 342] on button "Load More" at bounding box center [351, 340] width 206 height 24
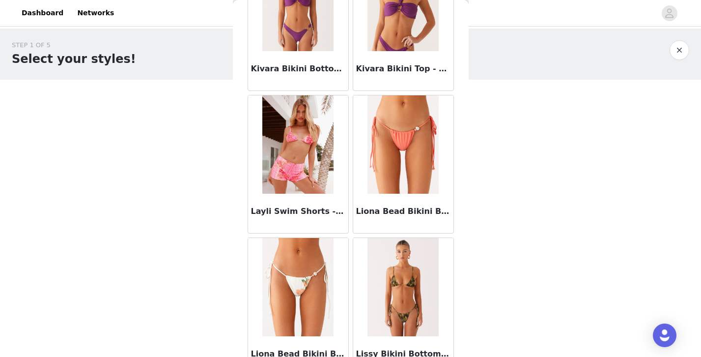
scroll to position [2659, 0]
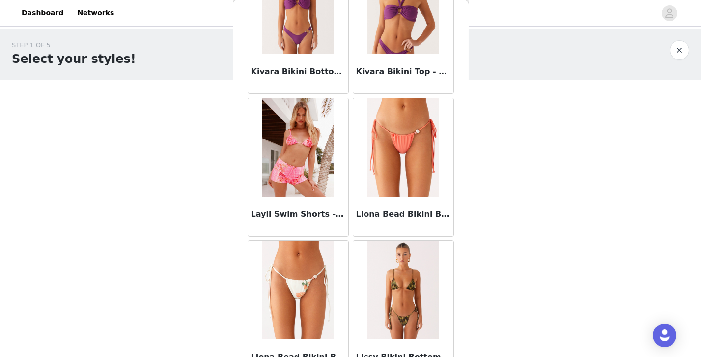
click at [682, 51] on button "button" at bounding box center [680, 50] width 20 height 20
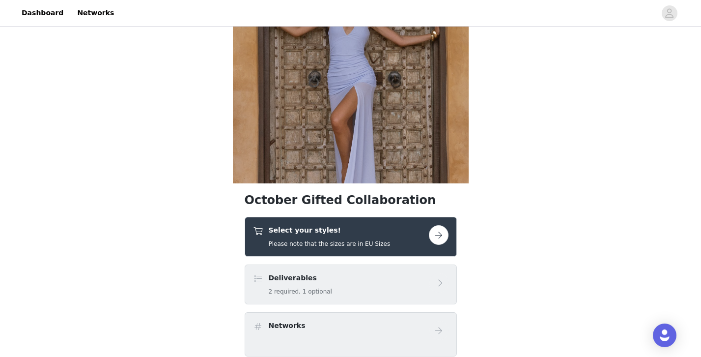
scroll to position [86, 0]
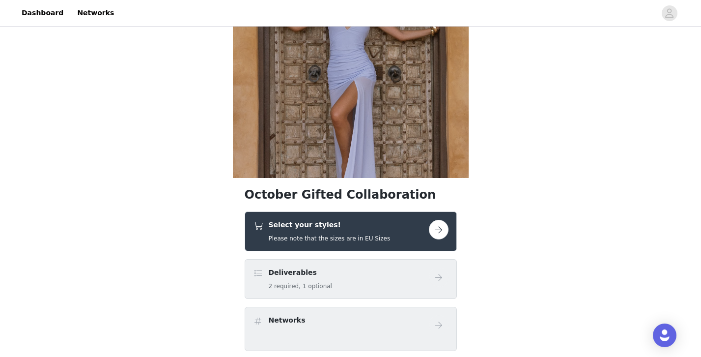
click at [396, 234] on div "Select your styles! Please note that the sizes are in EU Sizes" at bounding box center [341, 231] width 176 height 23
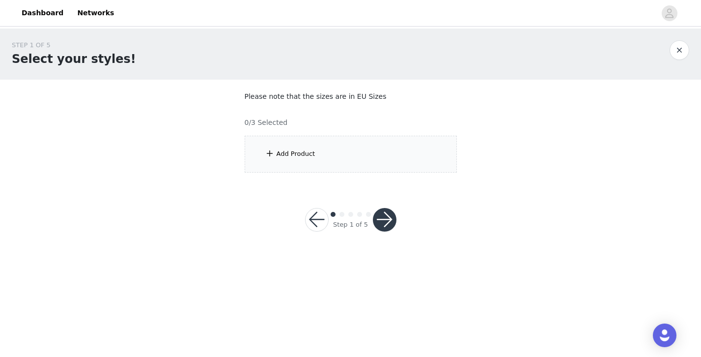
click at [350, 150] on div "Add Product" at bounding box center [351, 154] width 212 height 37
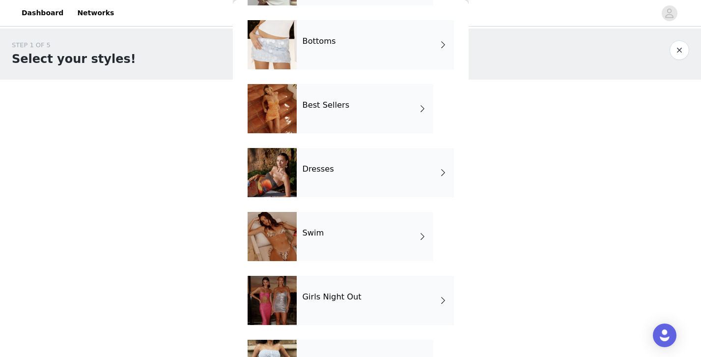
scroll to position [91, 0]
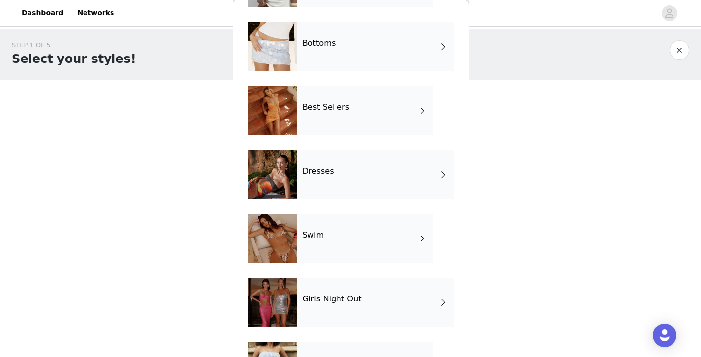
click at [342, 170] on div "Dresses" at bounding box center [375, 174] width 157 height 49
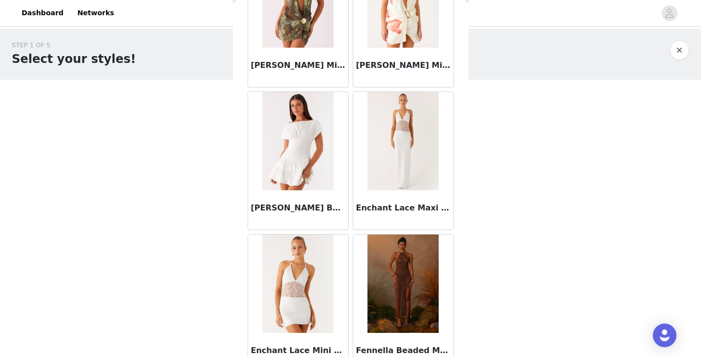
scroll to position [1147, 0]
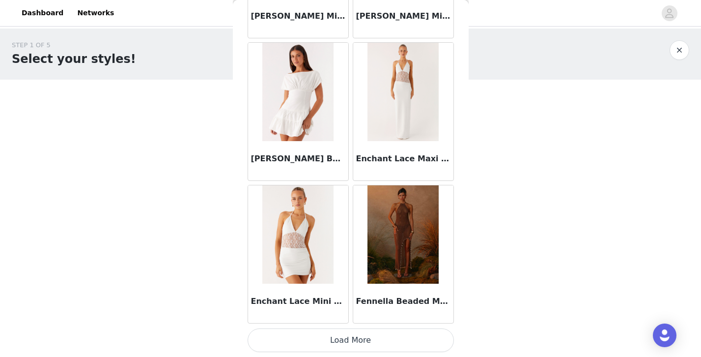
click at [365, 343] on button "Load More" at bounding box center [351, 340] width 206 height 24
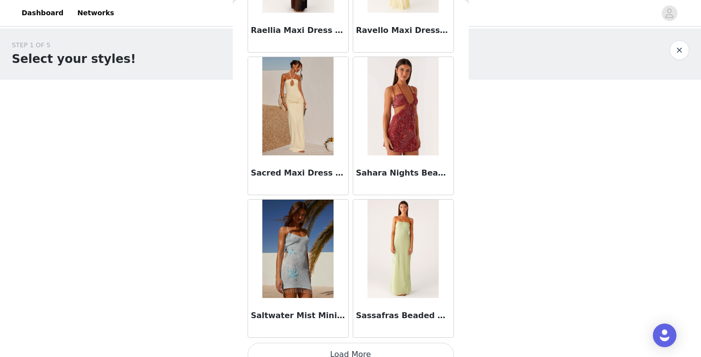
scroll to position [2572, 0]
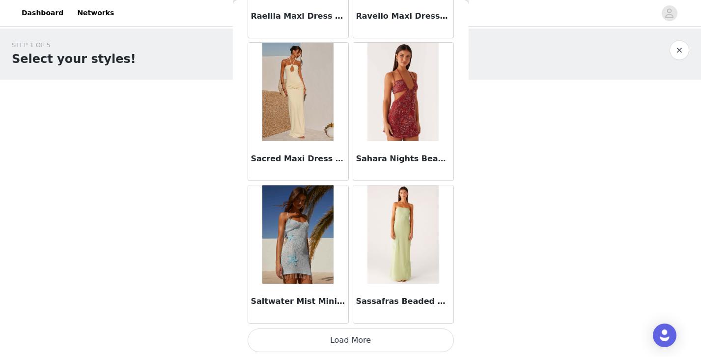
click at [407, 337] on button "Load More" at bounding box center [351, 340] width 206 height 24
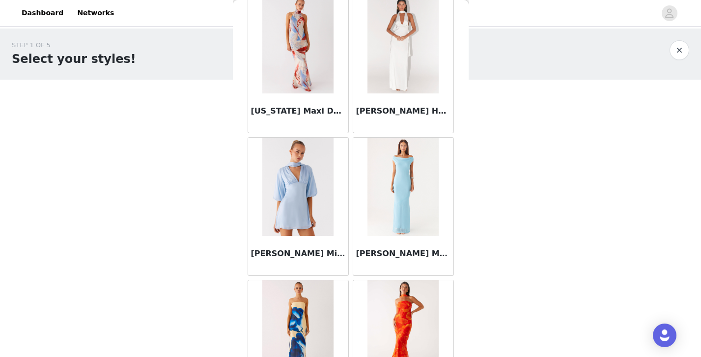
scroll to position [3996, 0]
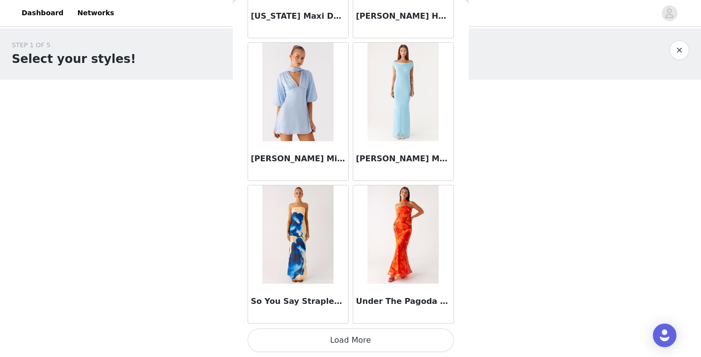
click at [408, 337] on button "Load More" at bounding box center [351, 340] width 206 height 24
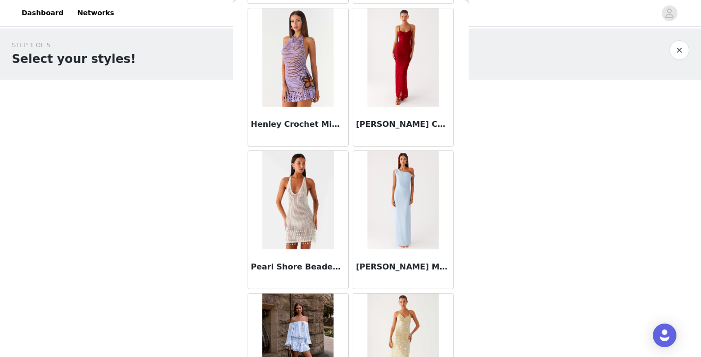
scroll to position [4535, 0]
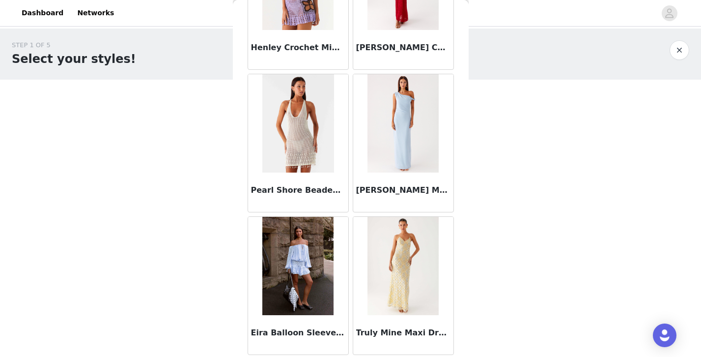
click at [673, 52] on button "button" at bounding box center [680, 50] width 20 height 20
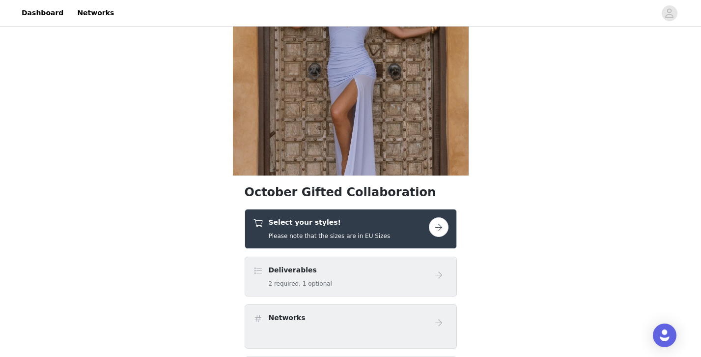
scroll to position [102, 0]
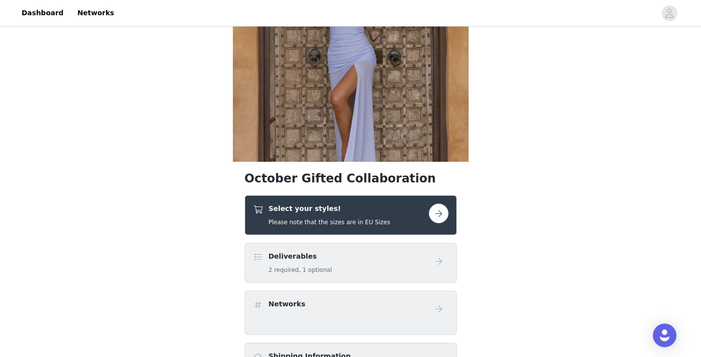
click at [438, 218] on button "button" at bounding box center [439, 213] width 20 height 20
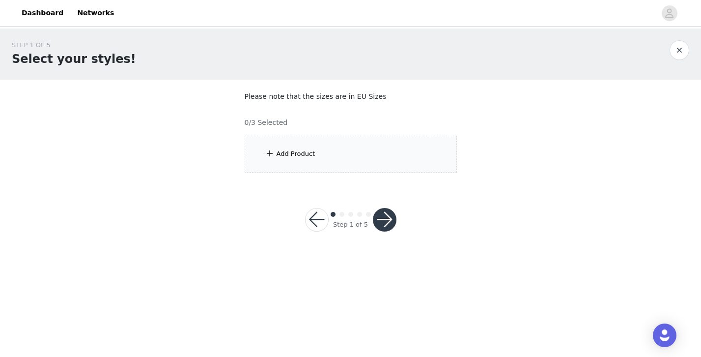
click at [362, 165] on div "Add Product" at bounding box center [351, 154] width 212 height 37
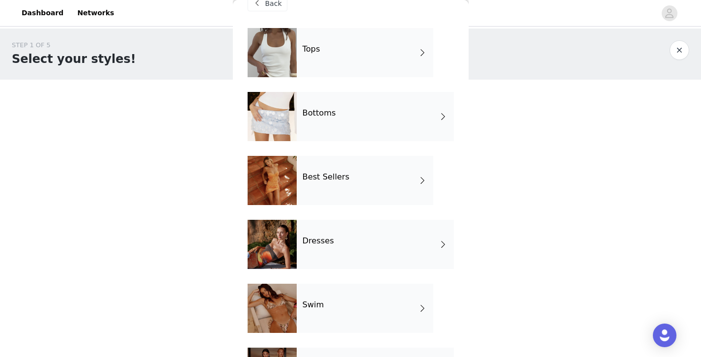
scroll to position [20, 0]
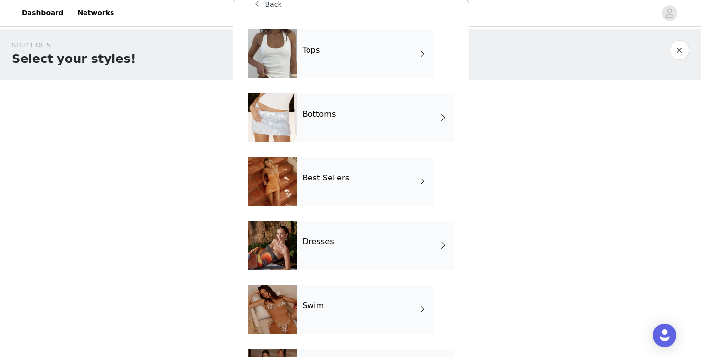
click at [362, 178] on div "Best Sellers" at bounding box center [365, 181] width 137 height 49
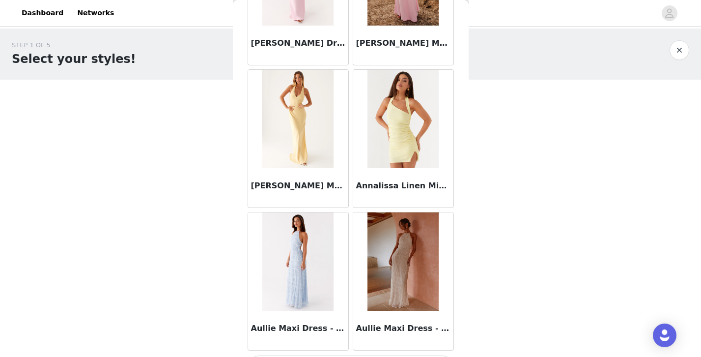
scroll to position [1147, 0]
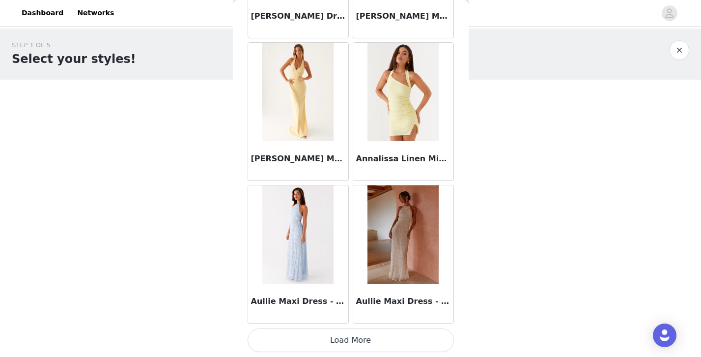
click at [396, 343] on button "Load More" at bounding box center [351, 340] width 206 height 24
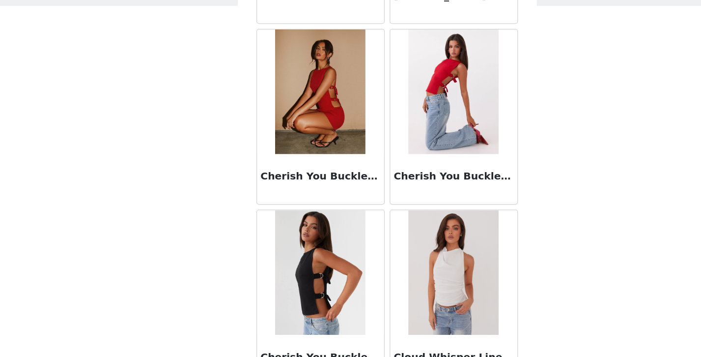
scroll to position [2572, 0]
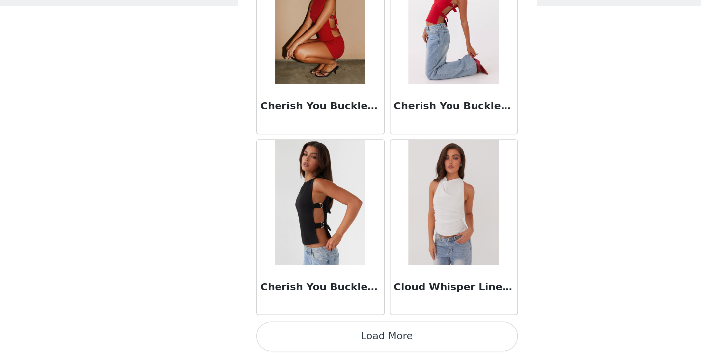
click at [387, 334] on button "Load More" at bounding box center [351, 340] width 206 height 24
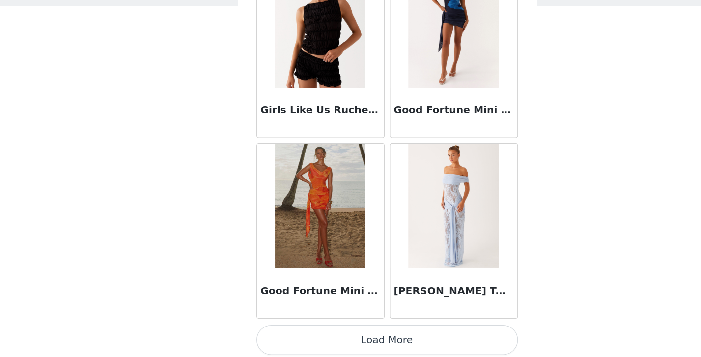
scroll to position [3996, 0]
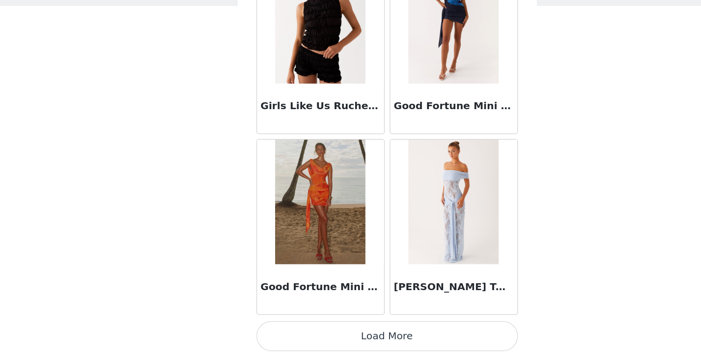
click at [368, 338] on button "Load More" at bounding box center [351, 340] width 206 height 24
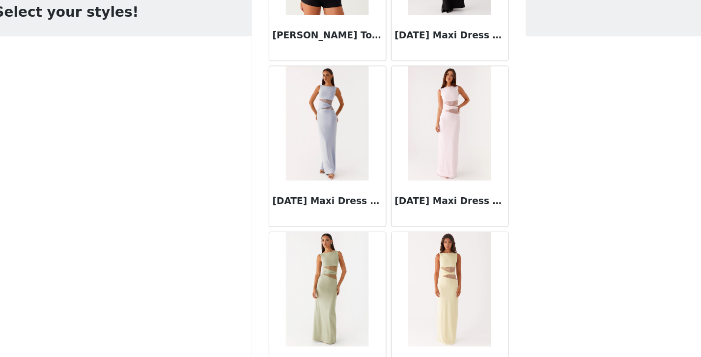
scroll to position [5421, 0]
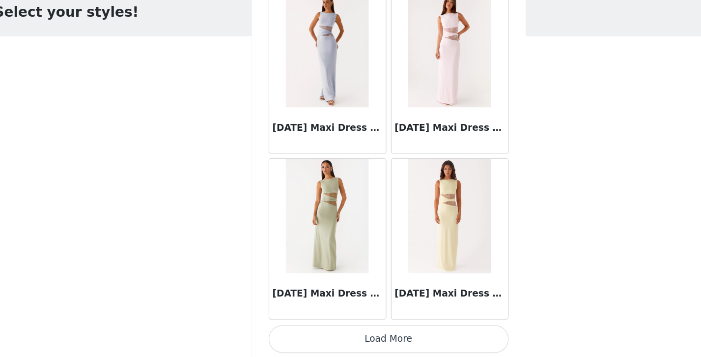
click at [350, 333] on button "Load More" at bounding box center [351, 340] width 206 height 24
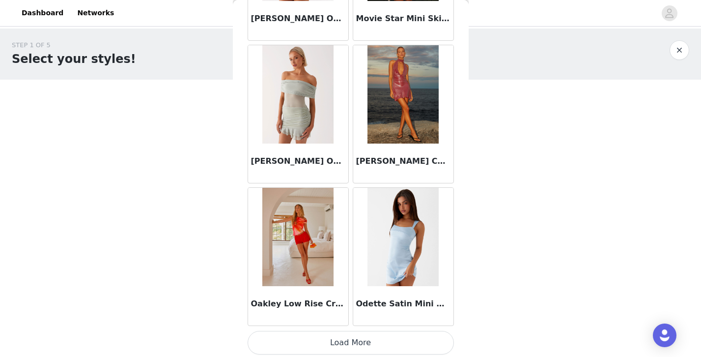
scroll to position [6846, 0]
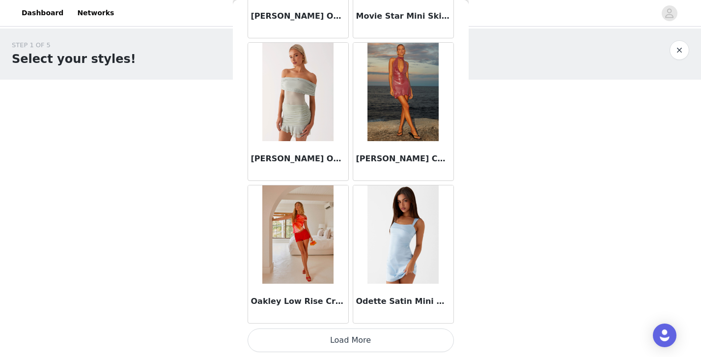
click at [367, 337] on button "Load More" at bounding box center [351, 340] width 206 height 24
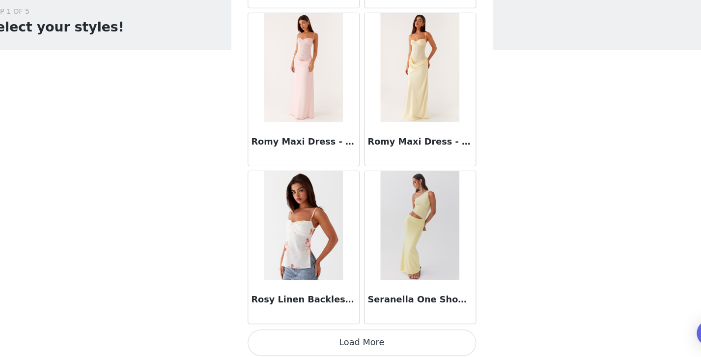
scroll to position [8269, 0]
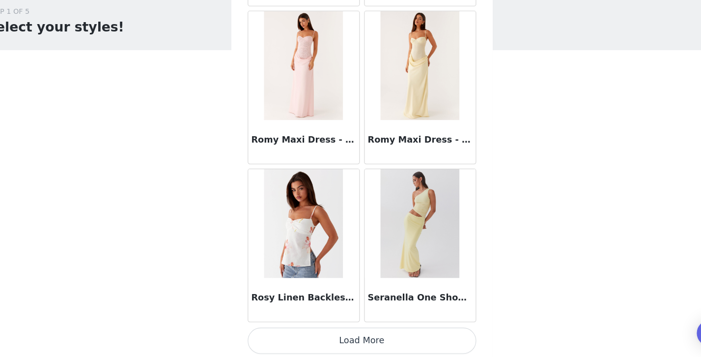
click at [326, 343] on button "Load More" at bounding box center [351, 342] width 206 height 24
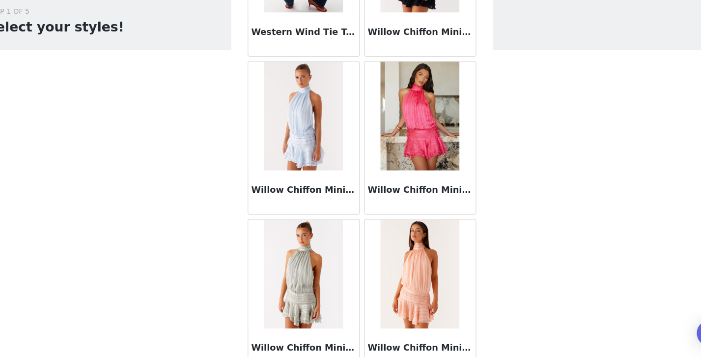
scroll to position [9696, 0]
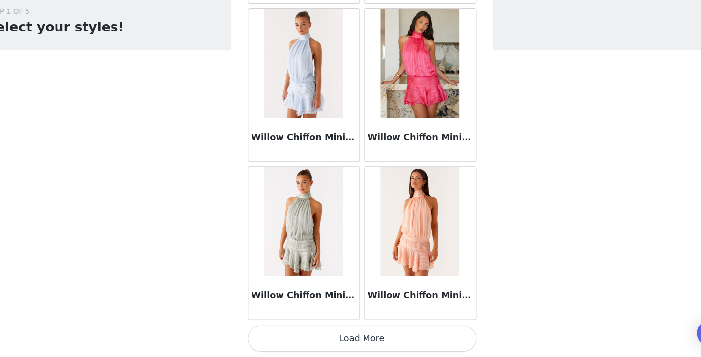
click at [340, 342] on button "Load More" at bounding box center [351, 340] width 206 height 24
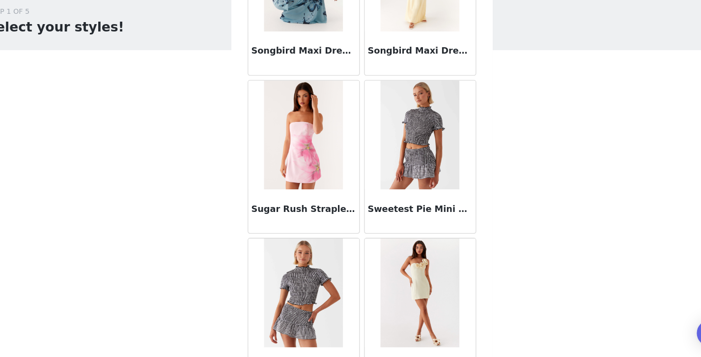
scroll to position [0, 0]
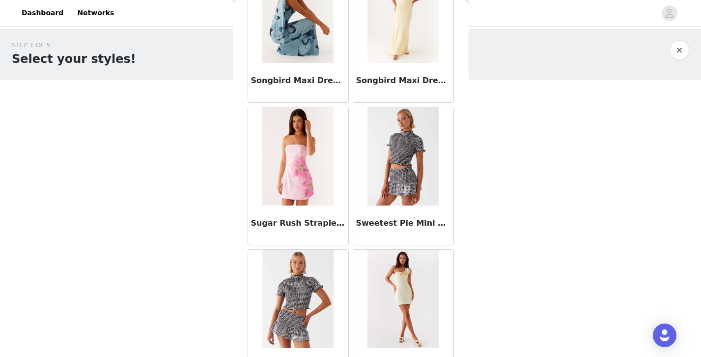
click at [683, 52] on button "button" at bounding box center [680, 50] width 20 height 20
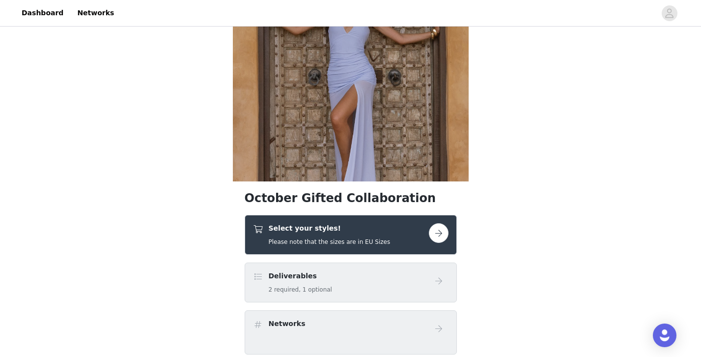
scroll to position [94, 0]
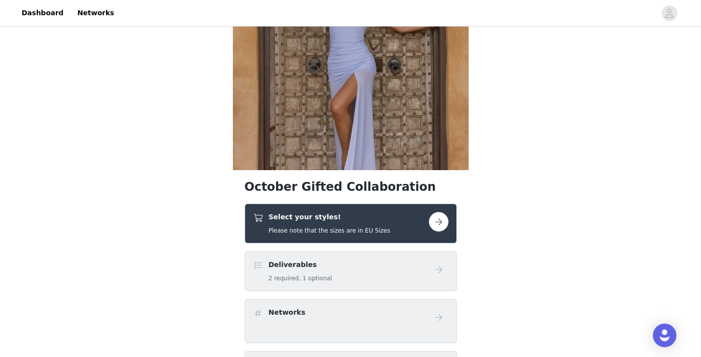
click at [406, 223] on div "Select your styles! Please note that the sizes are in EU Sizes" at bounding box center [341, 223] width 176 height 23
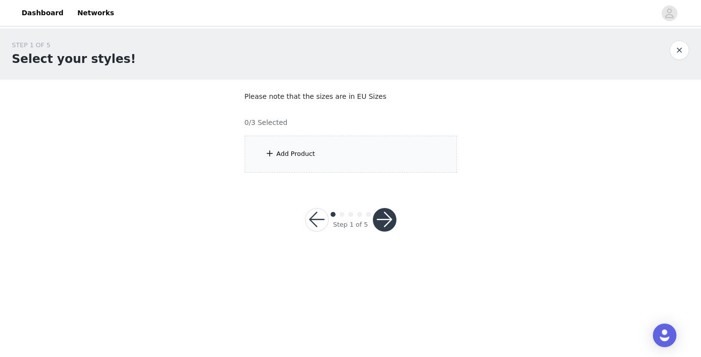
click at [381, 152] on div "Add Product" at bounding box center [351, 154] width 212 height 37
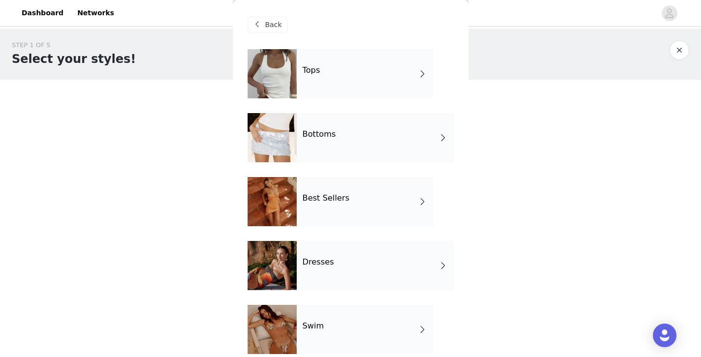
click at [377, 136] on div "Bottoms" at bounding box center [375, 137] width 157 height 49
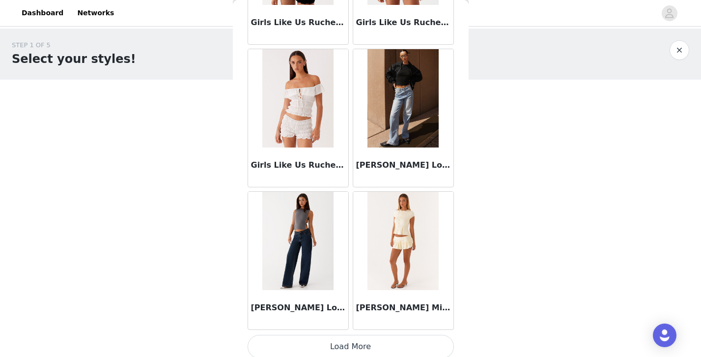
scroll to position [1147, 0]
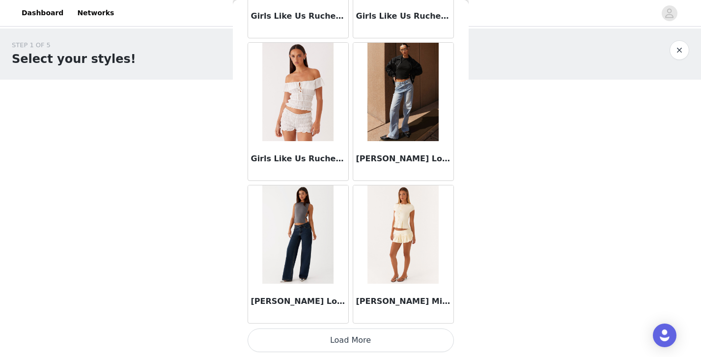
click at [349, 339] on button "Load More" at bounding box center [351, 340] width 206 height 24
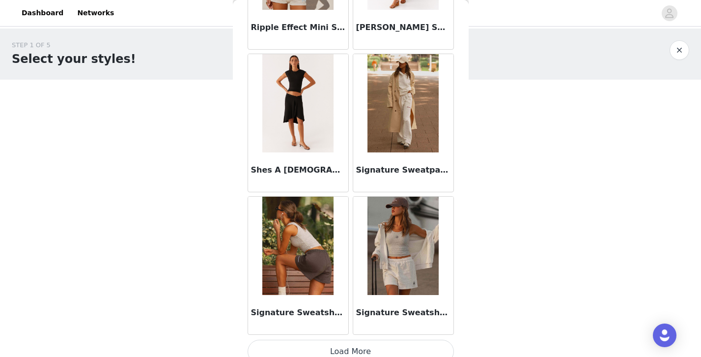
scroll to position [2572, 0]
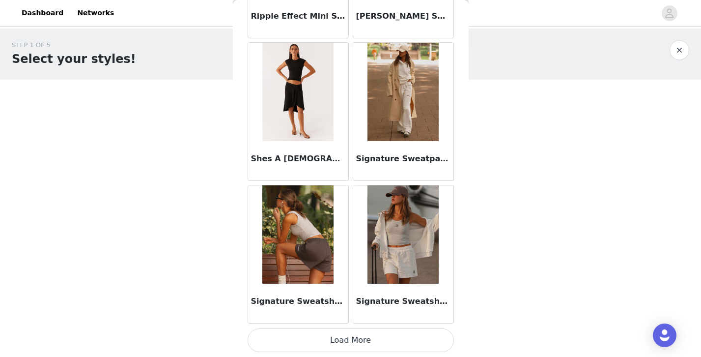
click at [342, 349] on button "Load More" at bounding box center [351, 340] width 206 height 24
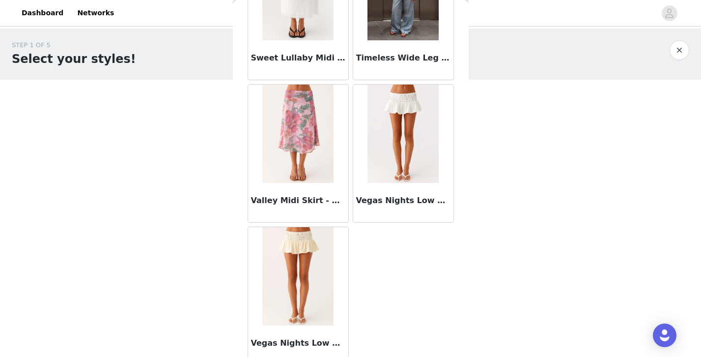
scroll to position [3110, 0]
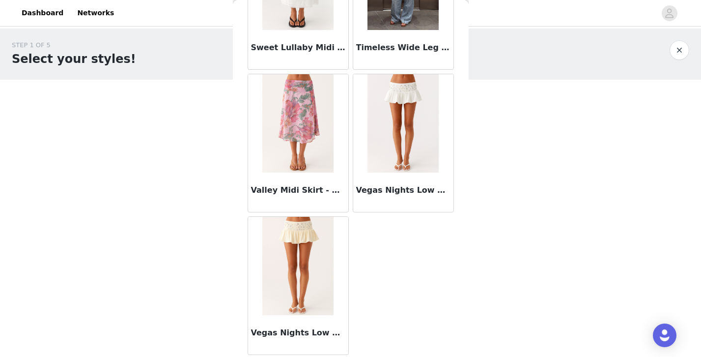
click at [679, 46] on button "button" at bounding box center [680, 50] width 20 height 20
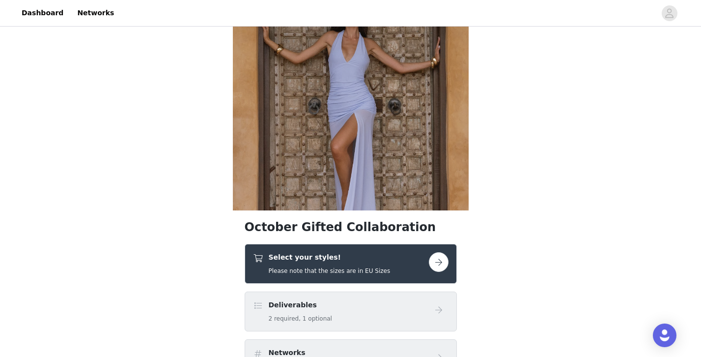
scroll to position [55, 0]
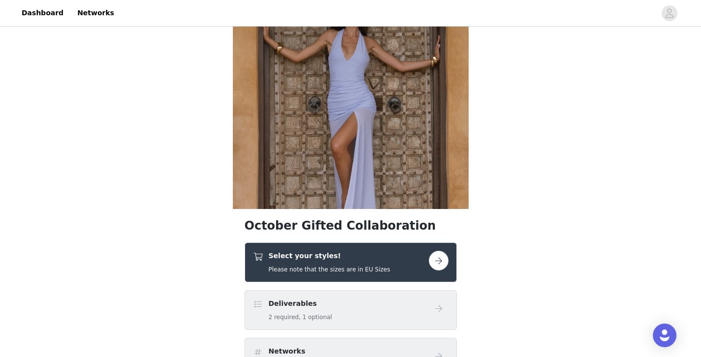
click at [422, 262] on div "Select your styles! Please note that the sizes are in EU Sizes" at bounding box center [341, 262] width 176 height 23
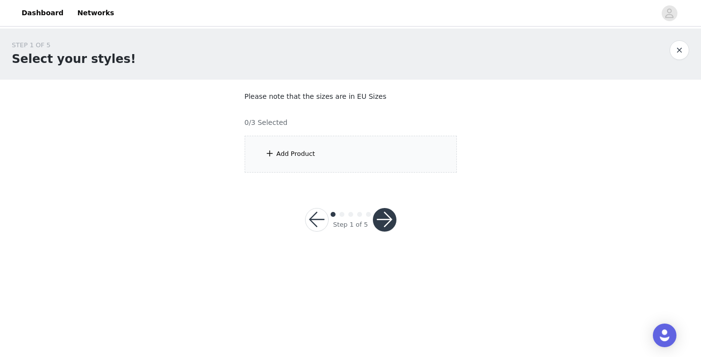
click at [354, 158] on div "Add Product" at bounding box center [351, 154] width 212 height 37
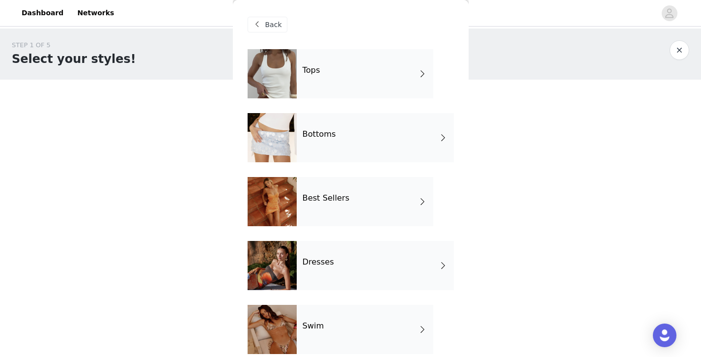
click at [343, 83] on div "Tops" at bounding box center [365, 73] width 137 height 49
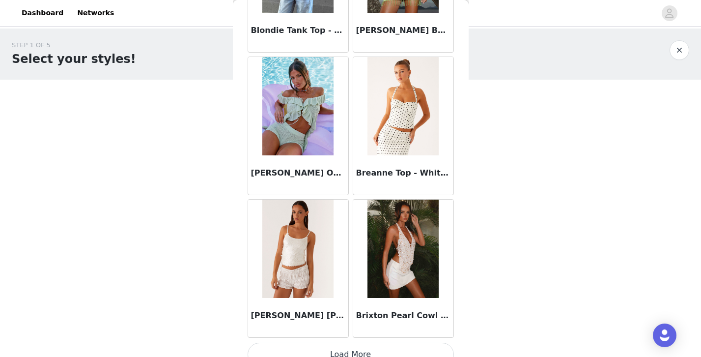
scroll to position [1147, 0]
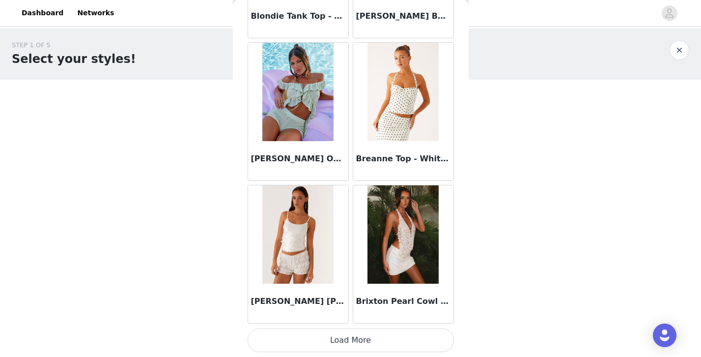
click at [319, 337] on button "Load More" at bounding box center [351, 340] width 206 height 24
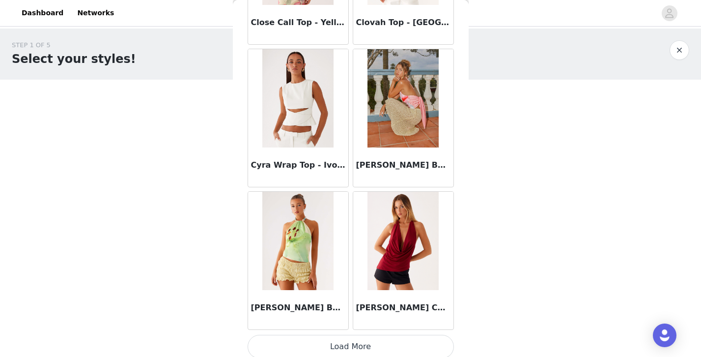
scroll to position [2572, 0]
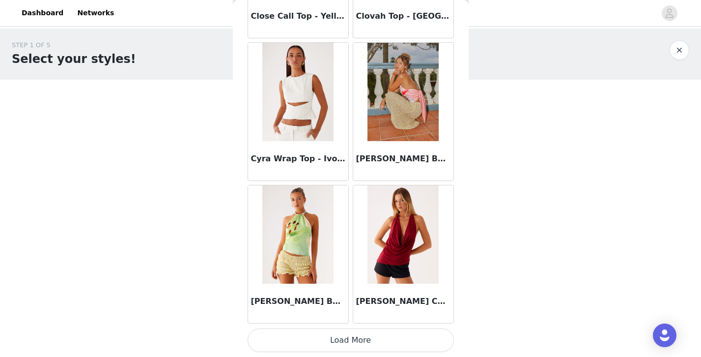
click at [354, 334] on button "Load More" at bounding box center [351, 340] width 206 height 24
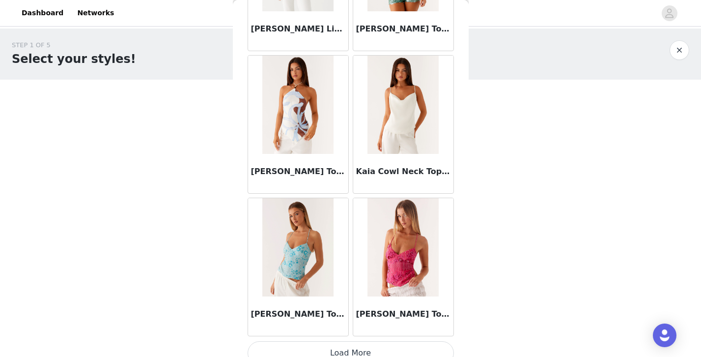
scroll to position [3996, 0]
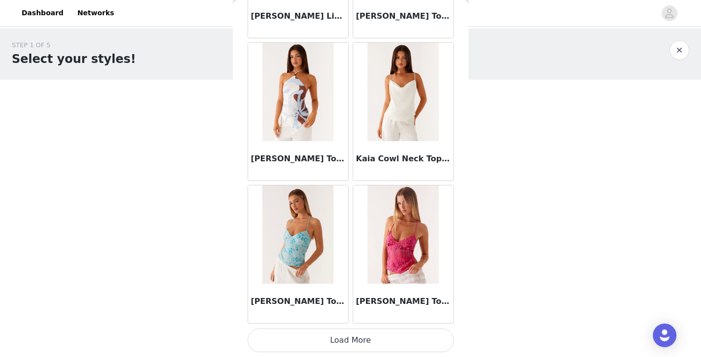
click at [356, 347] on button "Load More" at bounding box center [351, 340] width 206 height 24
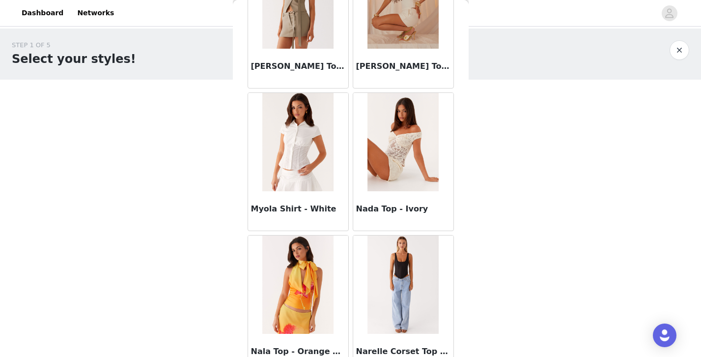
scroll to position [5421, 0]
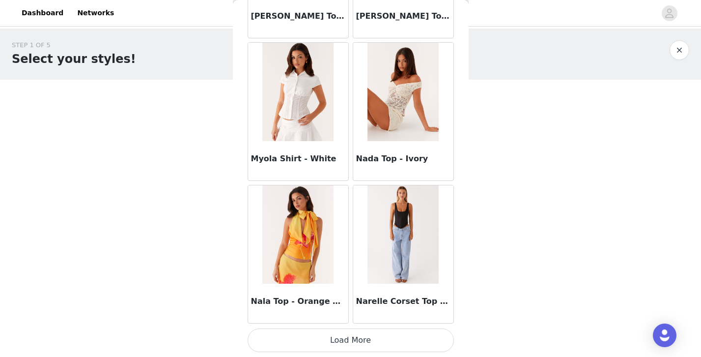
click at [365, 344] on button "Load More" at bounding box center [351, 340] width 206 height 24
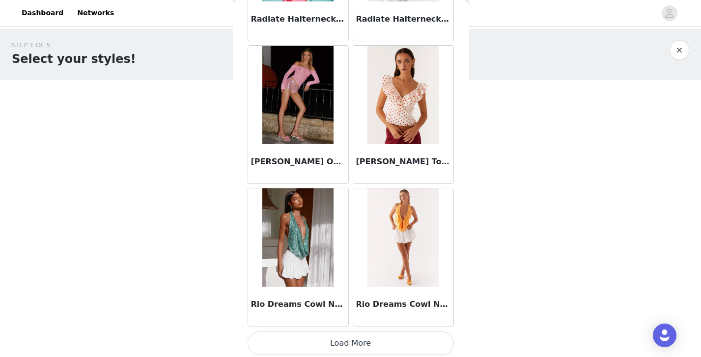
scroll to position [6846, 0]
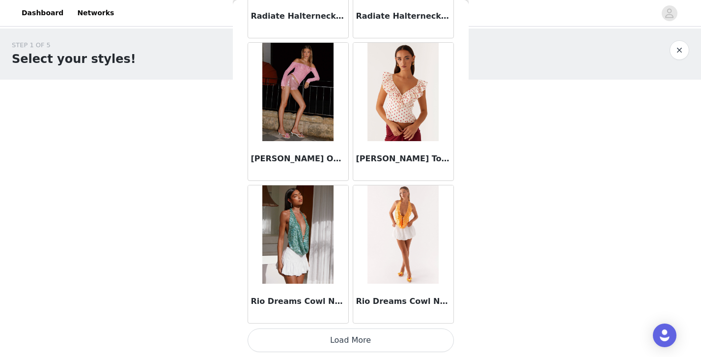
click at [322, 344] on button "Load More" at bounding box center [351, 340] width 206 height 24
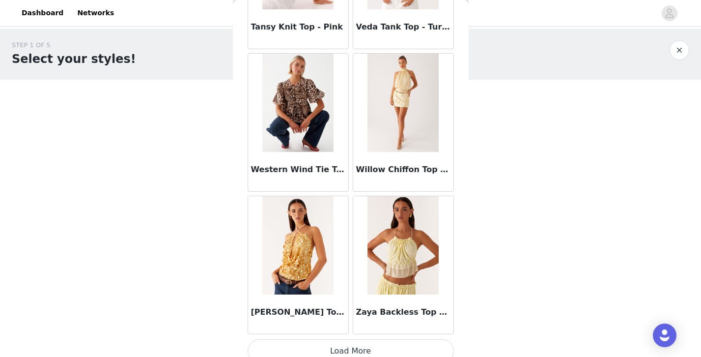
scroll to position [8271, 0]
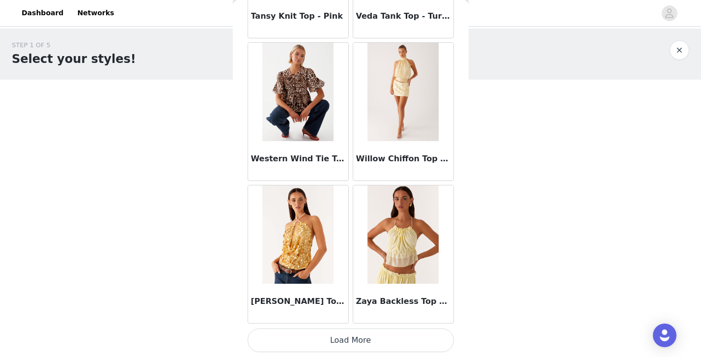
click at [349, 335] on button "Load More" at bounding box center [351, 340] width 206 height 24
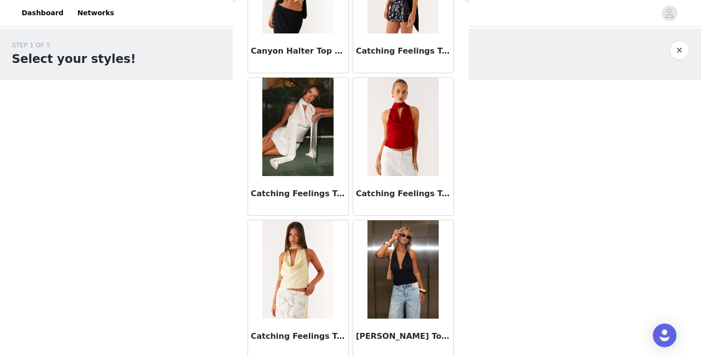
scroll to position [1688, 0]
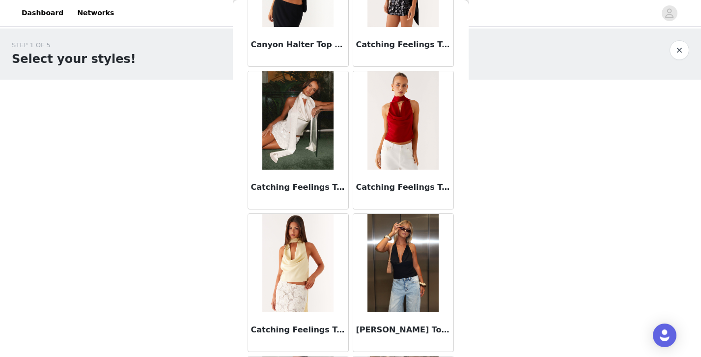
click at [406, 292] on img at bounding box center [403, 263] width 71 height 98
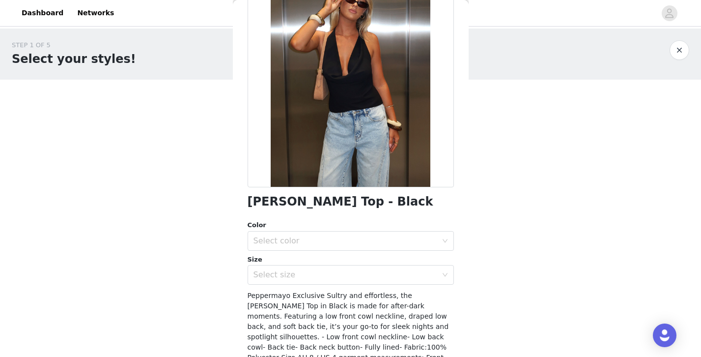
scroll to position [94, 0]
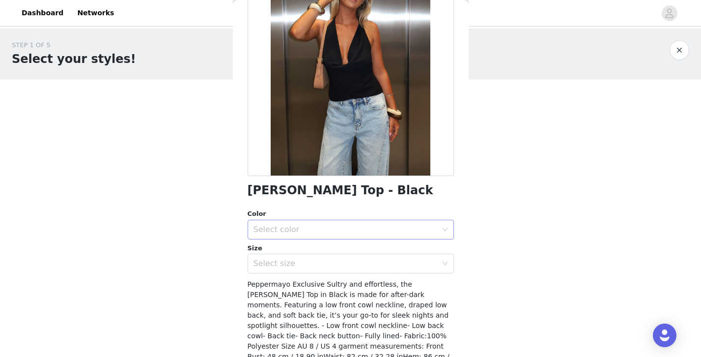
click at [398, 233] on div "Select color" at bounding box center [346, 230] width 184 height 10
click at [388, 255] on li "Black" at bounding box center [351, 251] width 206 height 16
click at [387, 264] on div "Select size" at bounding box center [346, 263] width 184 height 10
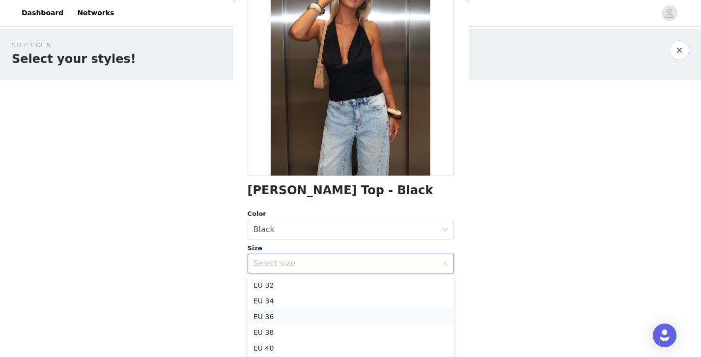
click at [315, 318] on li "EU 36" at bounding box center [351, 317] width 206 height 16
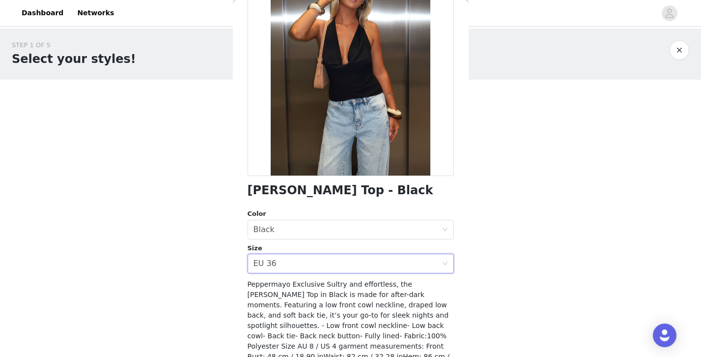
scroll to position [151, 0]
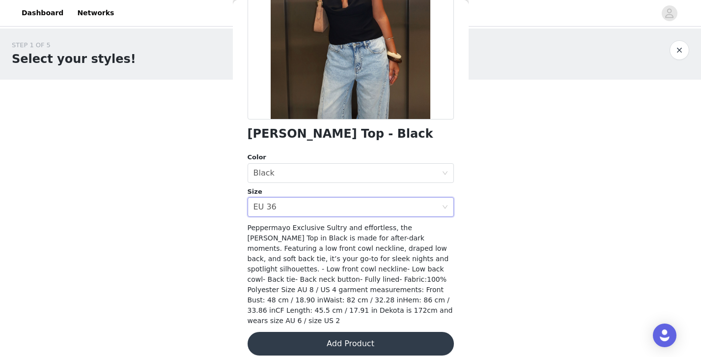
click at [379, 334] on button "Add Product" at bounding box center [351, 344] width 206 height 24
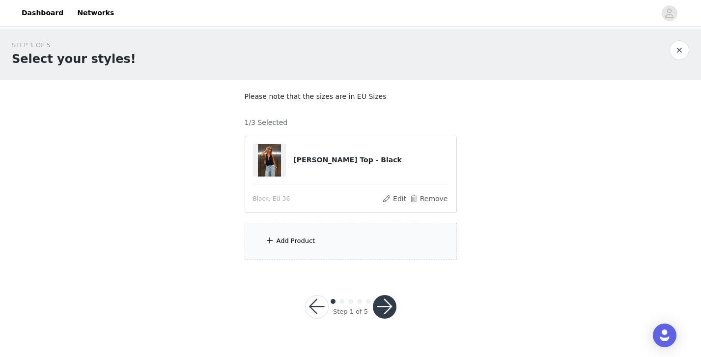
click at [362, 250] on div "Add Product" at bounding box center [351, 241] width 212 height 37
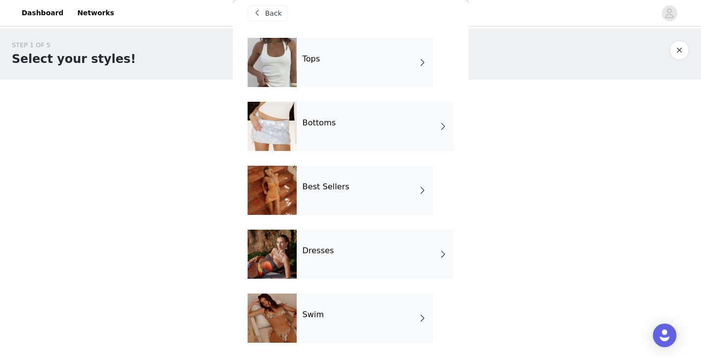
scroll to position [13, 0]
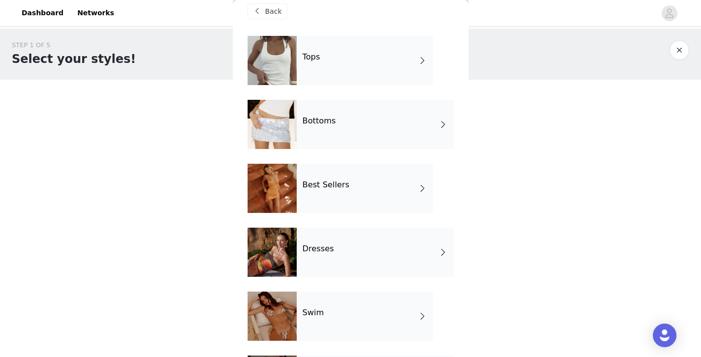
click at [359, 134] on div "Bottoms" at bounding box center [375, 124] width 157 height 49
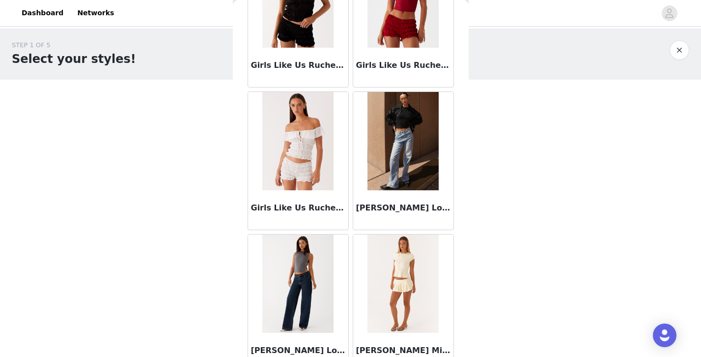
scroll to position [1147, 0]
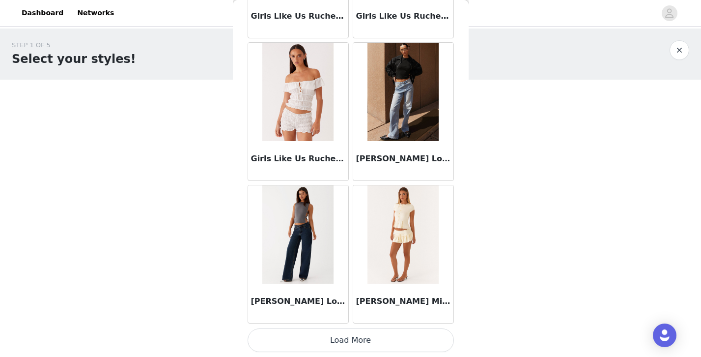
click at [357, 338] on button "Load More" at bounding box center [351, 340] width 206 height 24
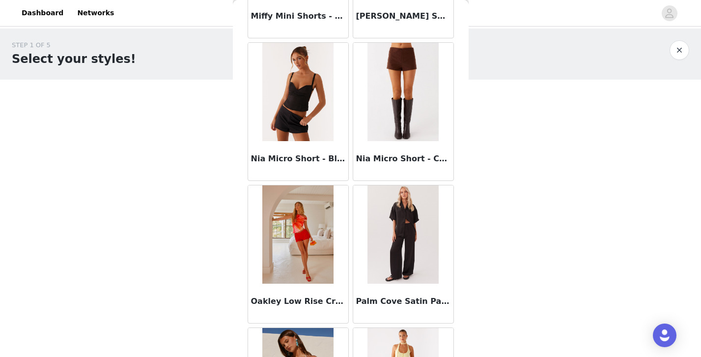
scroll to position [2145, 0]
click at [405, 239] on img at bounding box center [403, 234] width 71 height 98
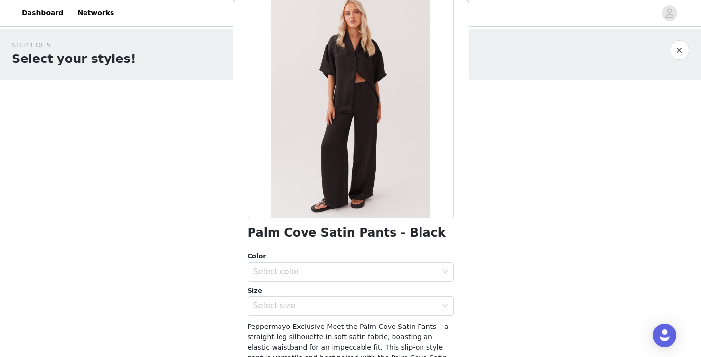
scroll to position [54, 0]
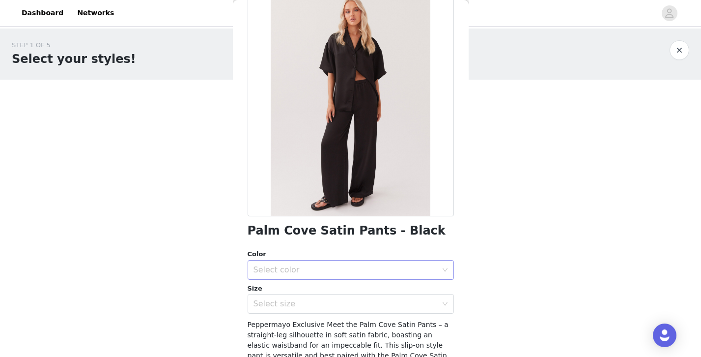
click at [404, 268] on div "Select color" at bounding box center [346, 270] width 184 height 10
click at [396, 291] on li "Black" at bounding box center [351, 291] width 206 height 16
click at [393, 308] on div "Select size" at bounding box center [346, 304] width 184 height 10
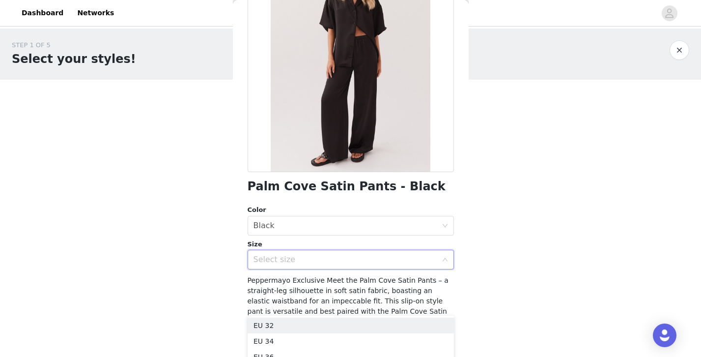
scroll to position [102, 0]
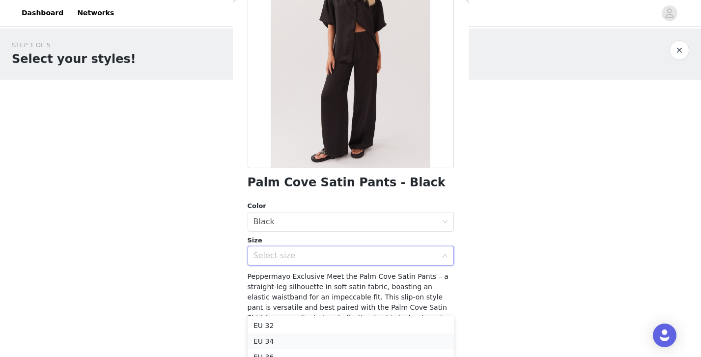
click at [379, 335] on li "EU 34" at bounding box center [351, 341] width 206 height 16
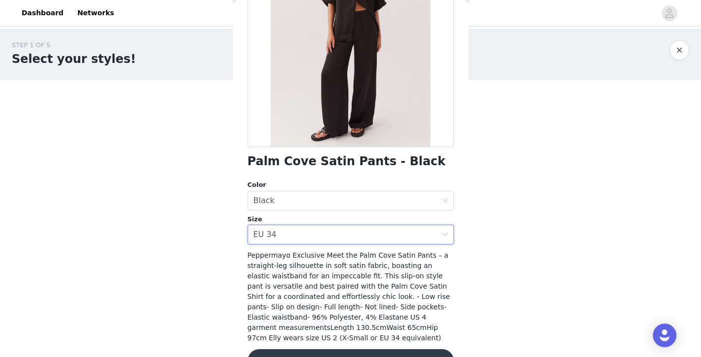
scroll to position [151, 0]
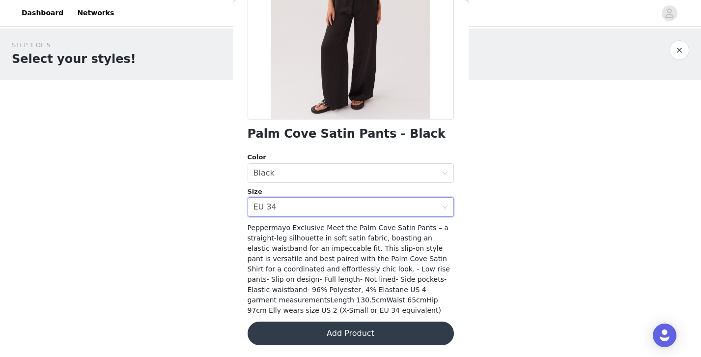
click at [382, 338] on button "Add Product" at bounding box center [351, 333] width 206 height 24
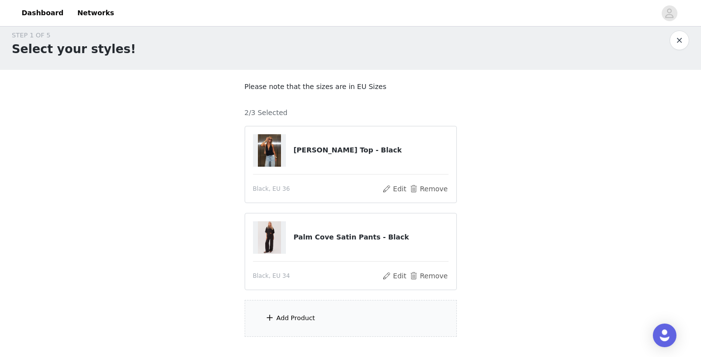
scroll to position [14, 0]
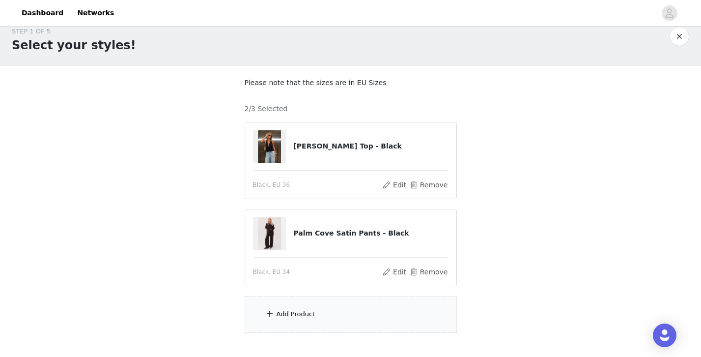
click at [387, 306] on div "Add Product" at bounding box center [351, 314] width 212 height 37
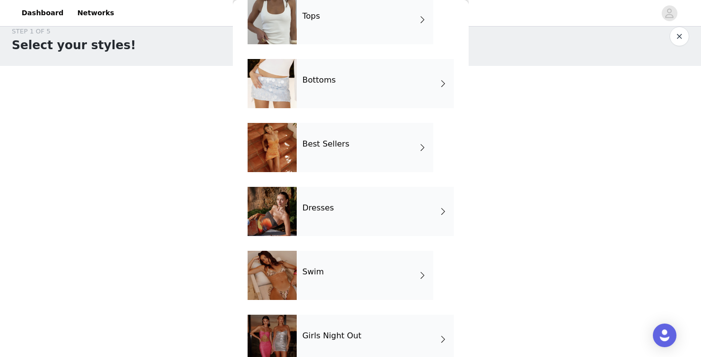
scroll to position [57, 0]
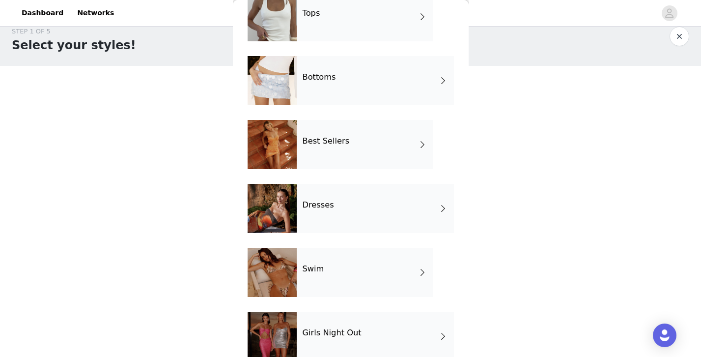
click at [406, 198] on div "Dresses" at bounding box center [375, 208] width 157 height 49
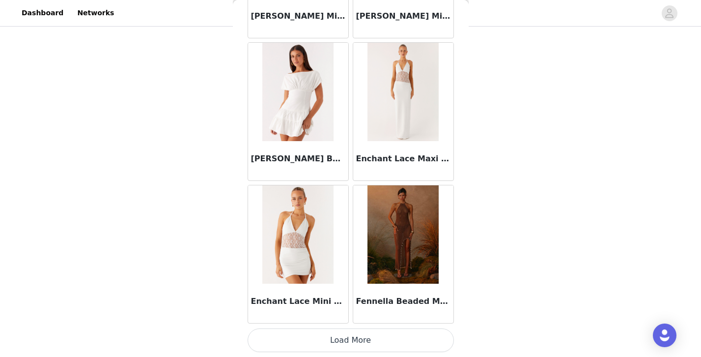
scroll to position [72, 0]
click at [395, 338] on button "Load More" at bounding box center [351, 340] width 206 height 24
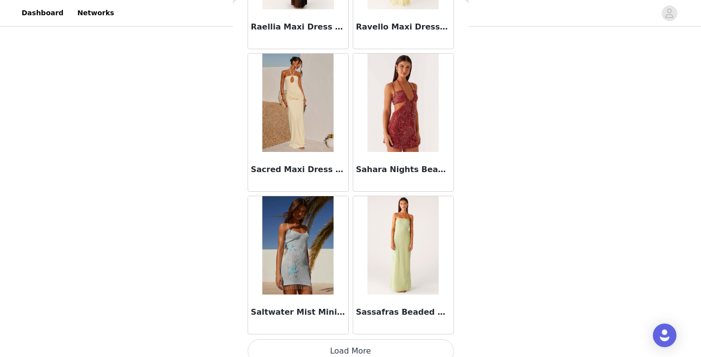
scroll to position [2572, 0]
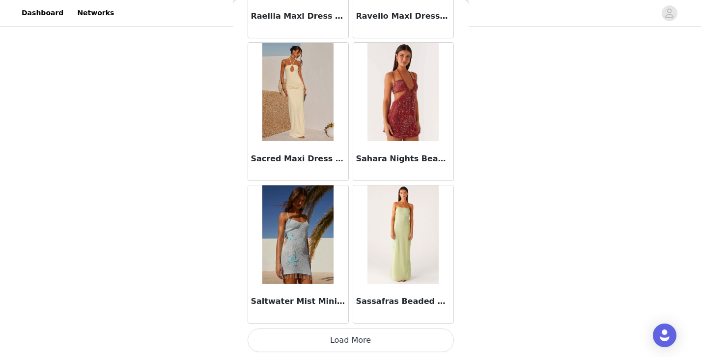
click at [379, 336] on button "Load More" at bounding box center [351, 340] width 206 height 24
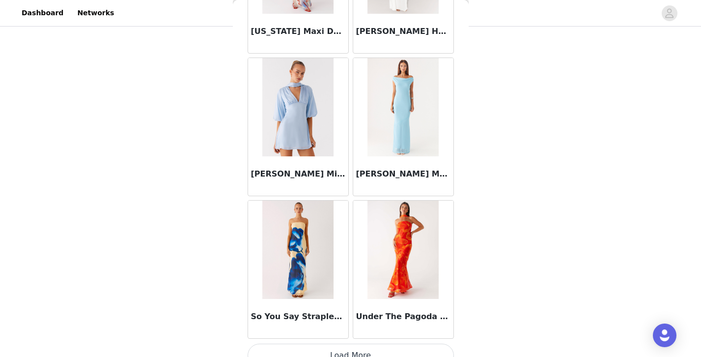
scroll to position [3996, 0]
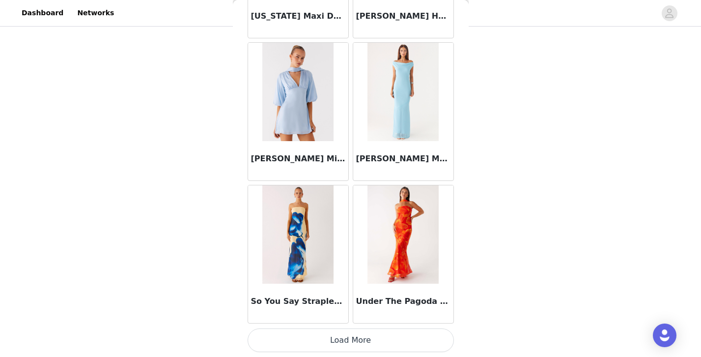
click at [372, 339] on button "Load More" at bounding box center [351, 340] width 206 height 24
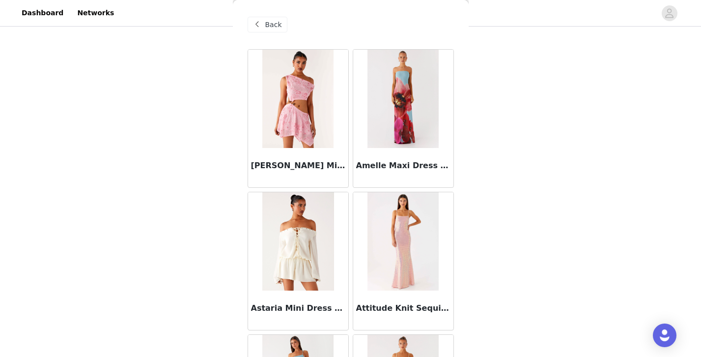
scroll to position [64, 0]
click at [272, 28] on span "Back" at bounding box center [273, 25] width 17 height 10
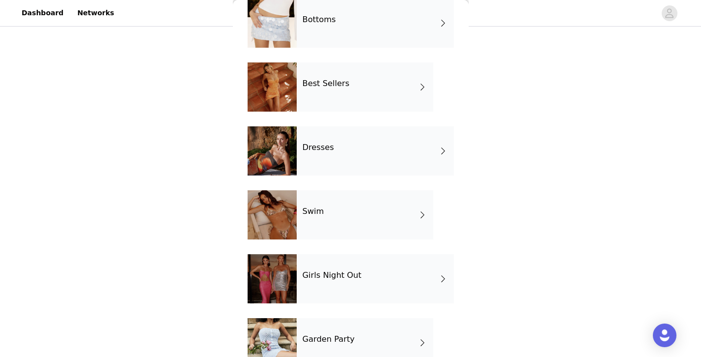
scroll to position [177, 0]
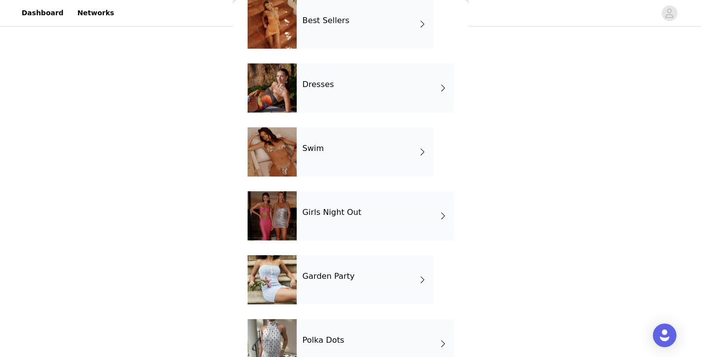
click at [327, 94] on div "Dresses" at bounding box center [375, 87] width 157 height 49
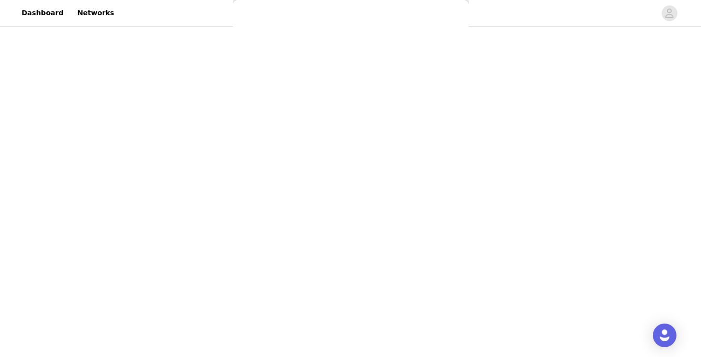
scroll to position [0, 0]
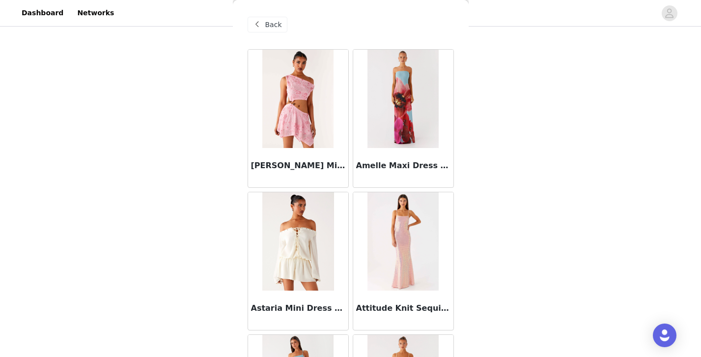
click at [265, 24] on span "Back" at bounding box center [273, 25] width 17 height 10
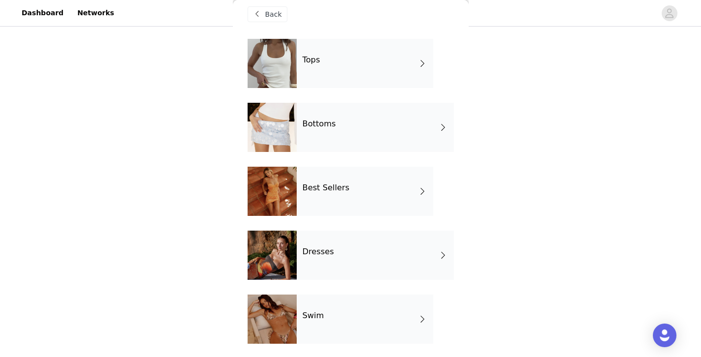
scroll to position [14, 0]
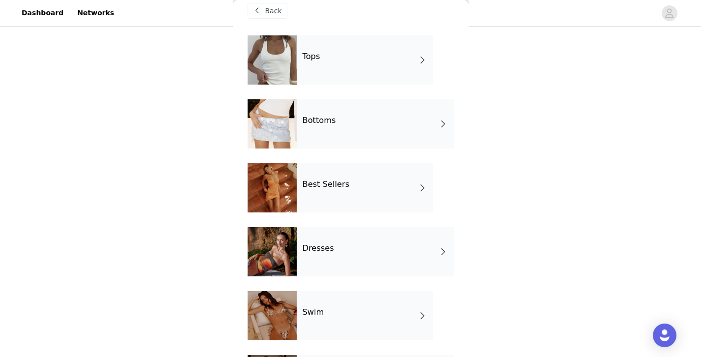
click at [320, 192] on div "Best Sellers" at bounding box center [365, 187] width 137 height 49
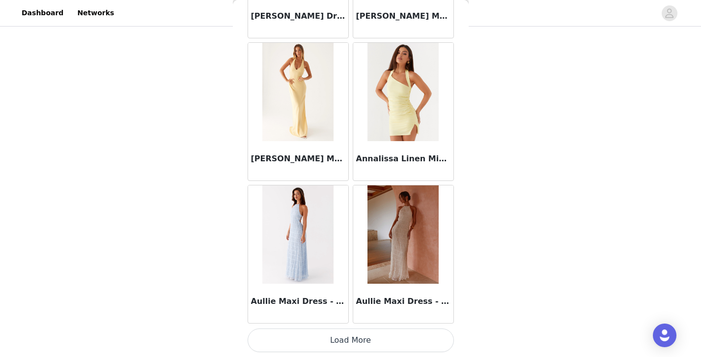
scroll to position [1146, 0]
click at [342, 339] on button "Load More" at bounding box center [351, 341] width 206 height 24
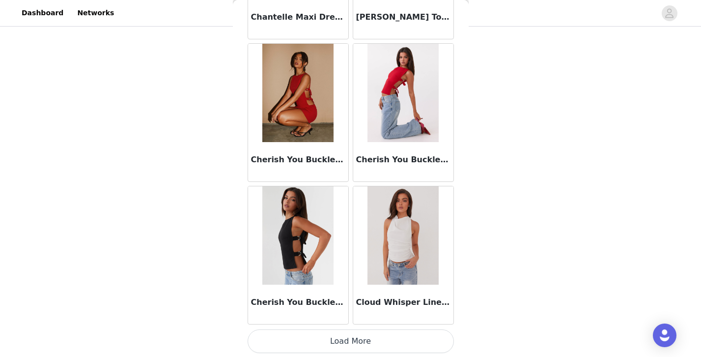
scroll to position [72, 0]
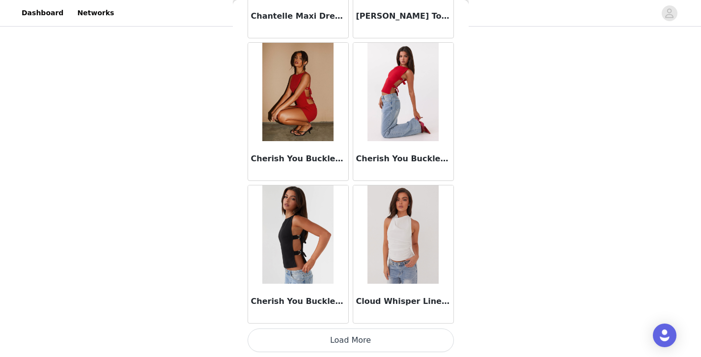
click at [342, 335] on button "Load More" at bounding box center [351, 340] width 206 height 24
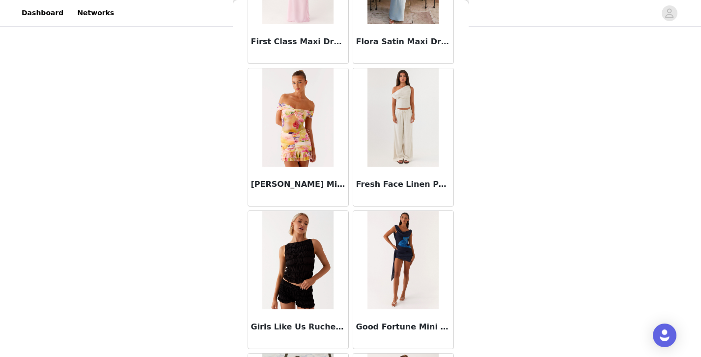
scroll to position [3867, 0]
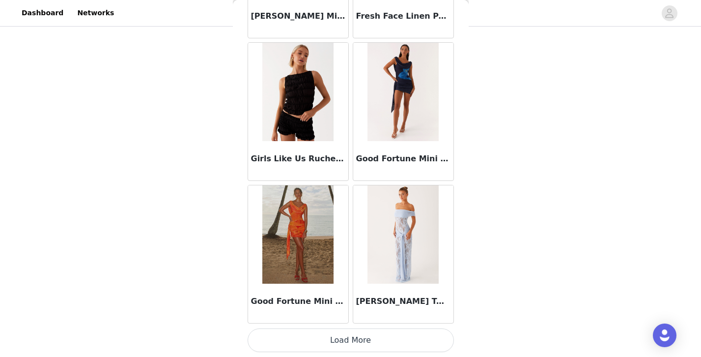
click at [337, 339] on button "Load More" at bounding box center [351, 340] width 206 height 24
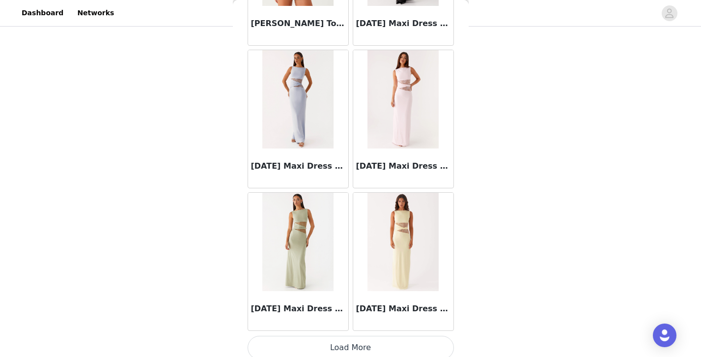
scroll to position [5421, 0]
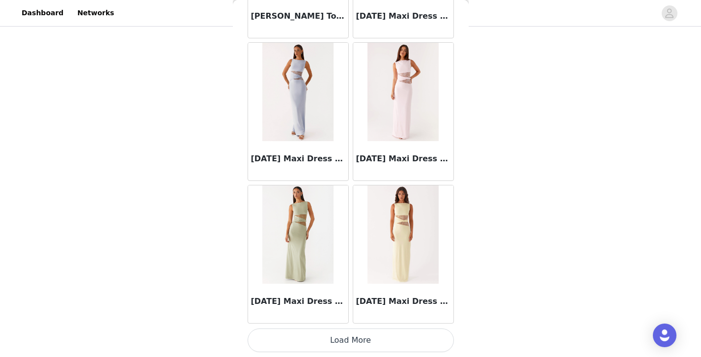
click at [338, 342] on button "Load More" at bounding box center [351, 340] width 206 height 24
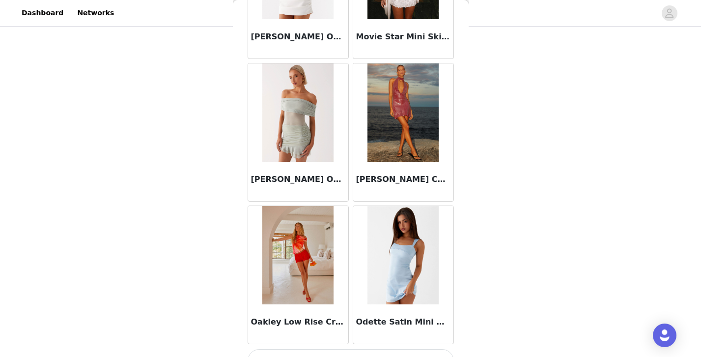
scroll to position [6846, 0]
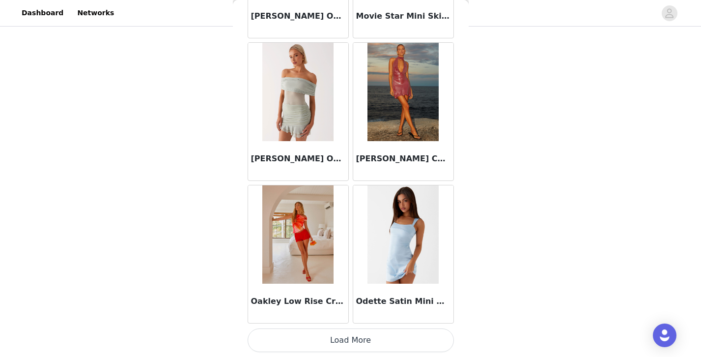
click at [339, 341] on button "Load More" at bounding box center [351, 340] width 206 height 24
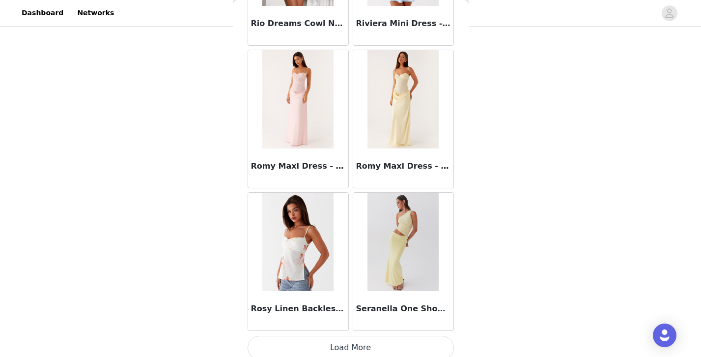
scroll to position [8271, 0]
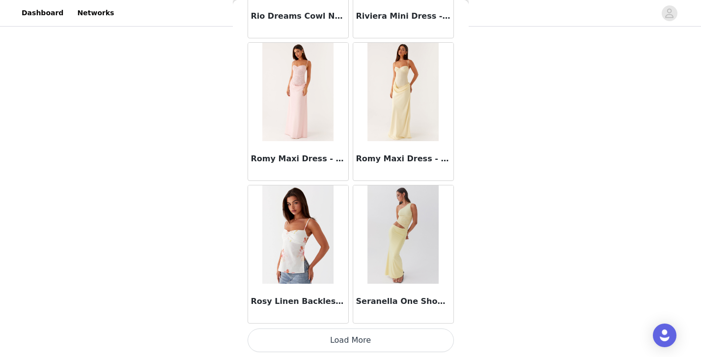
click at [342, 340] on button "Load More" at bounding box center [351, 340] width 206 height 24
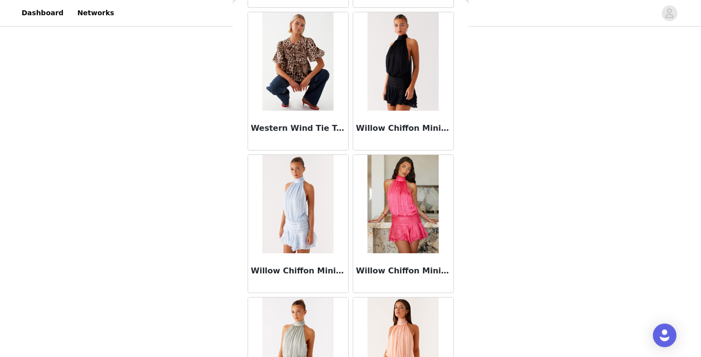
scroll to position [9696, 0]
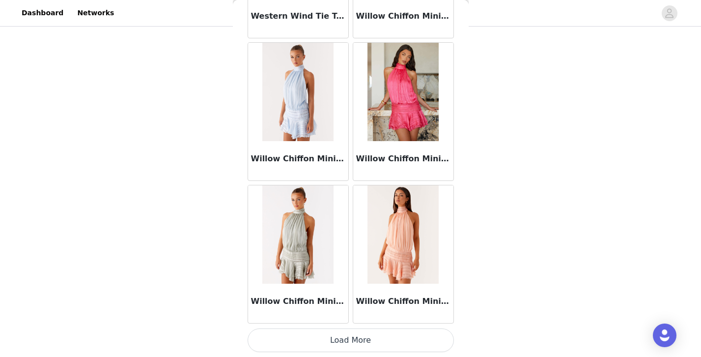
click at [351, 336] on button "Load More" at bounding box center [351, 340] width 206 height 24
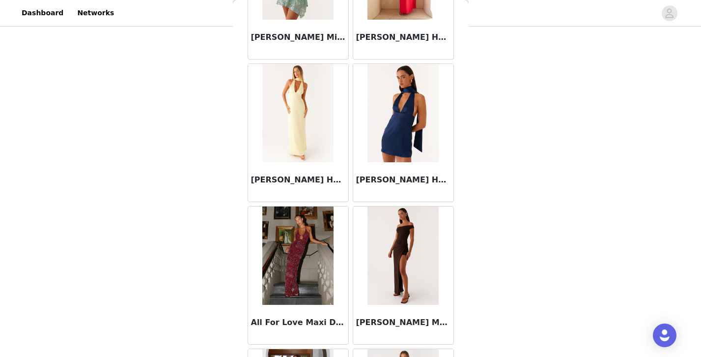
scroll to position [0, 0]
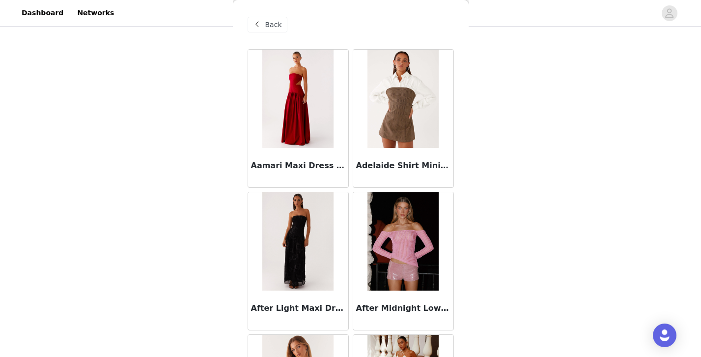
click at [275, 25] on span "Back" at bounding box center [273, 25] width 17 height 10
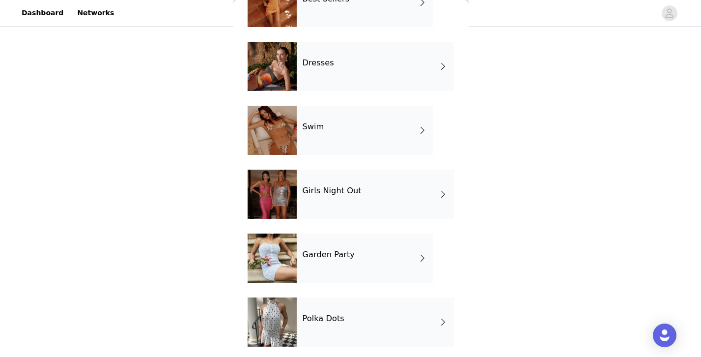
scroll to position [203, 0]
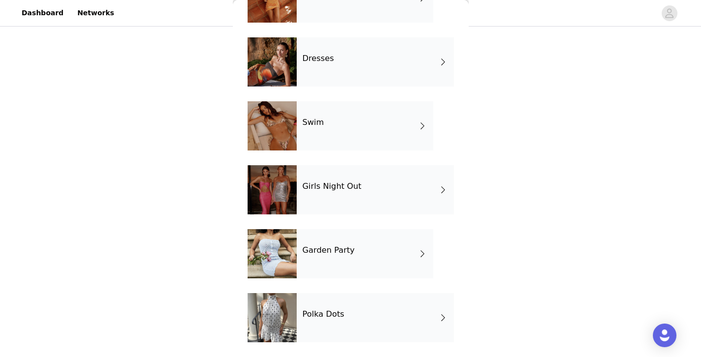
click at [323, 186] on h4 "Girls Night Out" at bounding box center [332, 186] width 59 height 9
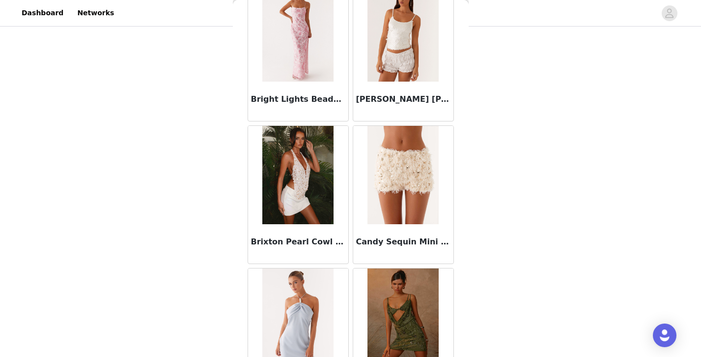
scroll to position [1147, 0]
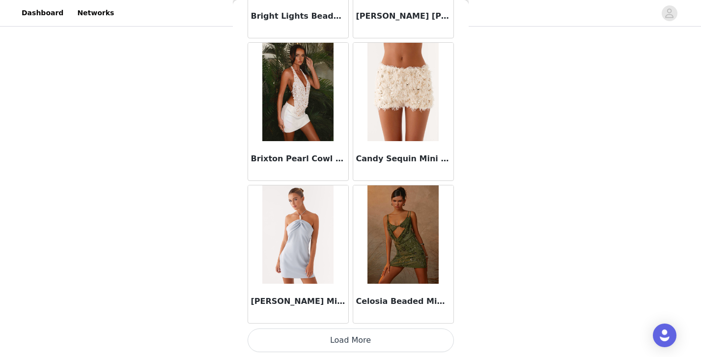
click at [328, 342] on button "Load More" at bounding box center [351, 340] width 206 height 24
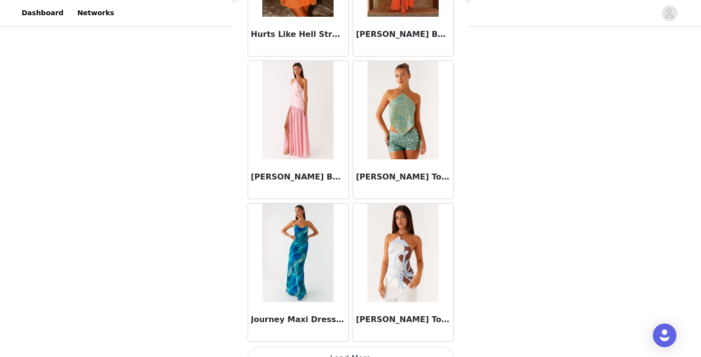
scroll to position [2572, 0]
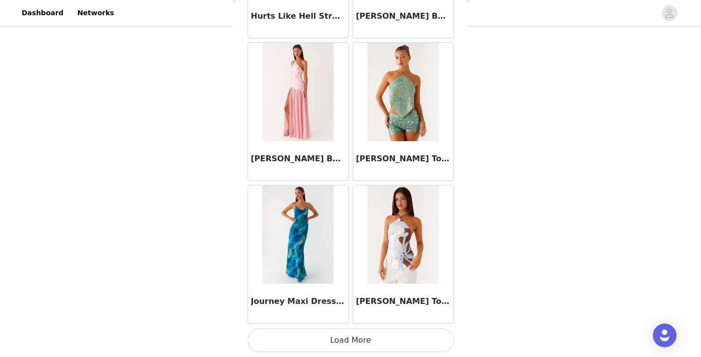
click at [315, 260] on img at bounding box center [297, 234] width 71 height 98
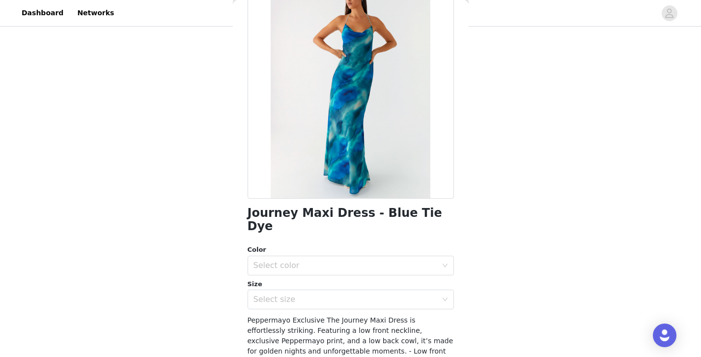
scroll to position [80, 0]
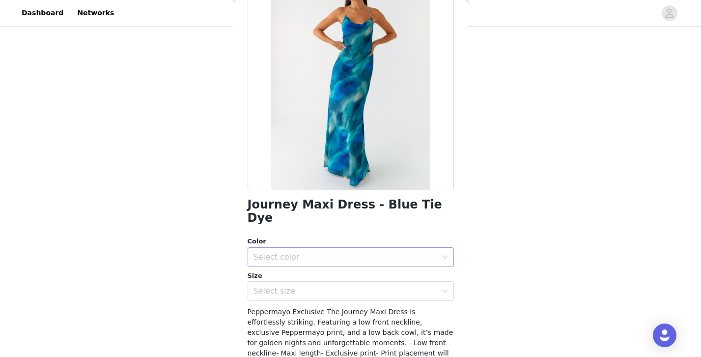
click at [311, 252] on div "Select color" at bounding box center [346, 257] width 184 height 10
click at [312, 265] on li "Print" at bounding box center [351, 265] width 206 height 16
click at [312, 286] on div "Select size" at bounding box center [346, 291] width 184 height 10
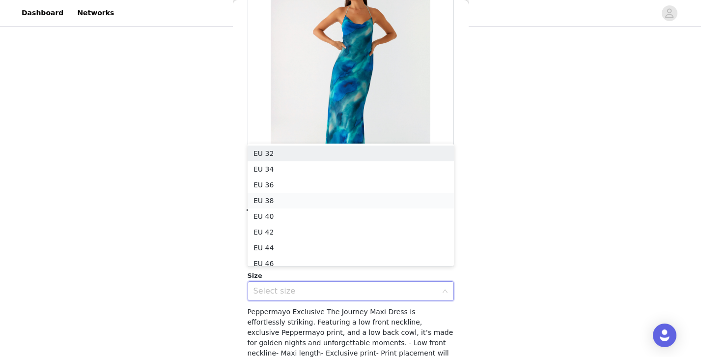
scroll to position [5, 0]
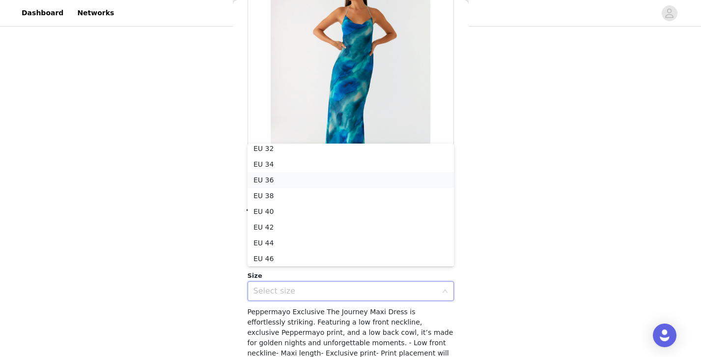
click at [295, 178] on li "EU 36" at bounding box center [351, 180] width 206 height 16
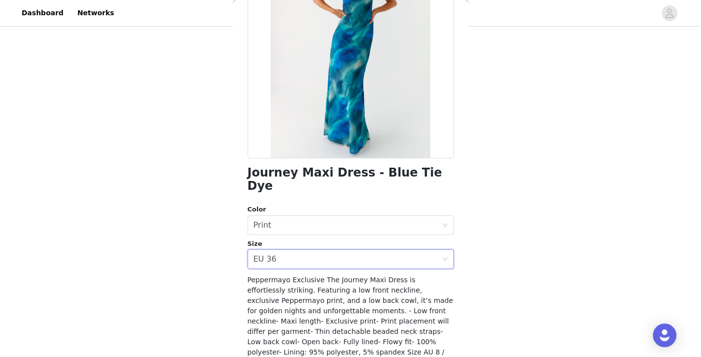
scroll to position [171, 0]
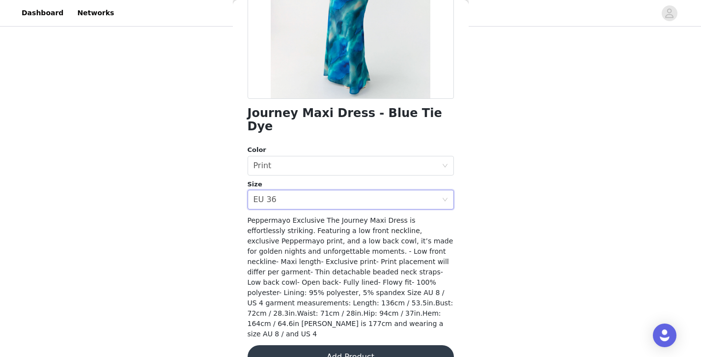
click at [333, 345] on button "Add Product" at bounding box center [351, 357] width 206 height 24
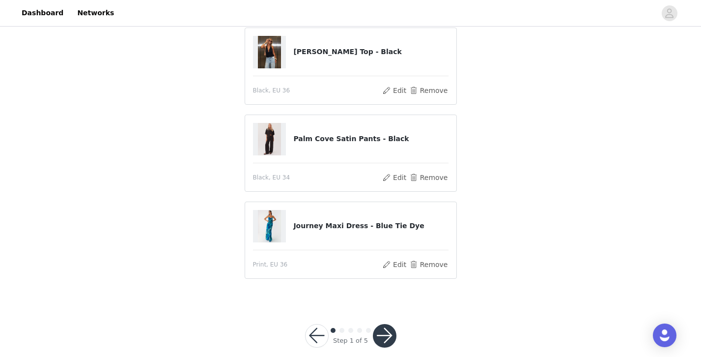
scroll to position [82, 0]
click at [381, 333] on button "button" at bounding box center [385, 335] width 24 height 24
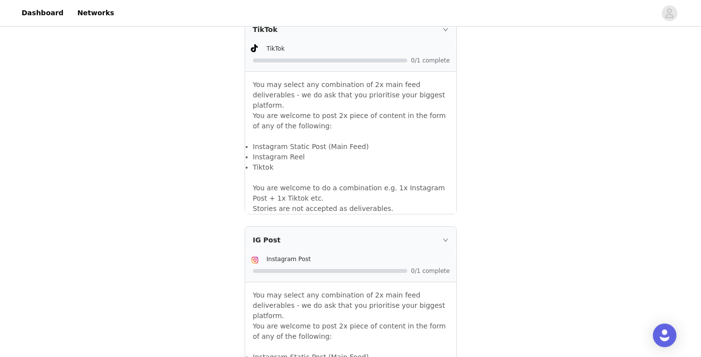
scroll to position [880, 0]
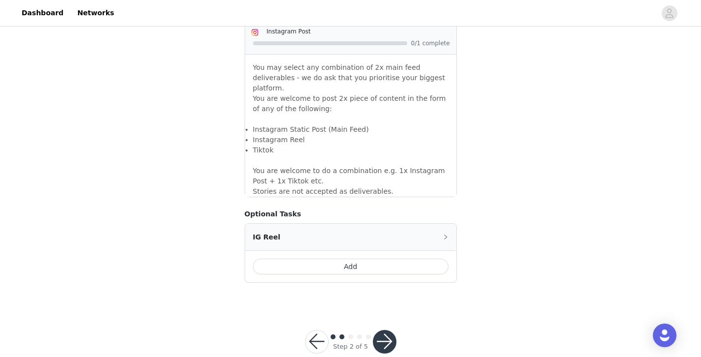
click at [384, 330] on button "button" at bounding box center [385, 342] width 24 height 24
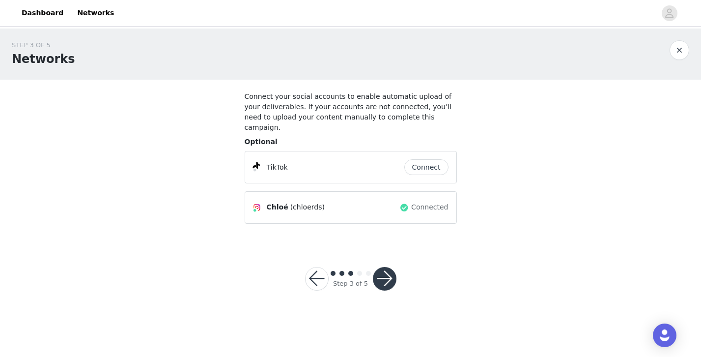
click at [415, 159] on button "Connect" at bounding box center [426, 167] width 44 height 16
click at [385, 267] on button "button" at bounding box center [385, 279] width 24 height 24
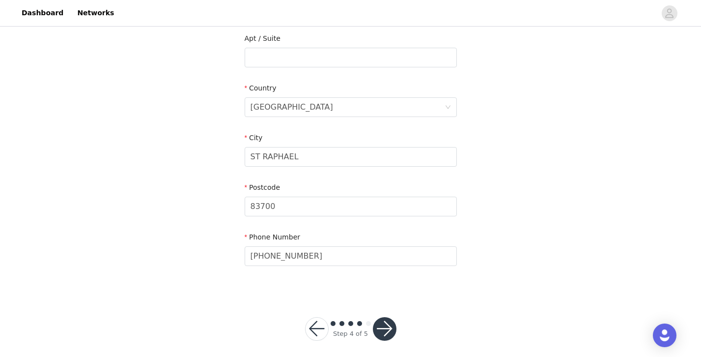
scroll to position [284, 0]
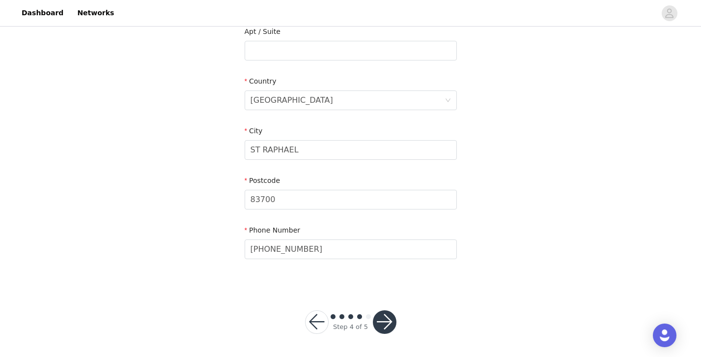
click at [383, 321] on button "button" at bounding box center [385, 322] width 24 height 24
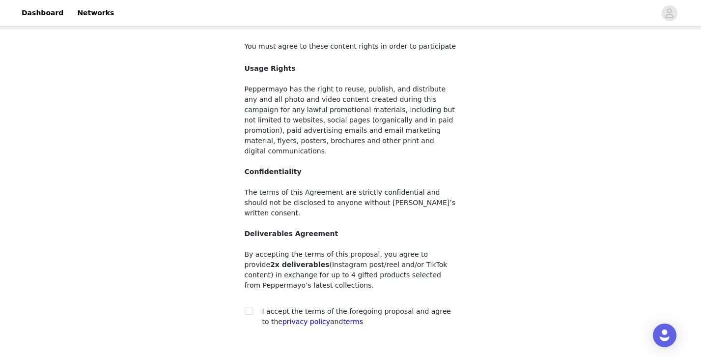
scroll to position [97, 0]
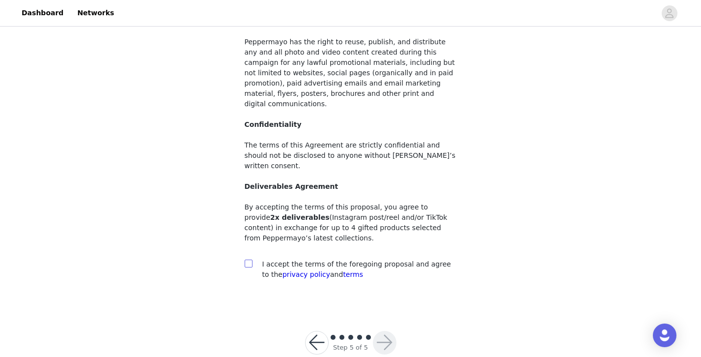
click at [247, 259] on input "checkbox" at bounding box center [248, 262] width 7 height 7
checkbox input "true"
click at [382, 331] on button "button" at bounding box center [385, 343] width 24 height 24
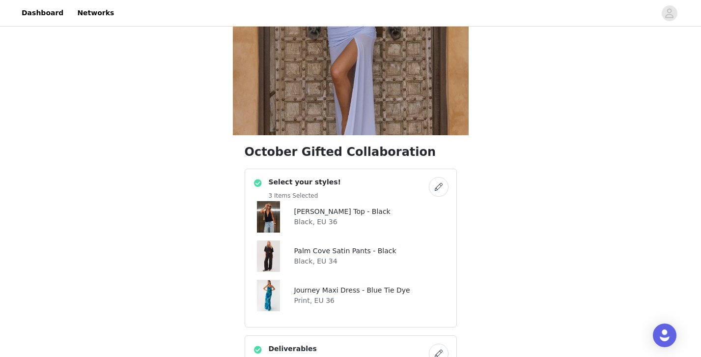
scroll to position [130, 0]
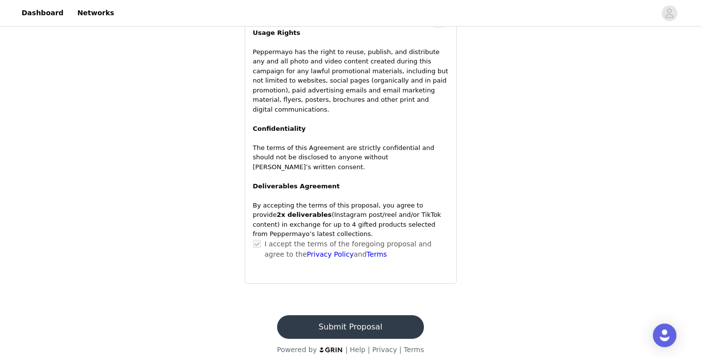
click at [373, 318] on button "Submit Proposal" at bounding box center [350, 327] width 147 height 24
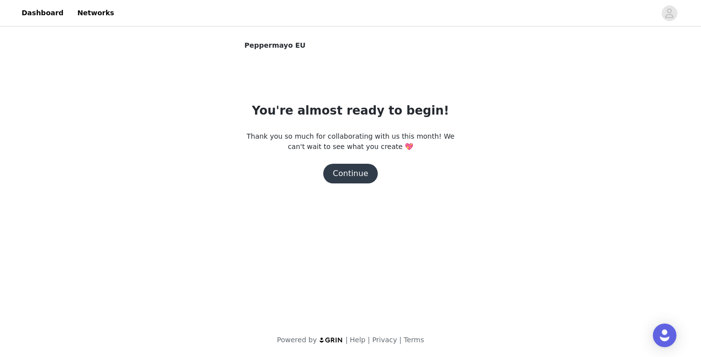
click at [356, 175] on button "Continue" at bounding box center [350, 174] width 55 height 20
